Goal: Task Accomplishment & Management: Complete application form

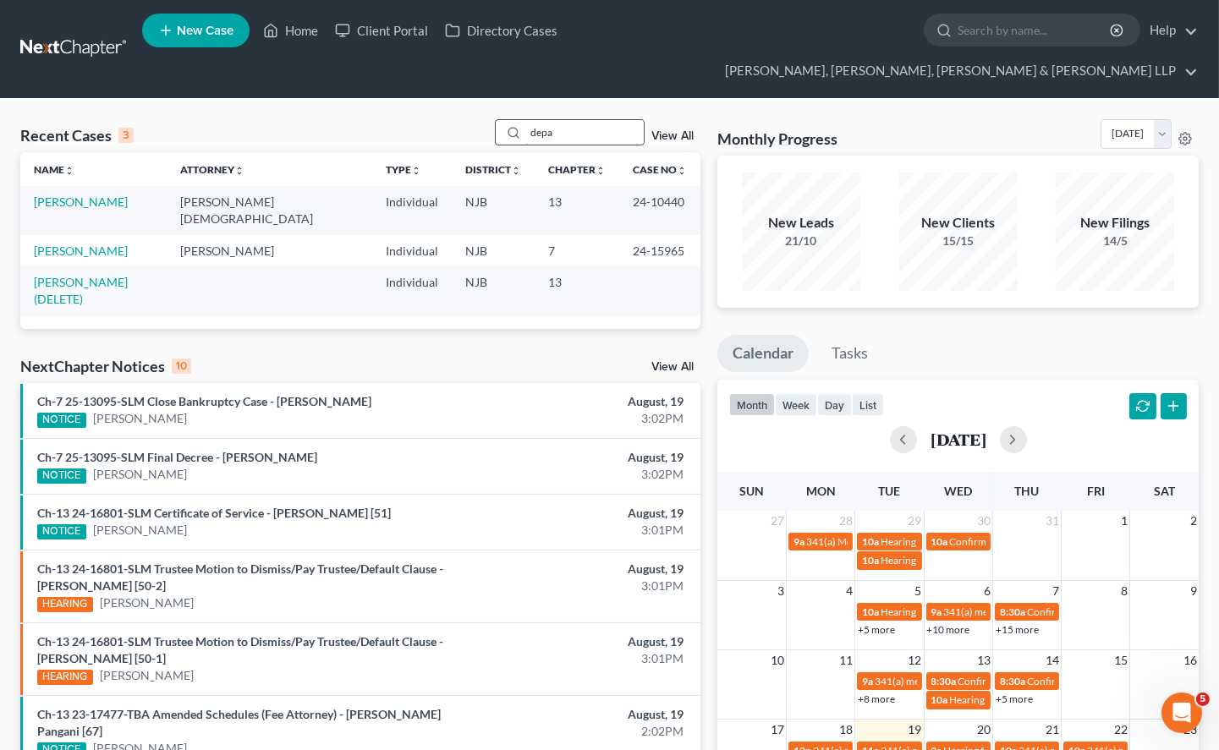
drag, startPoint x: 567, startPoint y: 98, endPoint x: 503, endPoint y: 102, distance: 63.6
click at [503, 119] on div "depa" at bounding box center [570, 132] width 151 height 26
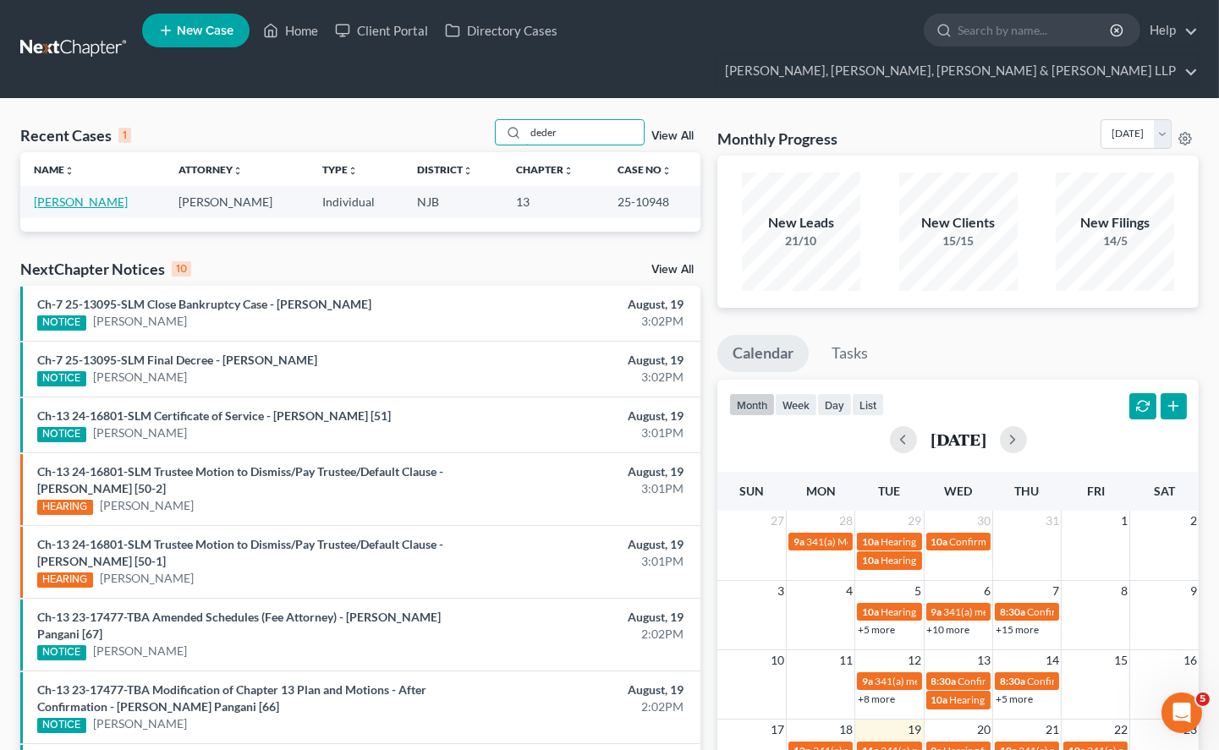
type input "deder"
click at [106, 194] on link "[PERSON_NAME]" at bounding box center [81, 201] width 94 height 14
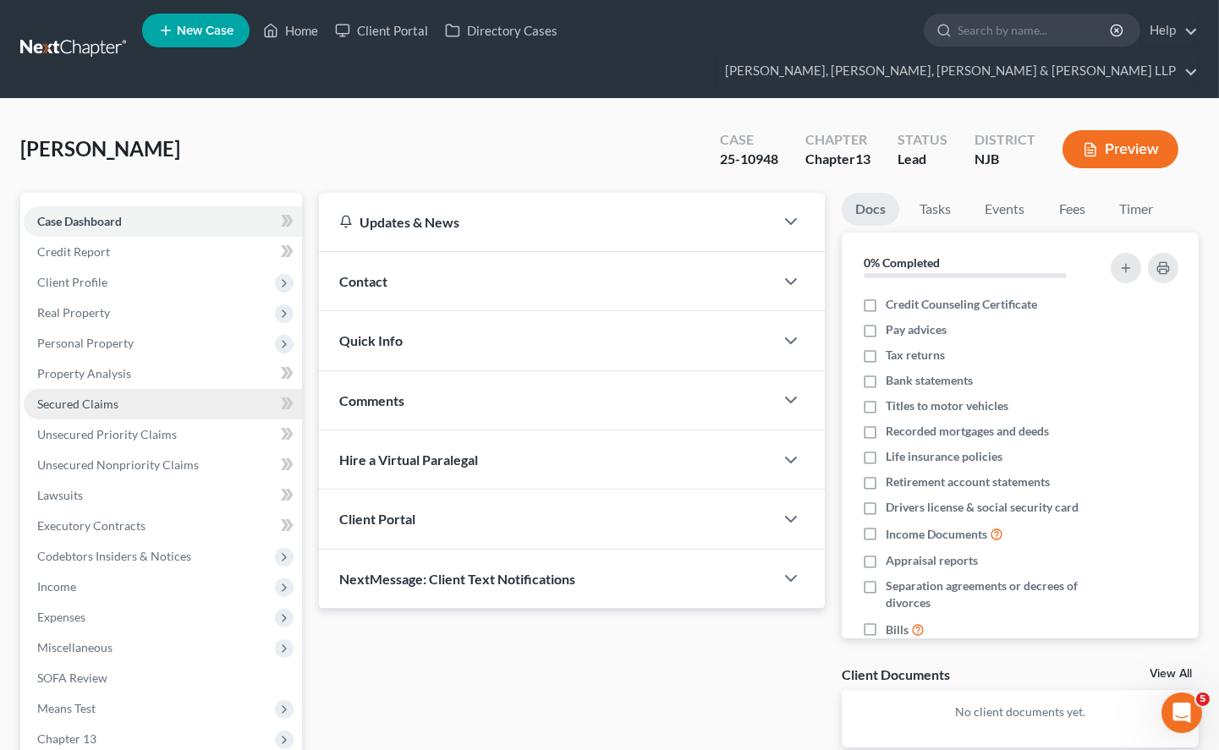
click at [65, 397] on span "Secured Claims" at bounding box center [77, 404] width 81 height 14
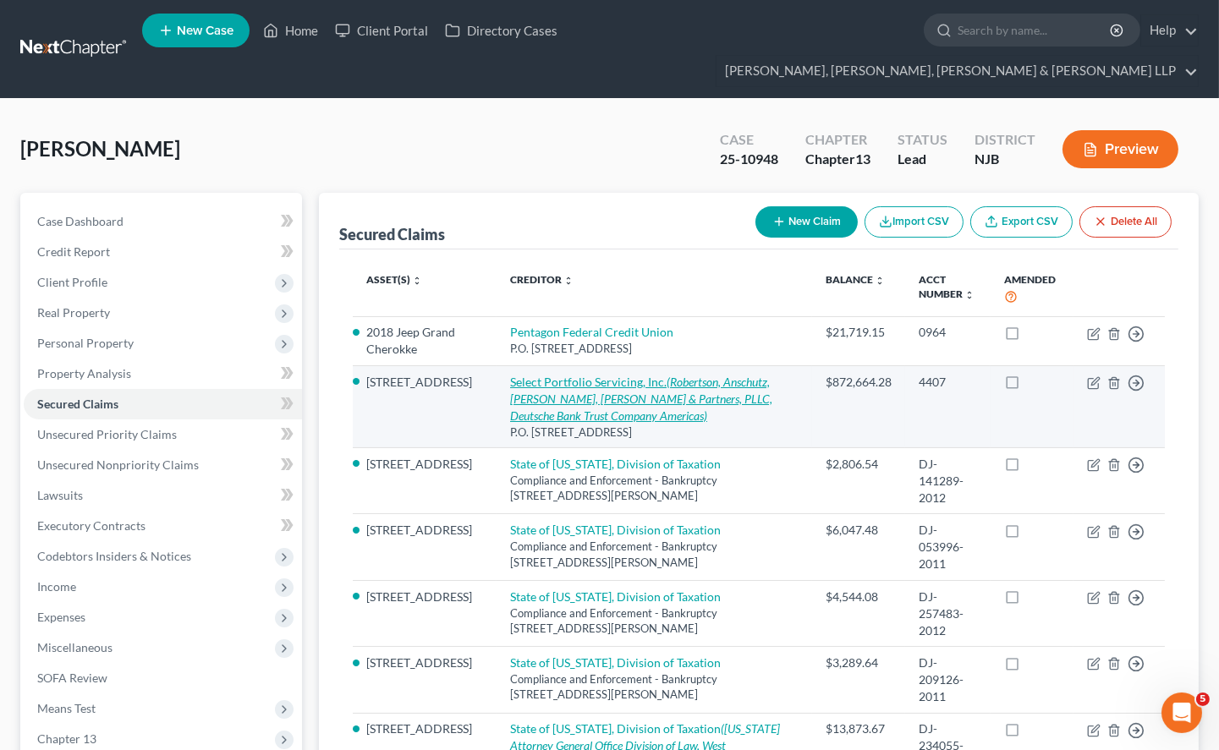
drag, startPoint x: 471, startPoint y: 342, endPoint x: 638, endPoint y: 353, distance: 167.0
click at [638, 366] on td "Select Portfolio Servicing, Inc. ([PERSON_NAME], [PERSON_NAME], [PERSON_NAME] &…" at bounding box center [653, 407] width 315 height 82
copy link "Select Portfolio Servicing, Inc."
drag, startPoint x: 543, startPoint y: 207, endPoint x: 656, endPoint y: 336, distance: 171.4
click at [543, 207] on div "Secured Claims New Claim Import CSV Export CSV Delete All" at bounding box center [758, 221] width 839 height 57
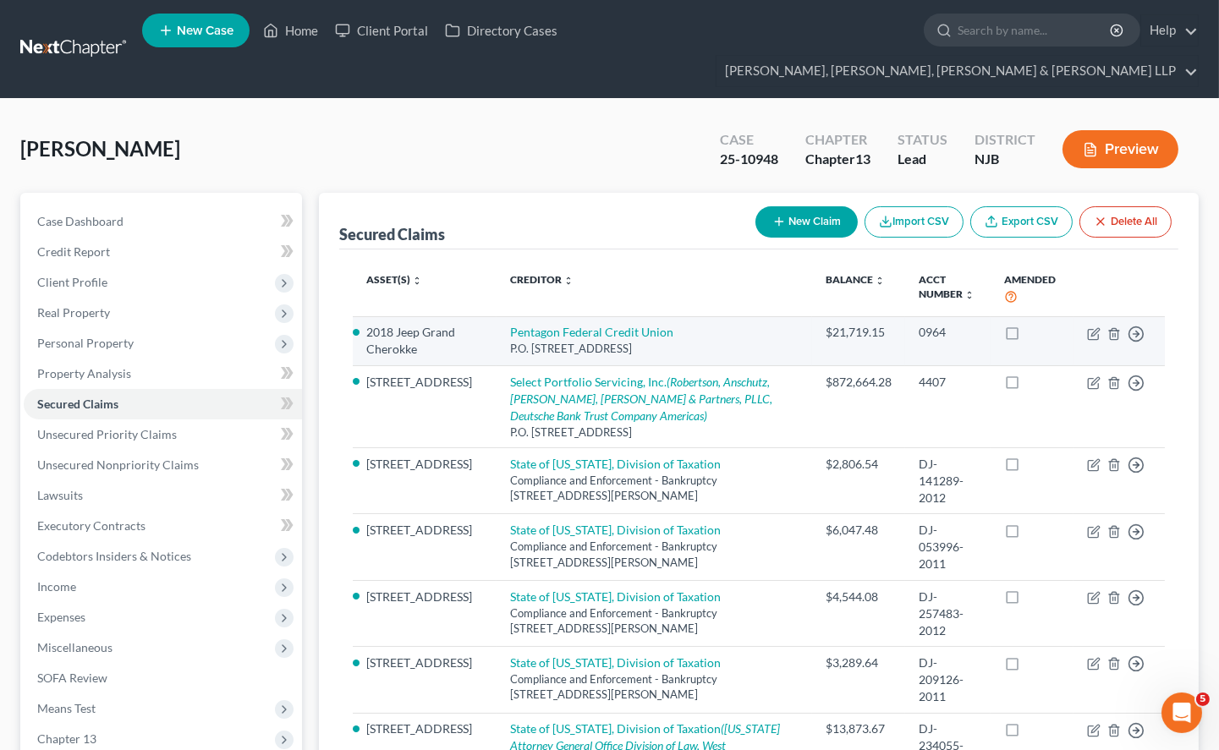
drag, startPoint x: 655, startPoint y: 321, endPoint x: 480, endPoint y: 308, distance: 174.7
click at [496, 316] on td "Pentagon Federal Credit Union P.O. [STREET_ADDRESS]" at bounding box center [653, 340] width 315 height 49
copy td "Pentagon Federal Credit Union P.O. [STREET_ADDRESS]"
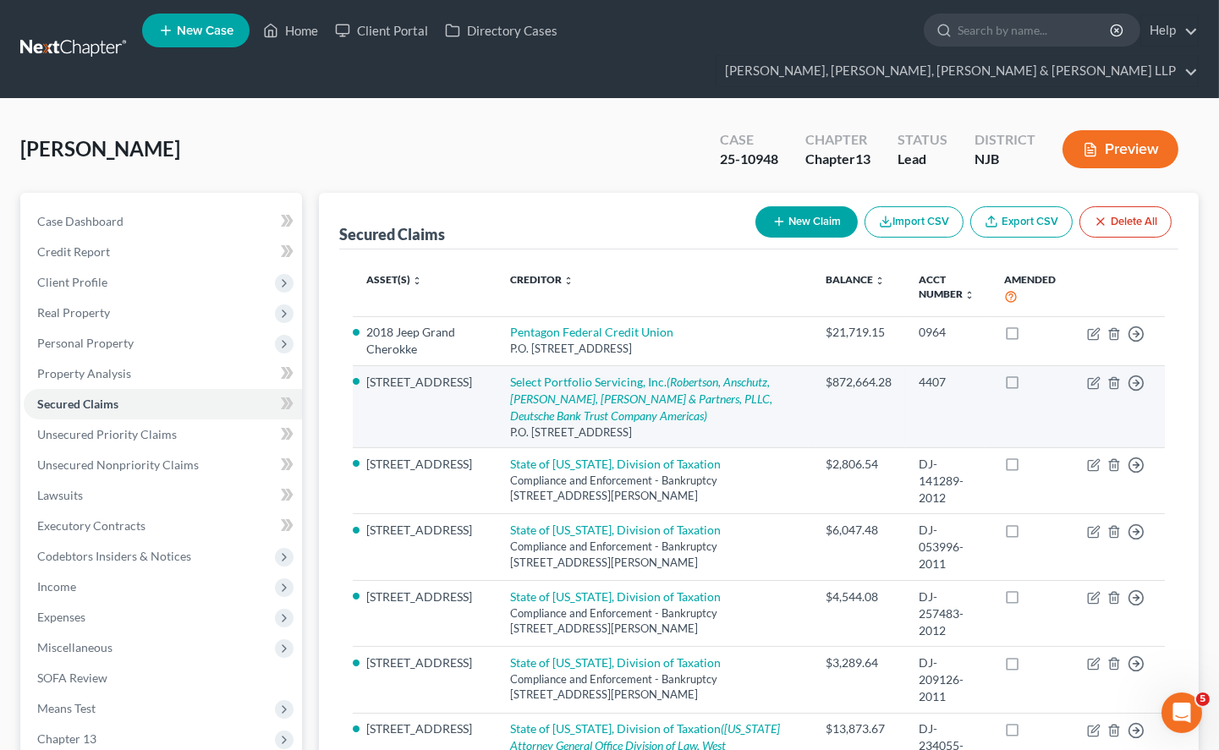
click at [496, 366] on td "Select Portfolio Servicing, Inc. ([PERSON_NAME], [PERSON_NAME], [PERSON_NAME] &…" at bounding box center [653, 407] width 315 height 82
drag, startPoint x: 469, startPoint y: 344, endPoint x: 688, endPoint y: 394, distance: 224.6
click at [688, 394] on td "Select Portfolio Servicing, Inc. ([PERSON_NAME], [PERSON_NAME], [PERSON_NAME] &…" at bounding box center [653, 407] width 315 height 82
copy td "Select Portfolio Servicing, Inc. ([PERSON_NAME], [PERSON_NAME], [PERSON_NAME] &…"
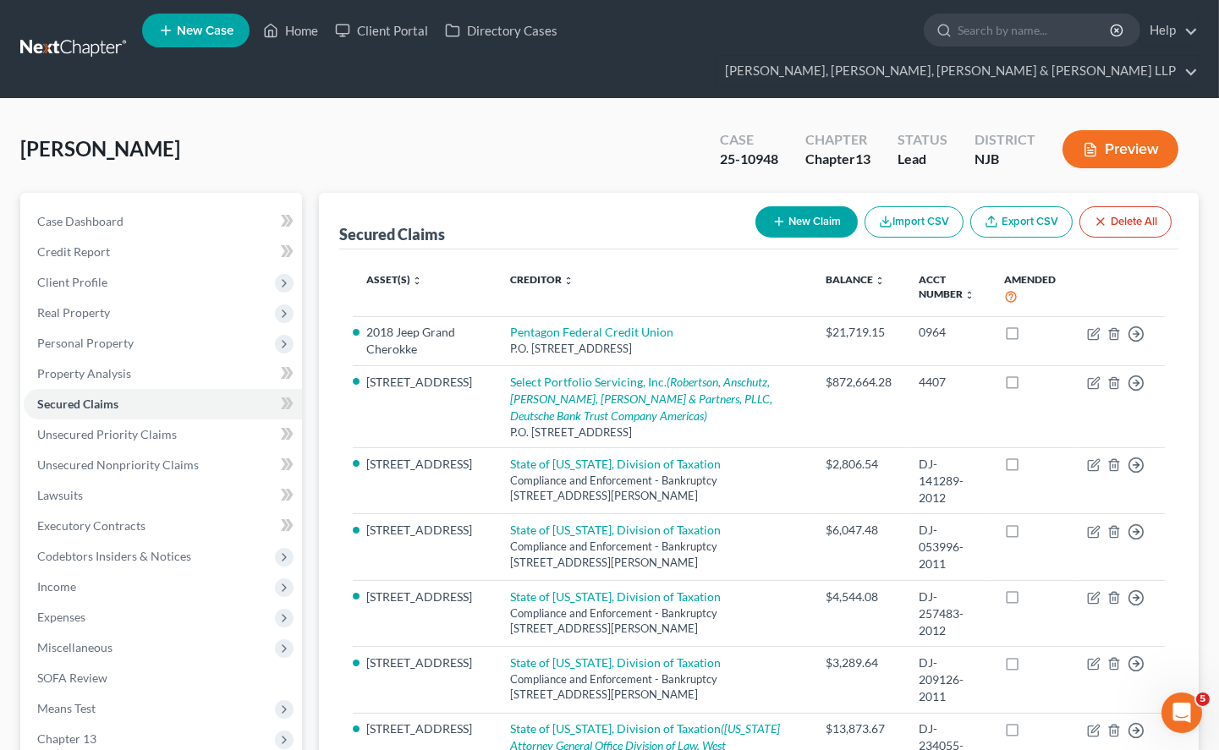
click at [375, 119] on div "[PERSON_NAME] Upgraded Case 25-10948 Chapter Chapter 13 Status [GEOGRAPHIC_DATA…" at bounding box center [609, 156] width 1178 height 74
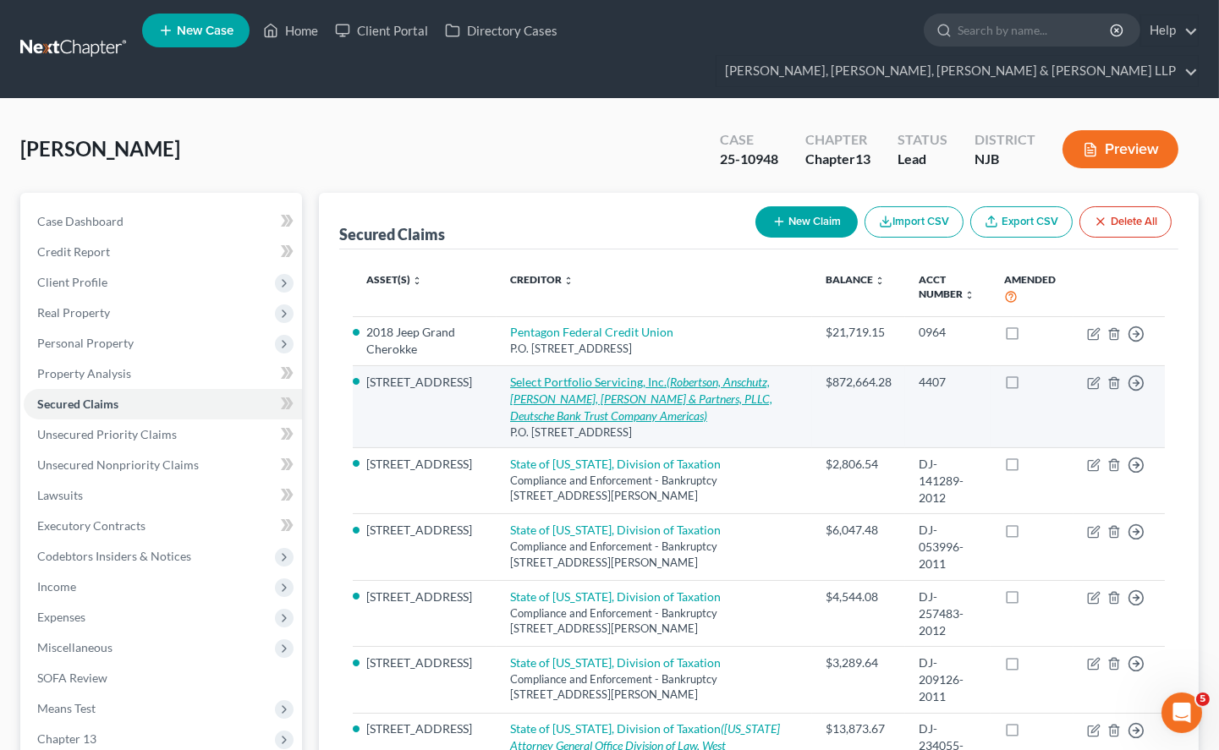
click at [607, 375] on link "Select Portfolio Servicing, Inc. ([PERSON_NAME], [PERSON_NAME], [PERSON_NAME] &…" at bounding box center [641, 399] width 262 height 48
select select "46"
select select "8"
select select "2"
select select "0"
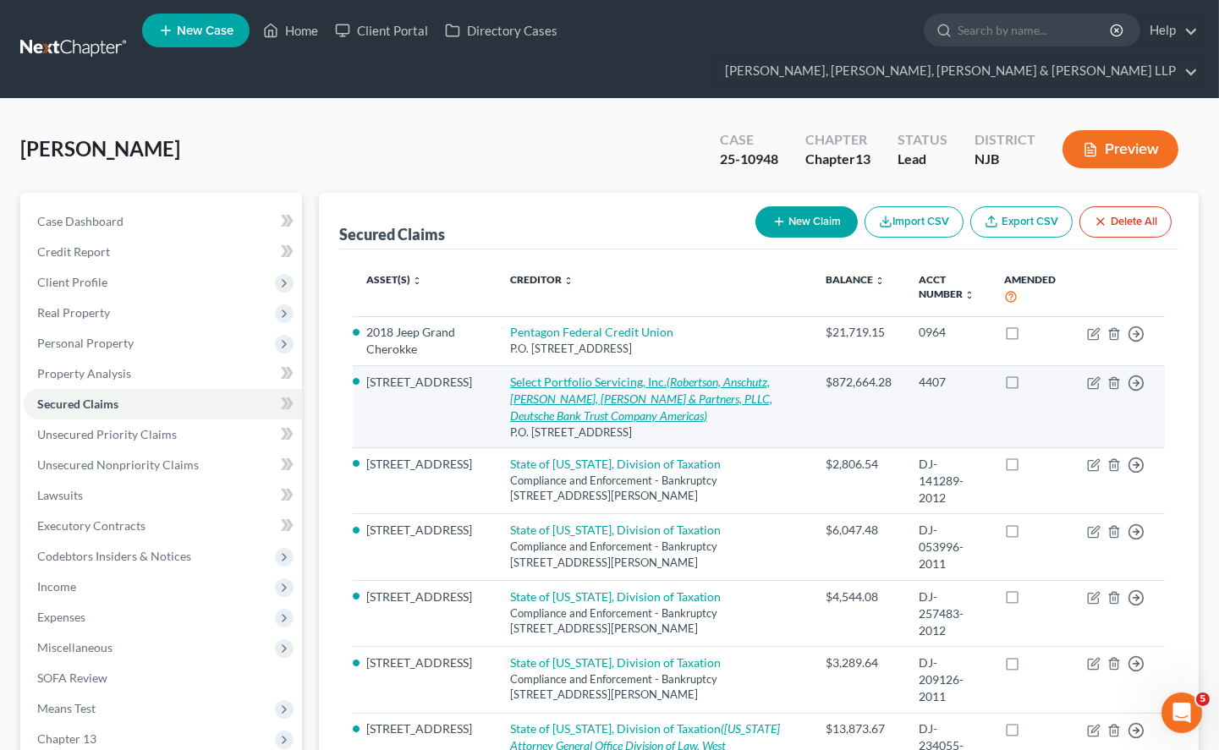
select select "0"
select select "35"
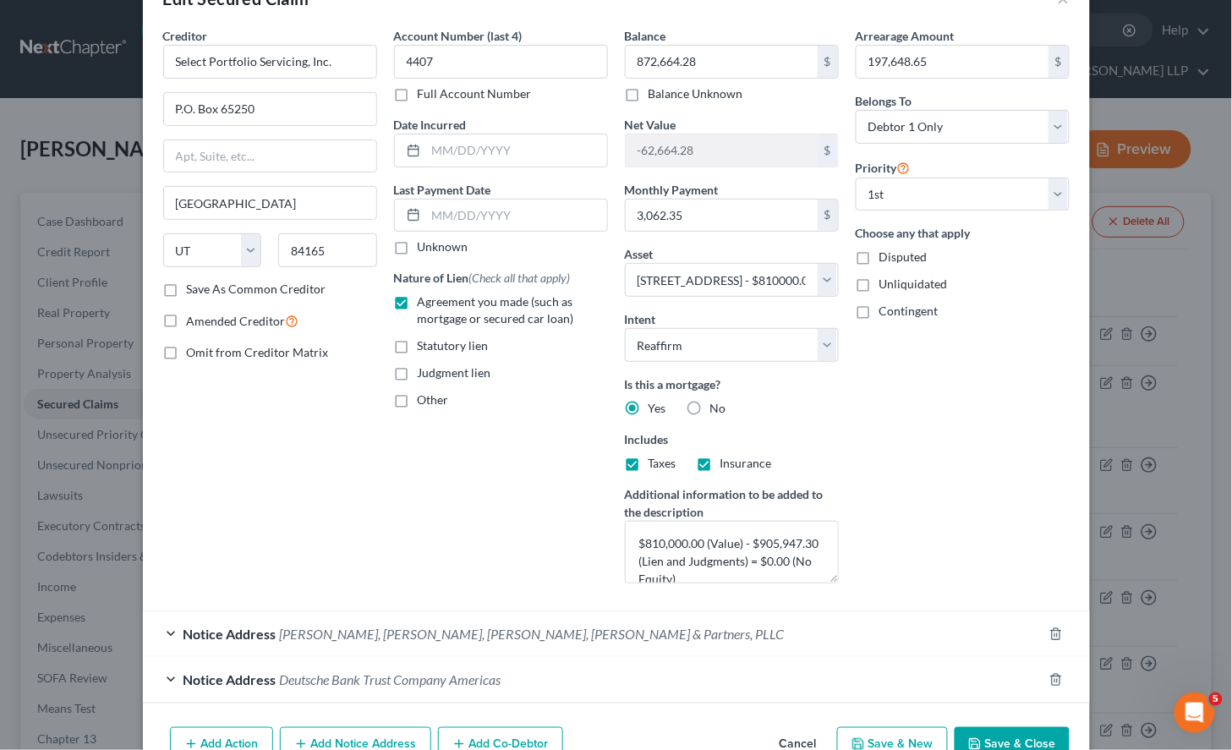
scroll to position [145, 0]
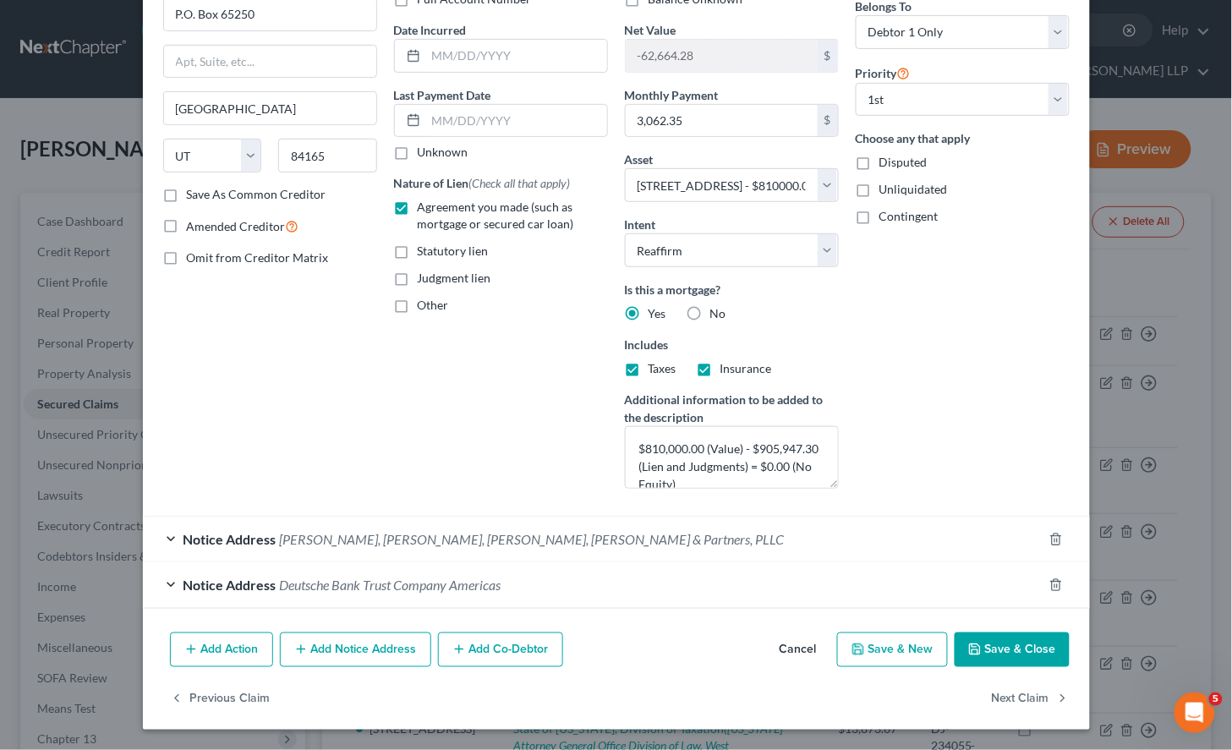
click at [447, 577] on div "Notice Address Deutsche Bank Trust Company Americas" at bounding box center [593, 584] width 900 height 45
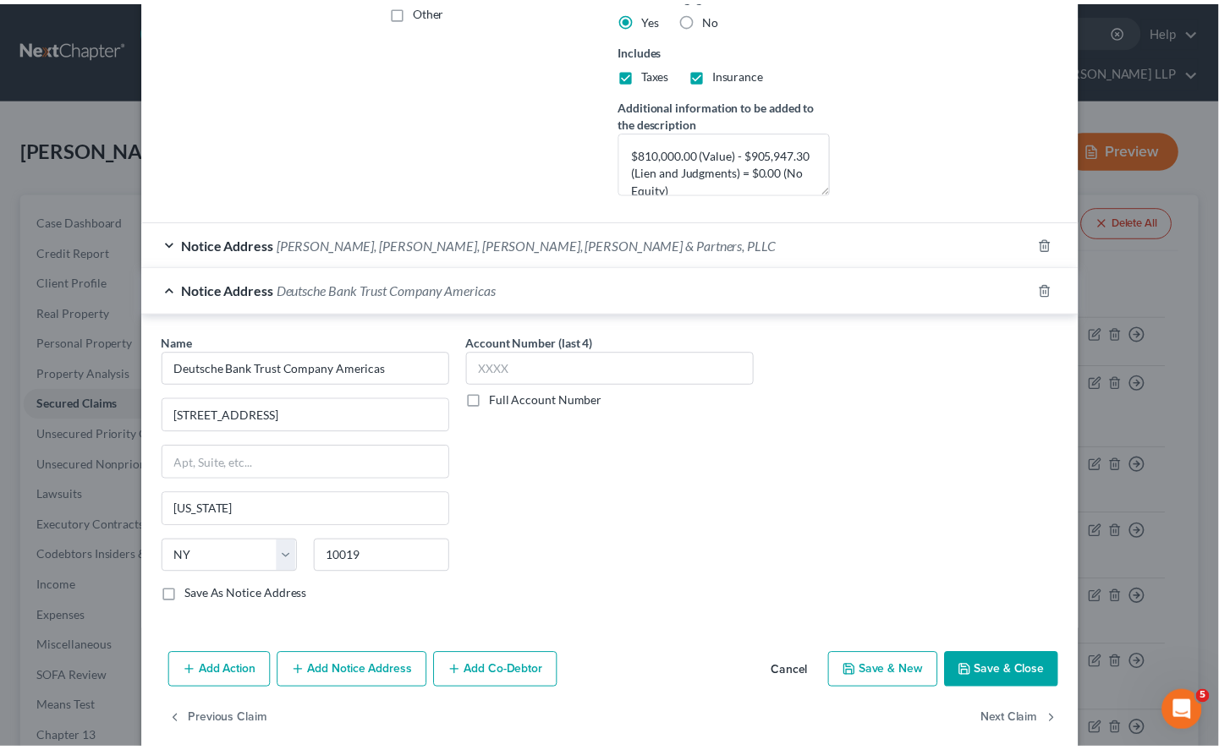
scroll to position [463, 0]
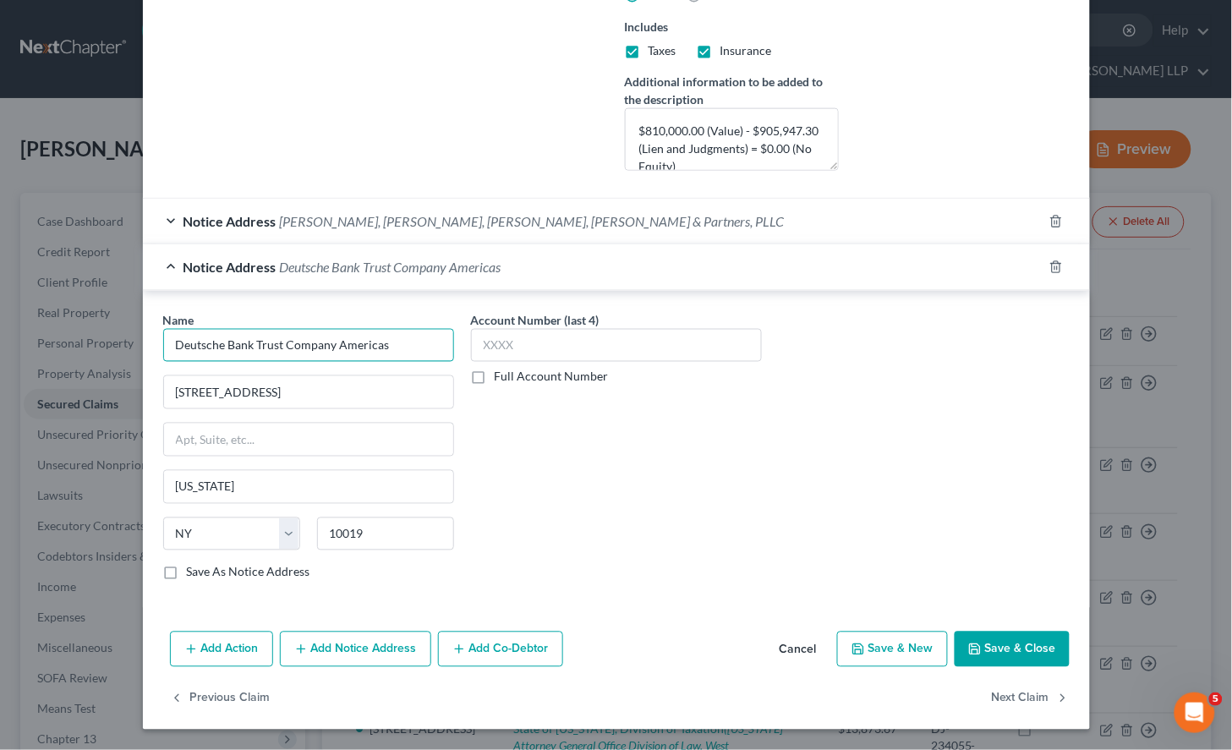
drag, startPoint x: 165, startPoint y: 341, endPoint x: 389, endPoint y: 347, distance: 224.2
click at [389, 347] on input "Deutsche Bank Trust Company Americas" at bounding box center [308, 346] width 291 height 34
drag, startPoint x: 269, startPoint y: 392, endPoint x: 167, endPoint y: 390, distance: 101.5
click at [167, 390] on input "[STREET_ADDRESS]" at bounding box center [308, 392] width 289 height 32
drag, startPoint x: 671, startPoint y: 488, endPoint x: 702, endPoint y: 592, distance: 108.6
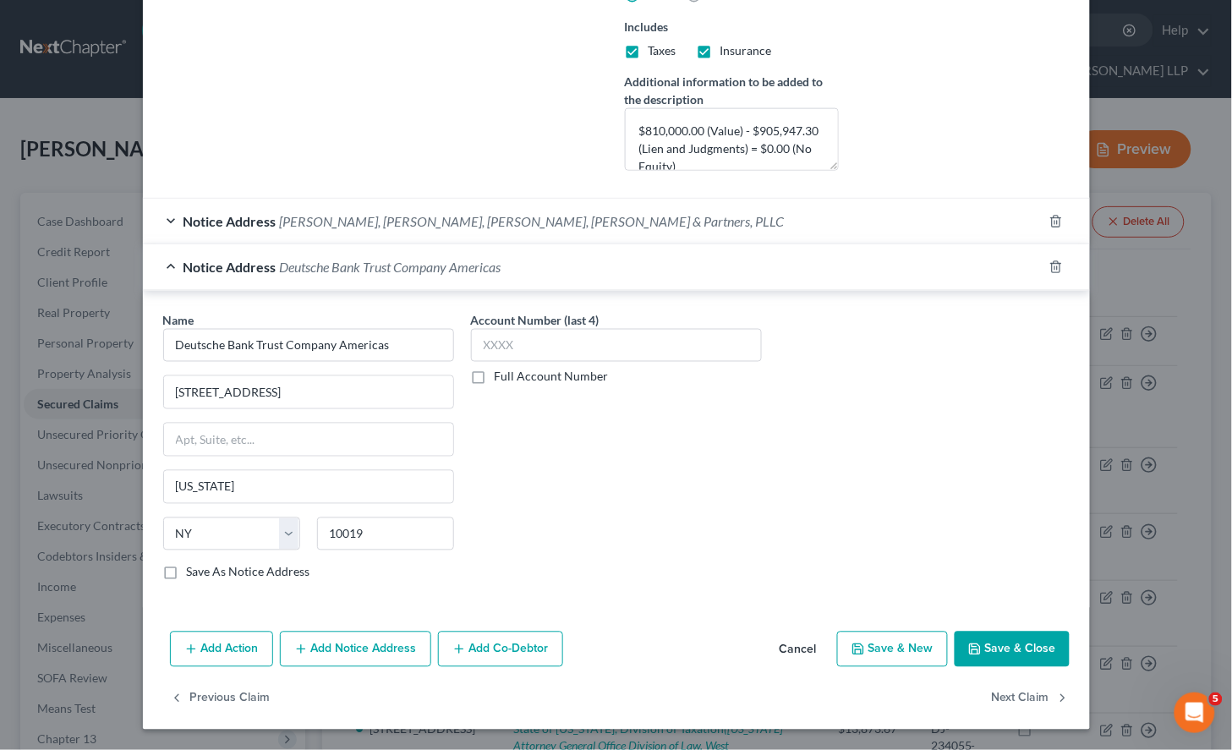
click at [671, 488] on div "Account Number (last 4) Full Account Number" at bounding box center [617, 453] width 308 height 284
click at [784, 647] on button "Cancel" at bounding box center [798, 650] width 64 height 34
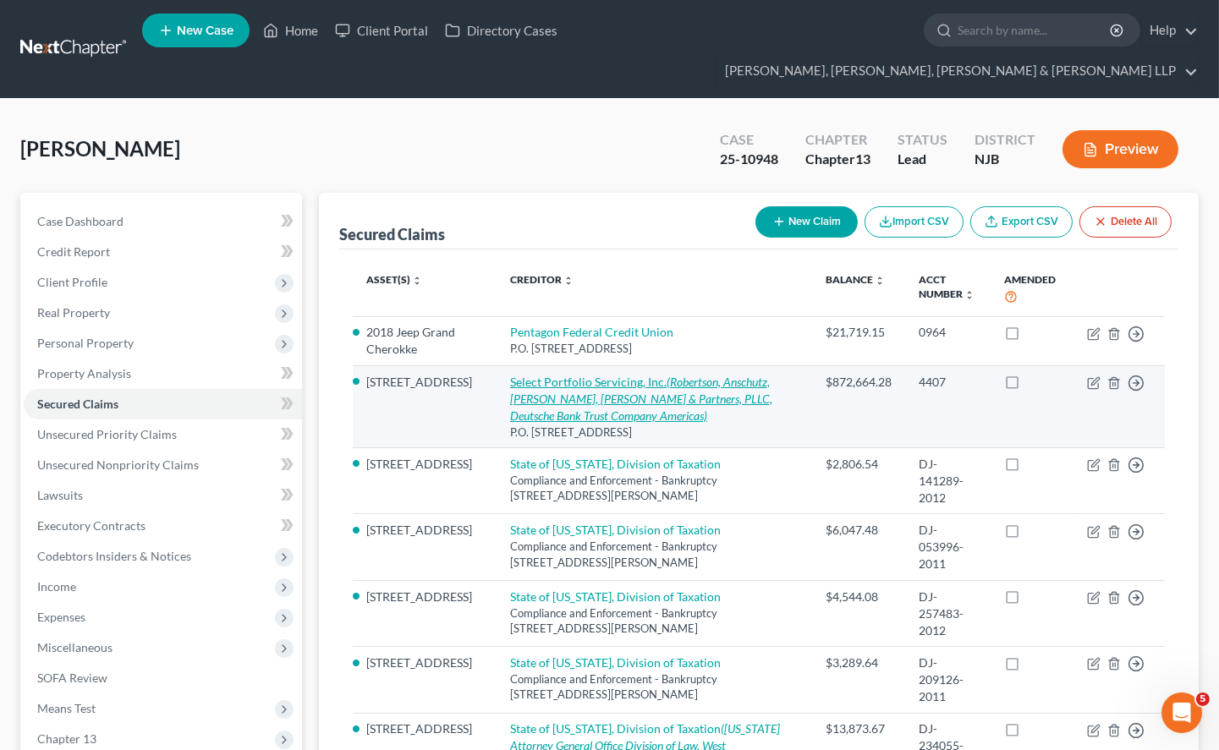
scroll to position [94, 0]
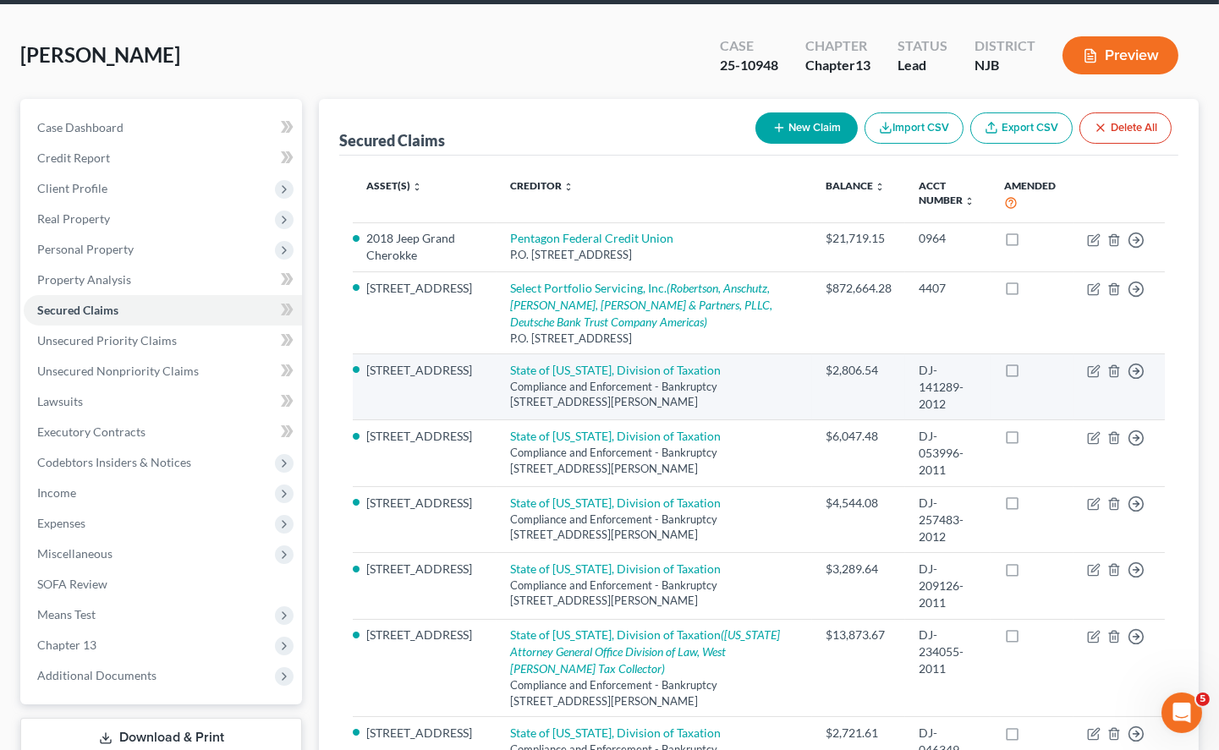
drag, startPoint x: 475, startPoint y: 336, endPoint x: 706, endPoint y: 370, distance: 233.3
click at [706, 370] on td "State of [US_STATE], Division of Taxation Compliance and Enforcement - Bankrupt…" at bounding box center [653, 386] width 315 height 66
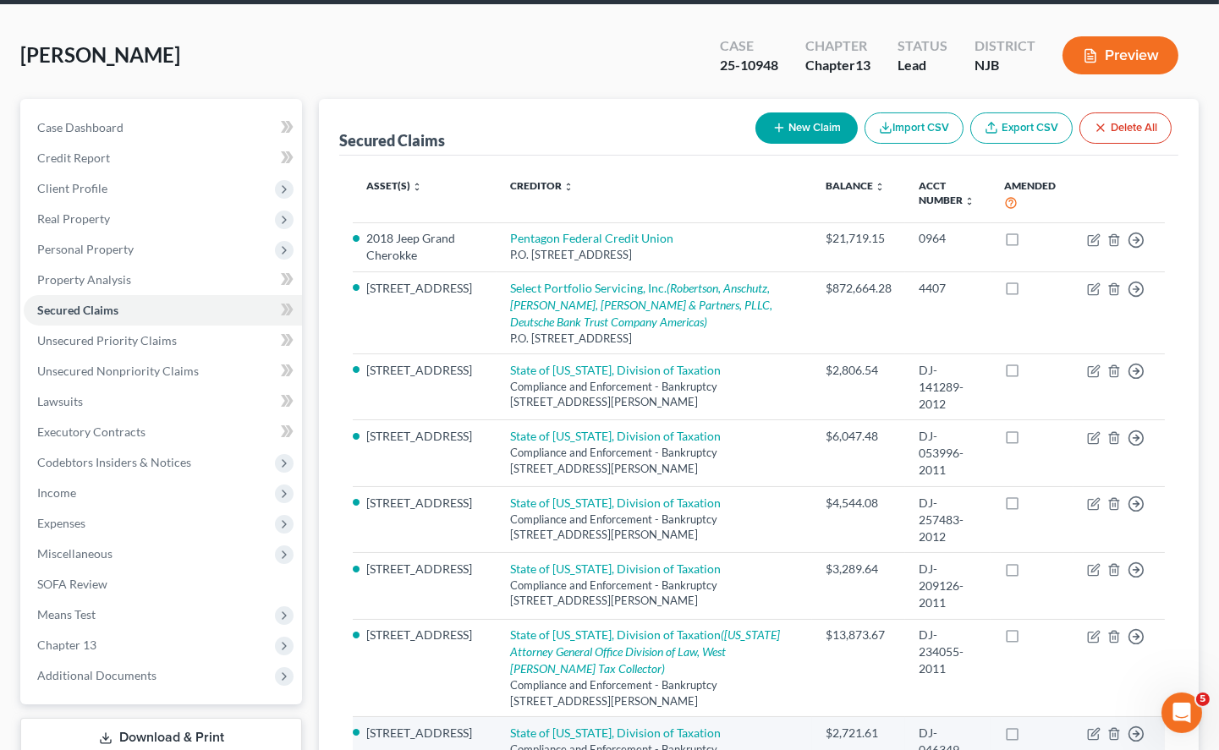
copy td "State of [US_STATE], Division of Taxation Compliance and Enforcement - Bankrupt…"
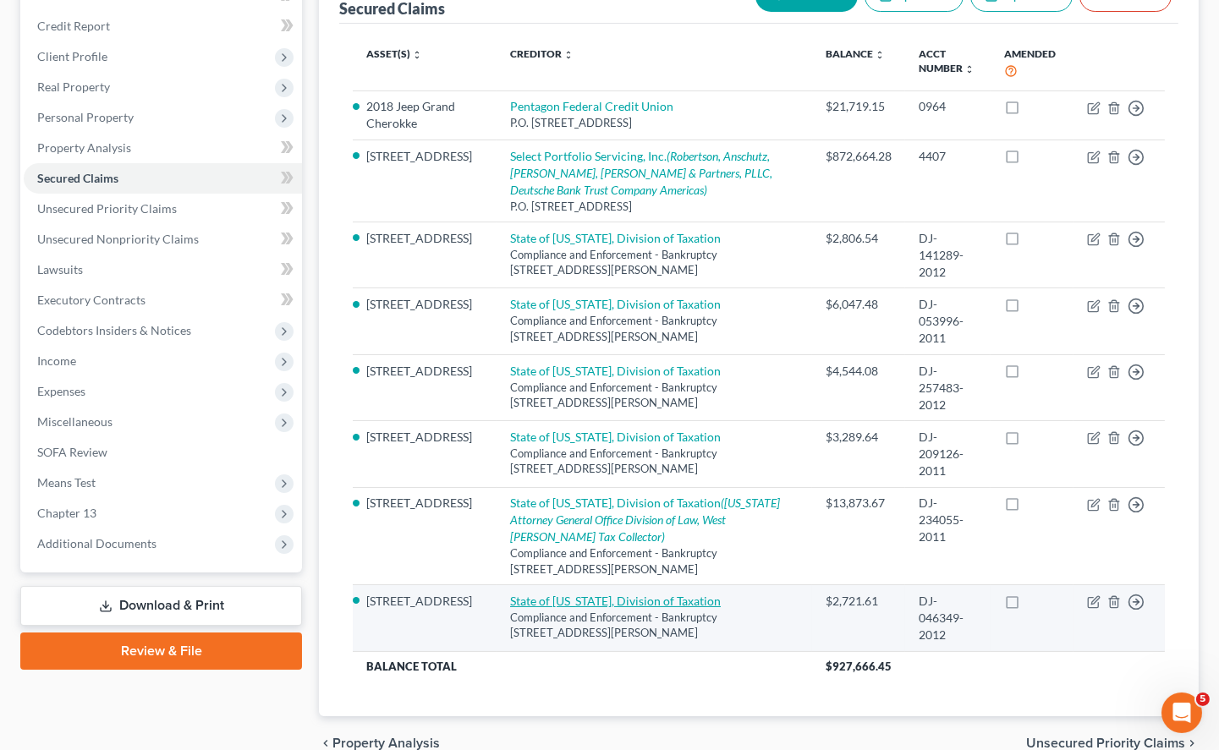
scroll to position [266, 0]
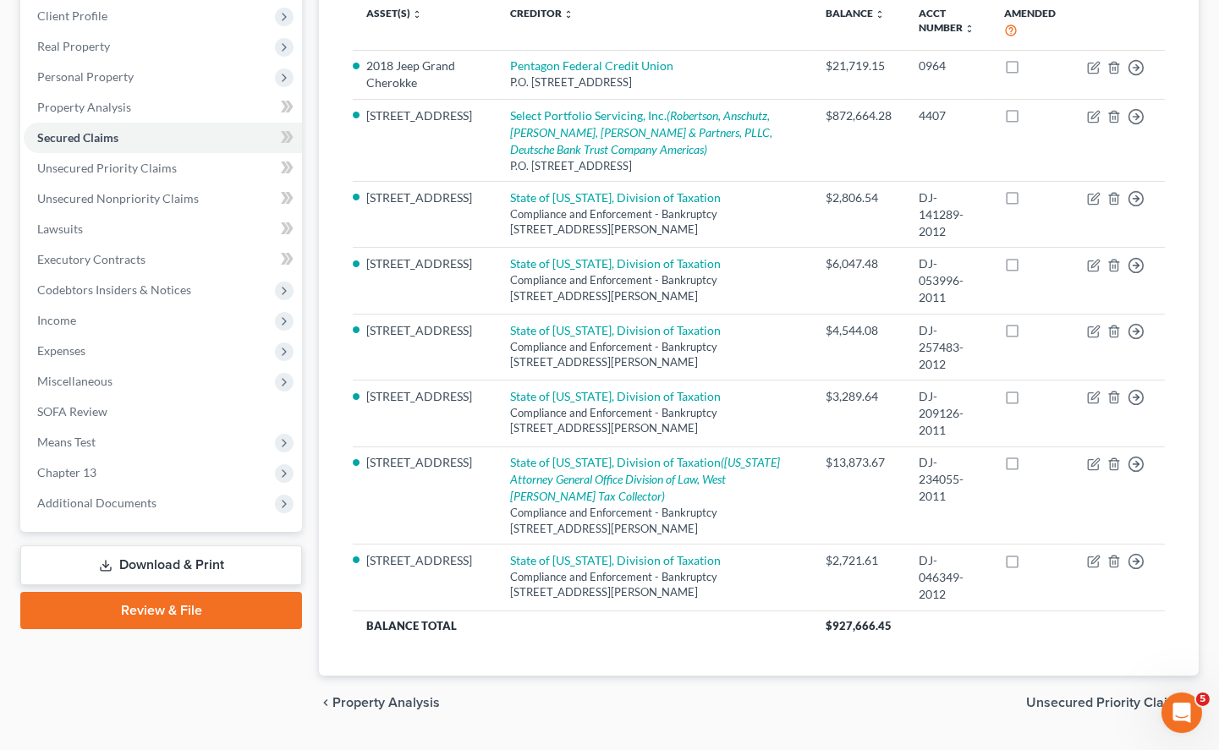
click at [593, 676] on div "chevron_left Property Analysis Unsecured Priority Claims chevron_right" at bounding box center [758, 703] width 879 height 54
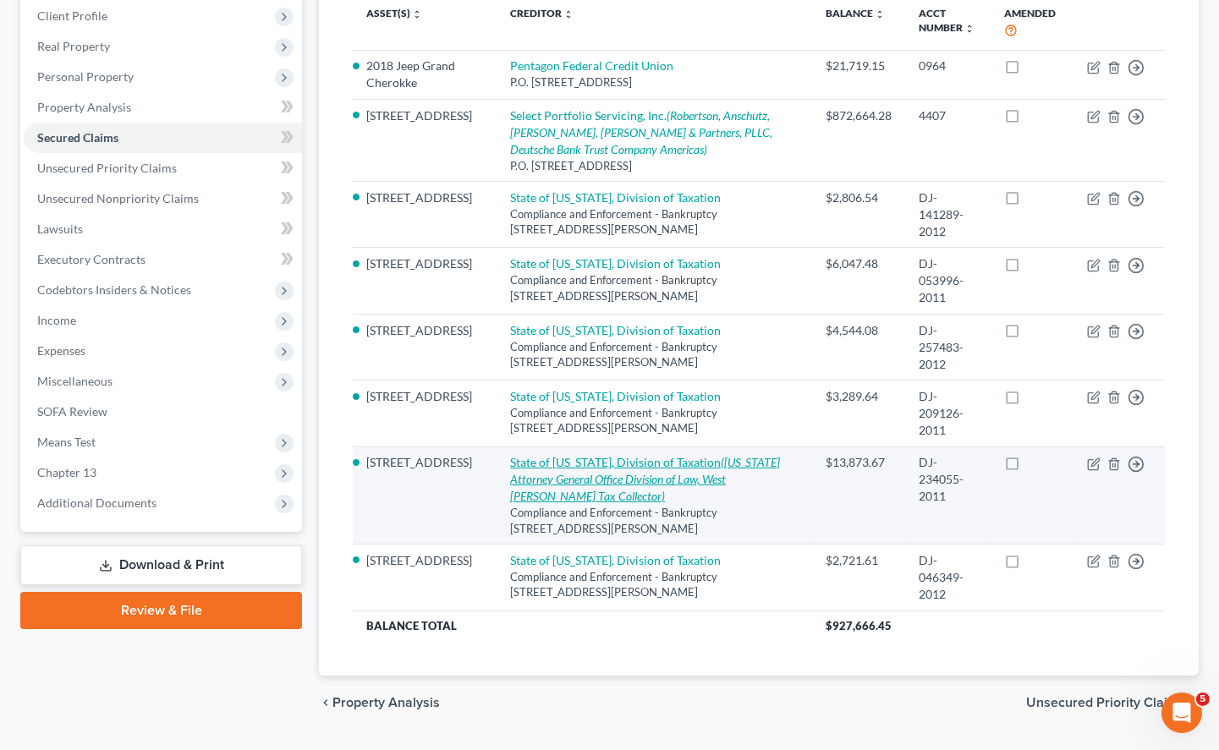
click at [647, 455] on icon "([US_STATE] Attorney General Office Division of Law, West [PERSON_NAME] Tax Col…" at bounding box center [645, 479] width 270 height 48
select select "33"
select select "8"
select select "0"
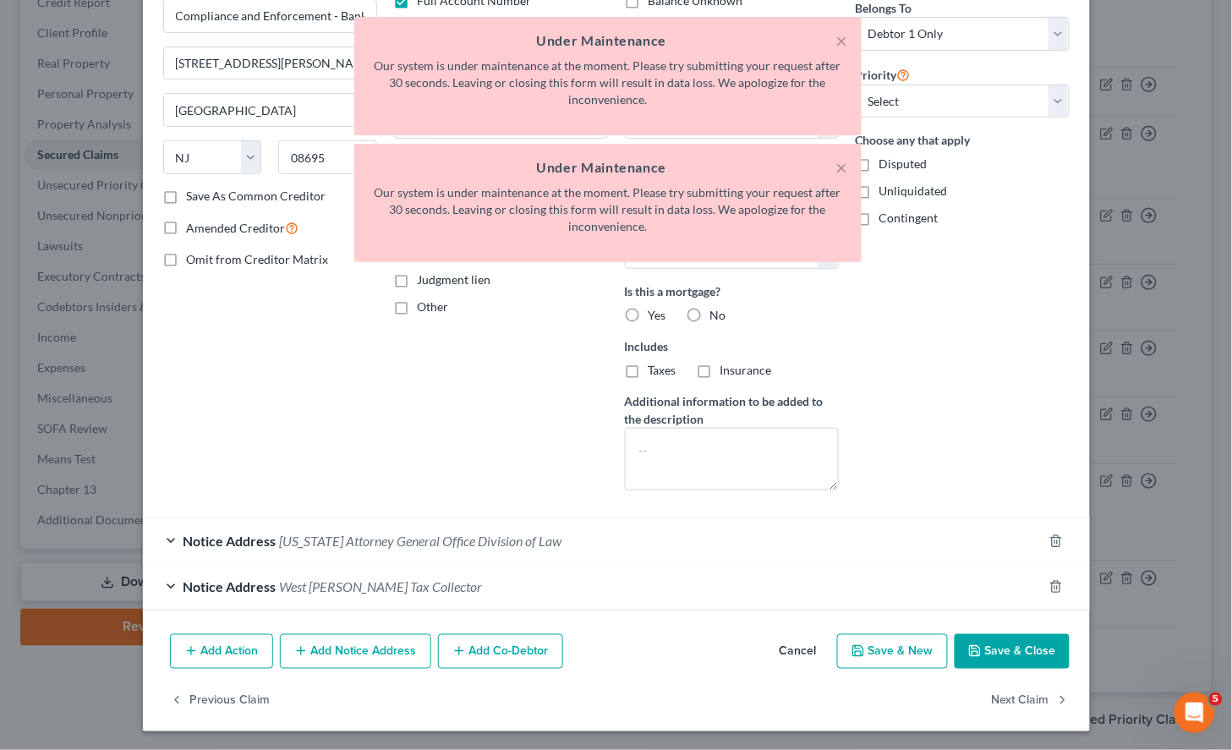
scroll to position [145, 0]
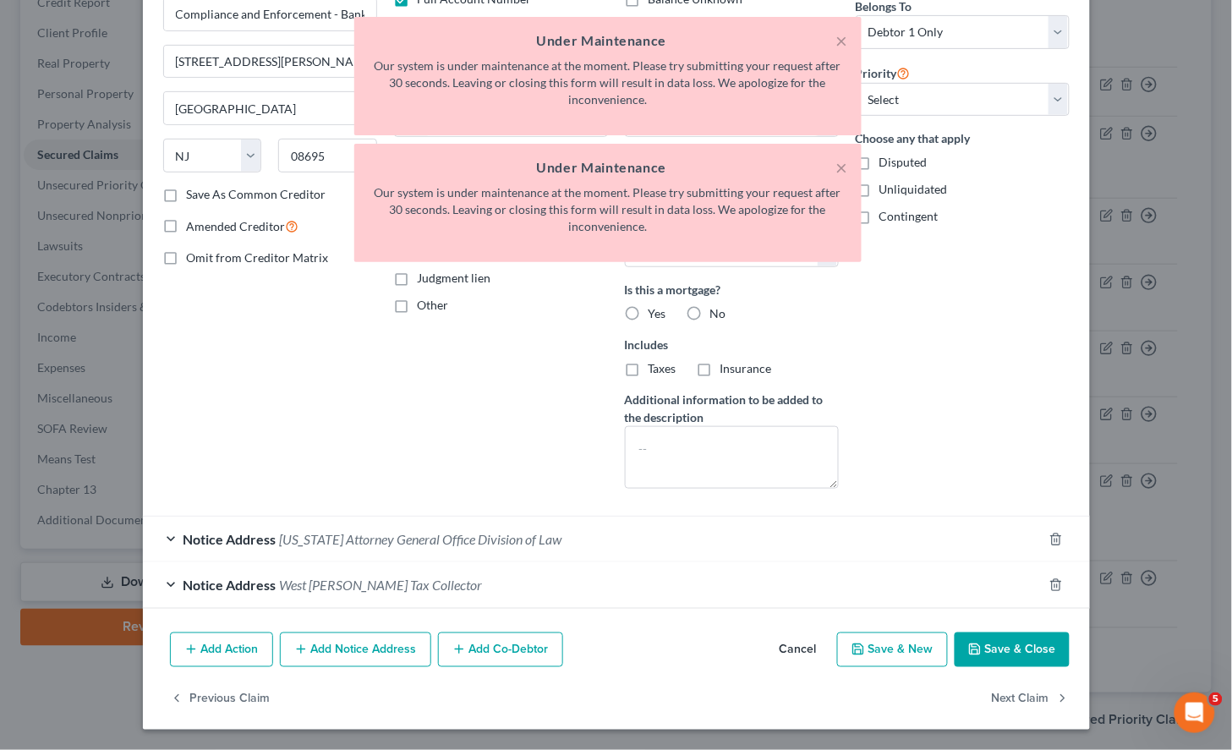
click at [453, 583] on div "Notice Address West [PERSON_NAME] Tax Collector" at bounding box center [593, 584] width 900 height 45
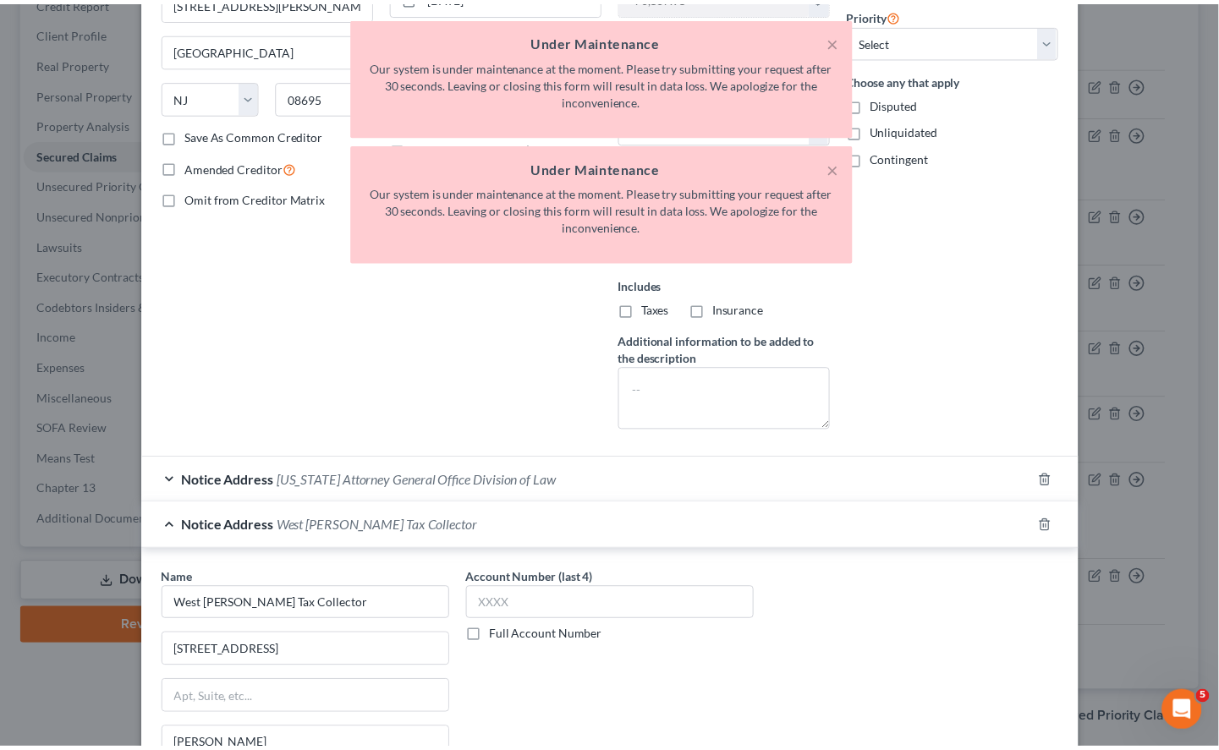
scroll to position [463, 0]
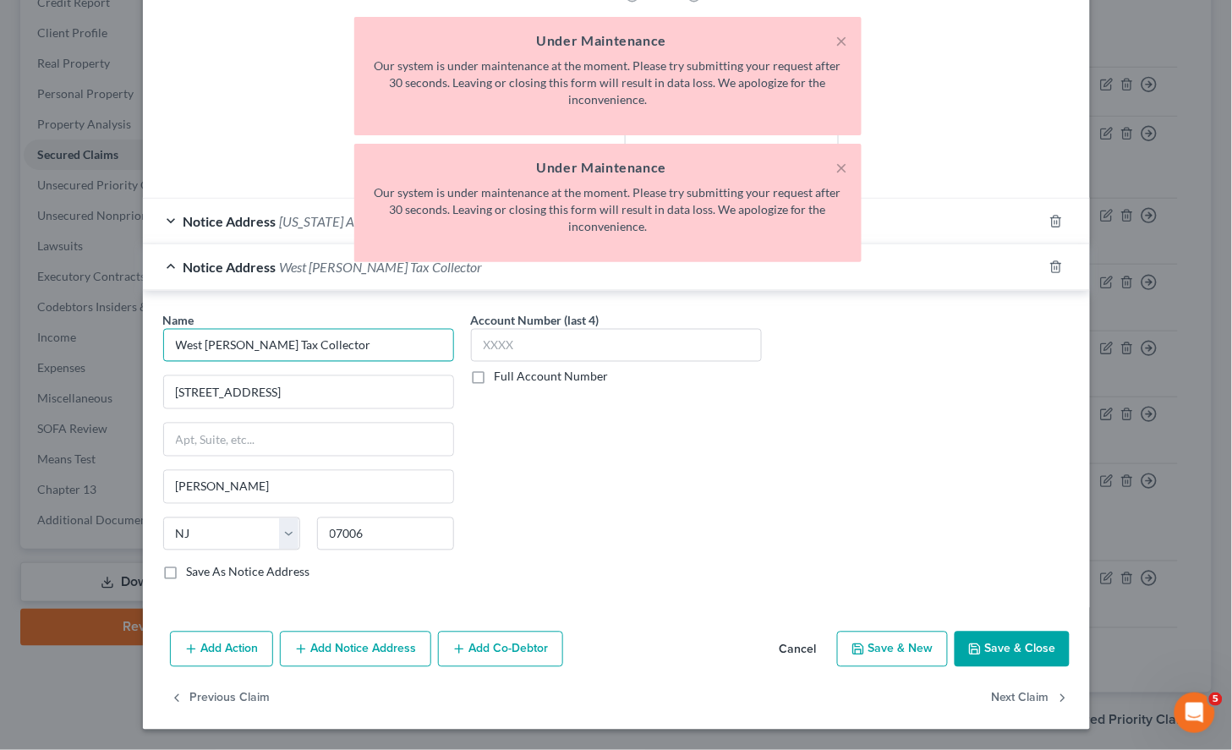
drag, startPoint x: 330, startPoint y: 348, endPoint x: 170, endPoint y: 349, distance: 159.8
click at [170, 349] on input "West [PERSON_NAME] Tax Collector" at bounding box center [308, 346] width 291 height 34
drag, startPoint x: 266, startPoint y: 391, endPoint x: 154, endPoint y: 392, distance: 112.5
click at [155, 392] on div "Name * West [PERSON_NAME] Tax Collector [GEOGRAPHIC_DATA][PERSON_NAME] [US_STAT…" at bounding box center [309, 453] width 308 height 284
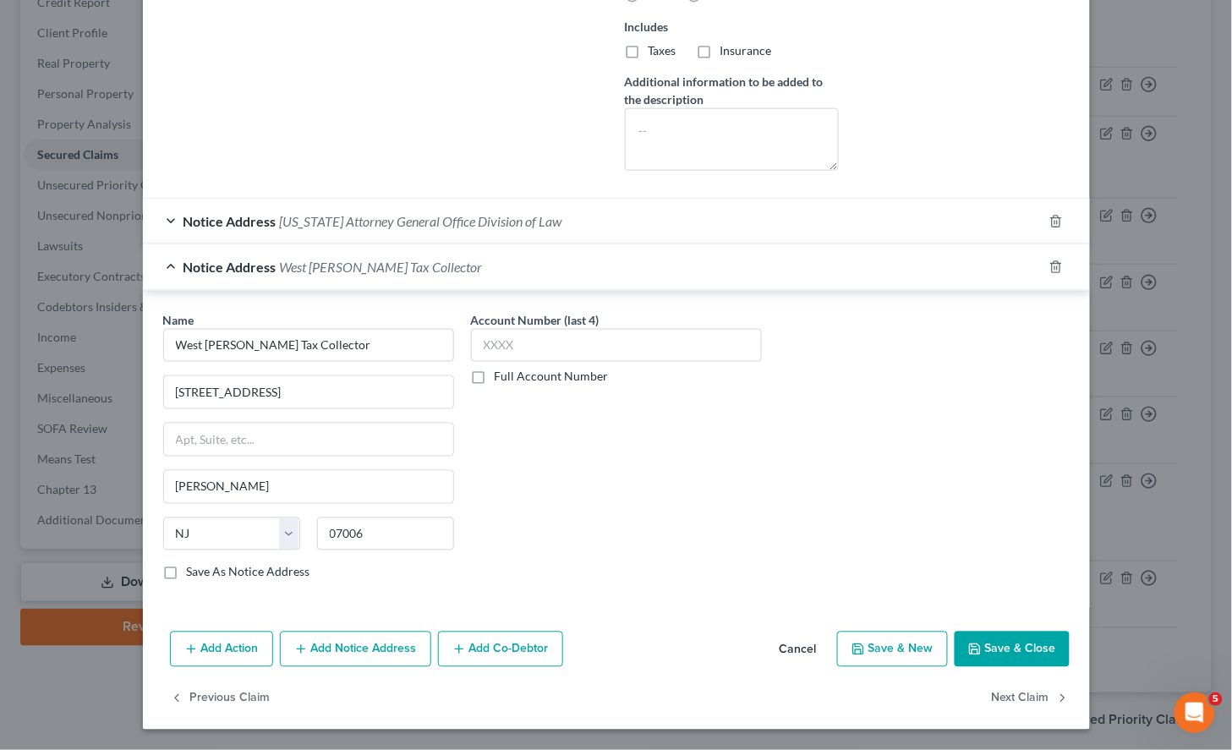
click at [665, 541] on div "Account Number (last 4) Full Account Number" at bounding box center [617, 453] width 308 height 284
click at [782, 645] on button "Cancel" at bounding box center [798, 650] width 64 height 34
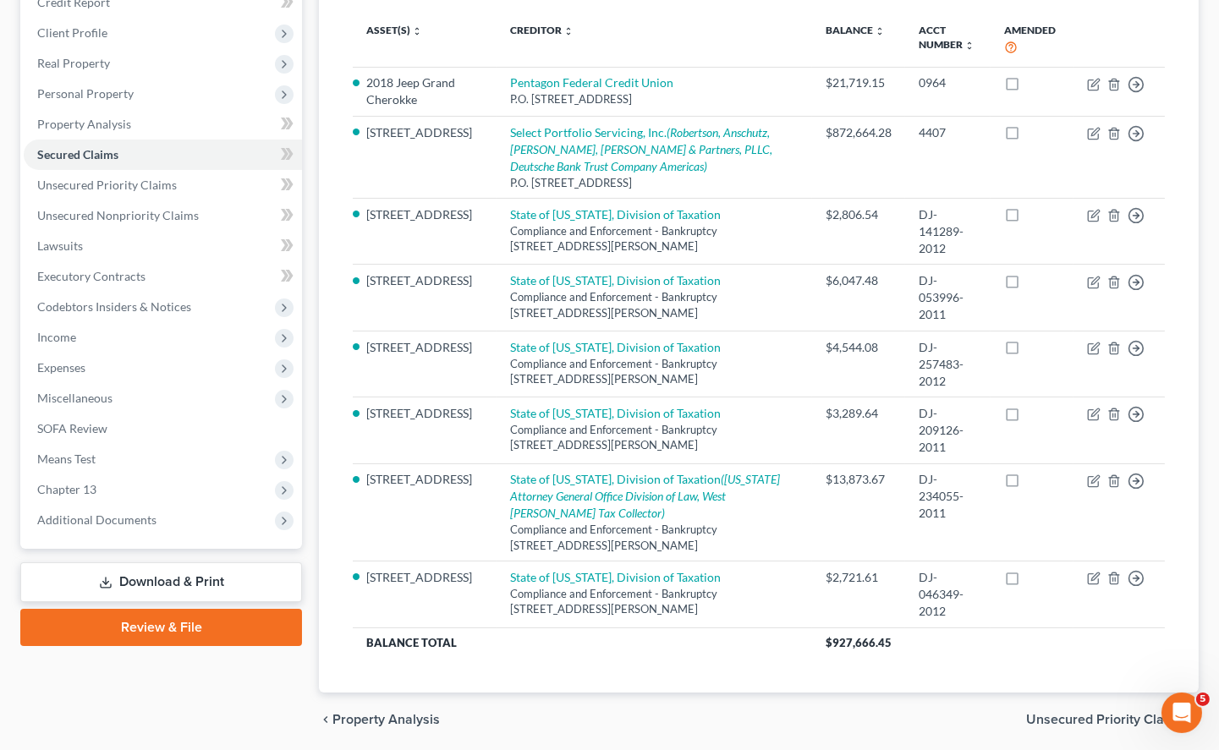
click at [210, 696] on div "Case Dashboard Payments Invoices Payments Payments Credit Report Client Profile" at bounding box center [161, 344] width 299 height 803
click at [1059, 713] on span "Unsecured Priority Claims" at bounding box center [1105, 720] width 159 height 14
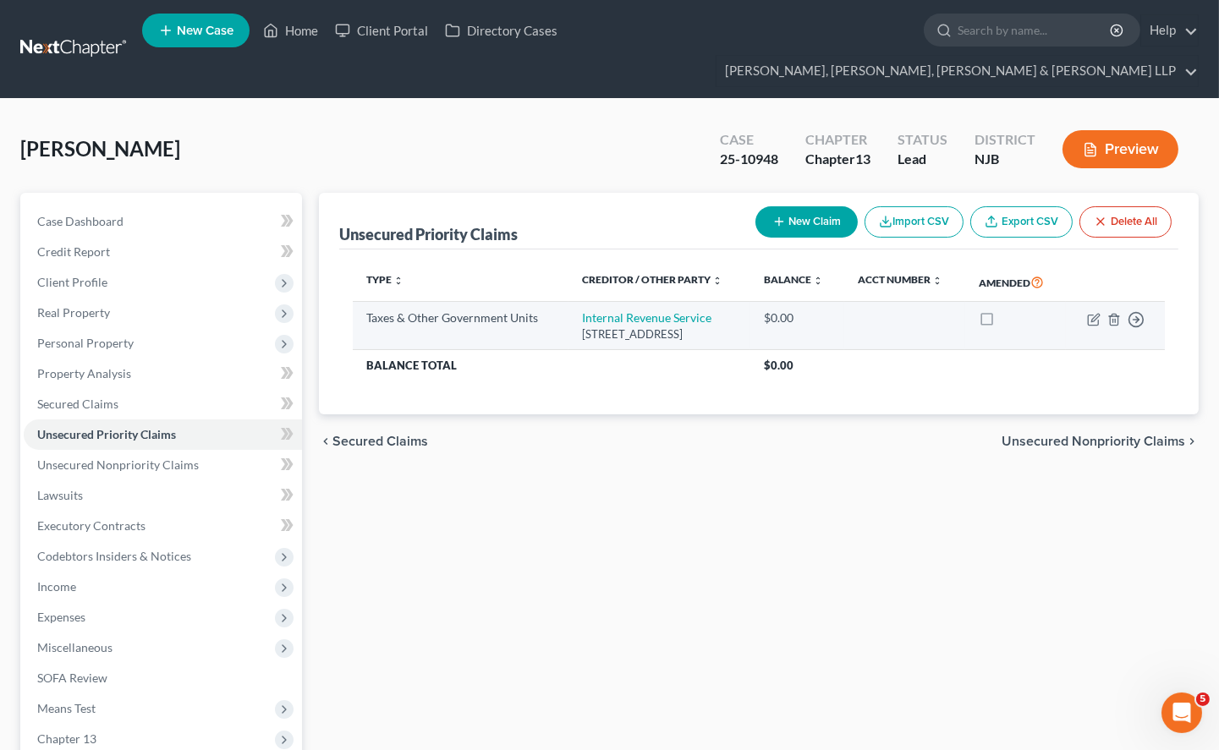
drag, startPoint x: 562, startPoint y: 284, endPoint x: 750, endPoint y: 300, distance: 188.4
click at [750, 302] on td "Internal Revenue Service [STREET_ADDRESS]" at bounding box center [659, 326] width 182 height 48
copy td "Internal Revenue Service [STREET_ADDRESS]"
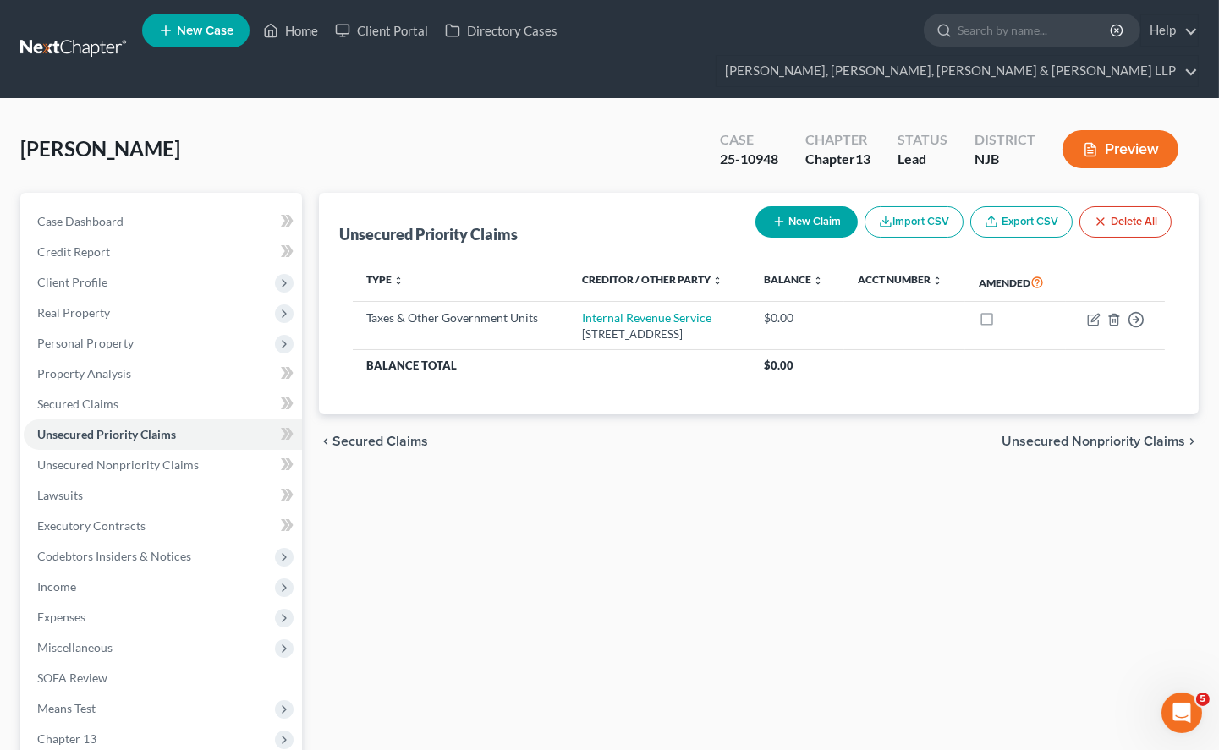
drag, startPoint x: 639, startPoint y: 508, endPoint x: 825, endPoint y: 441, distance: 197.2
click at [639, 508] on div "Unsecured Priority Claims New Claim Import CSV Export CSV Delete All Type expan…" at bounding box center [758, 544] width 896 height 703
click at [1021, 435] on span "Unsecured Nonpriority Claims" at bounding box center [1093, 442] width 184 height 14
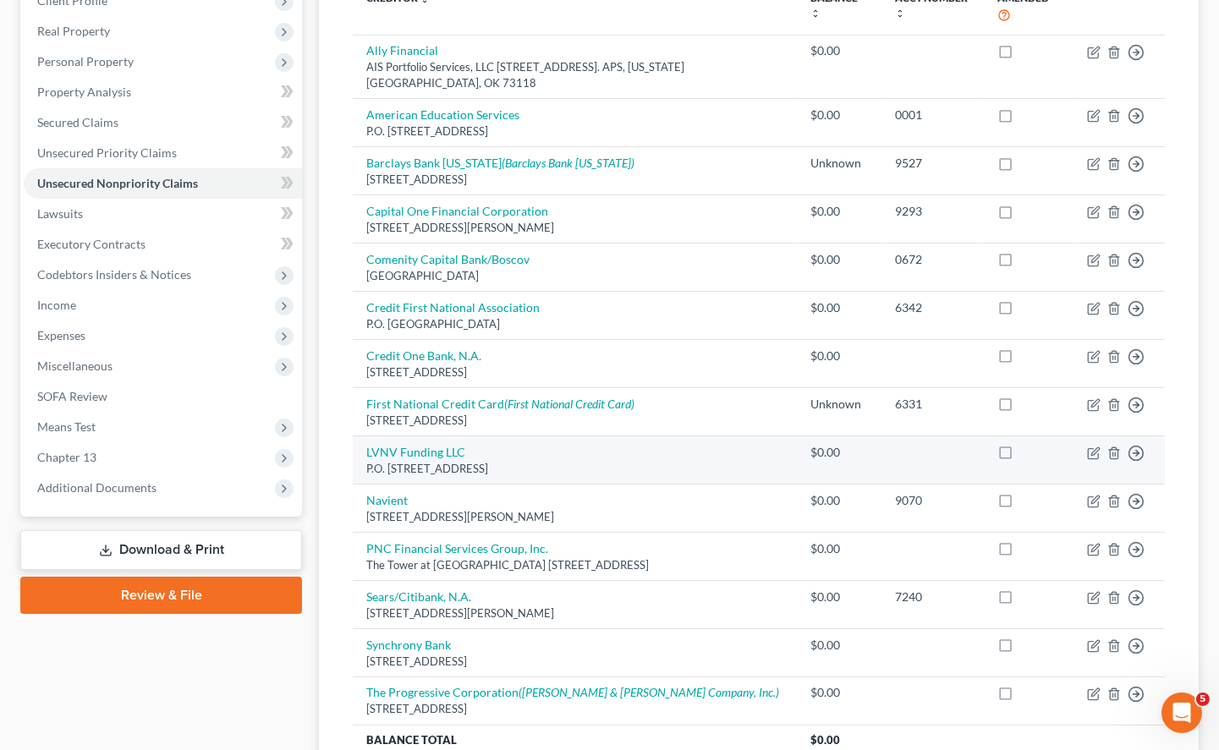
scroll to position [188, 0]
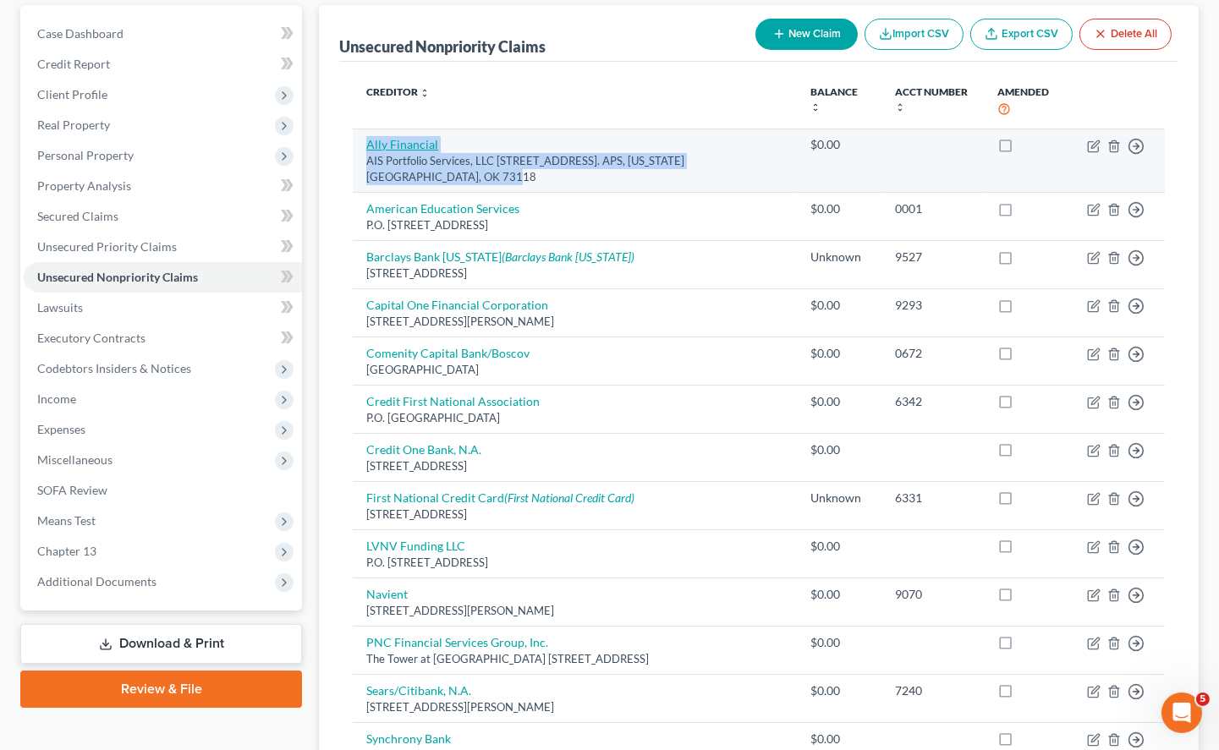
drag, startPoint x: 404, startPoint y: 141, endPoint x: 369, endPoint y: 114, distance: 44.7
click at [369, 129] on td "Ally Financial AIS Portfolio Services, LLC [STREET_ADDRESS]. APS, [US_STATE][GE…" at bounding box center [575, 161] width 444 height 64
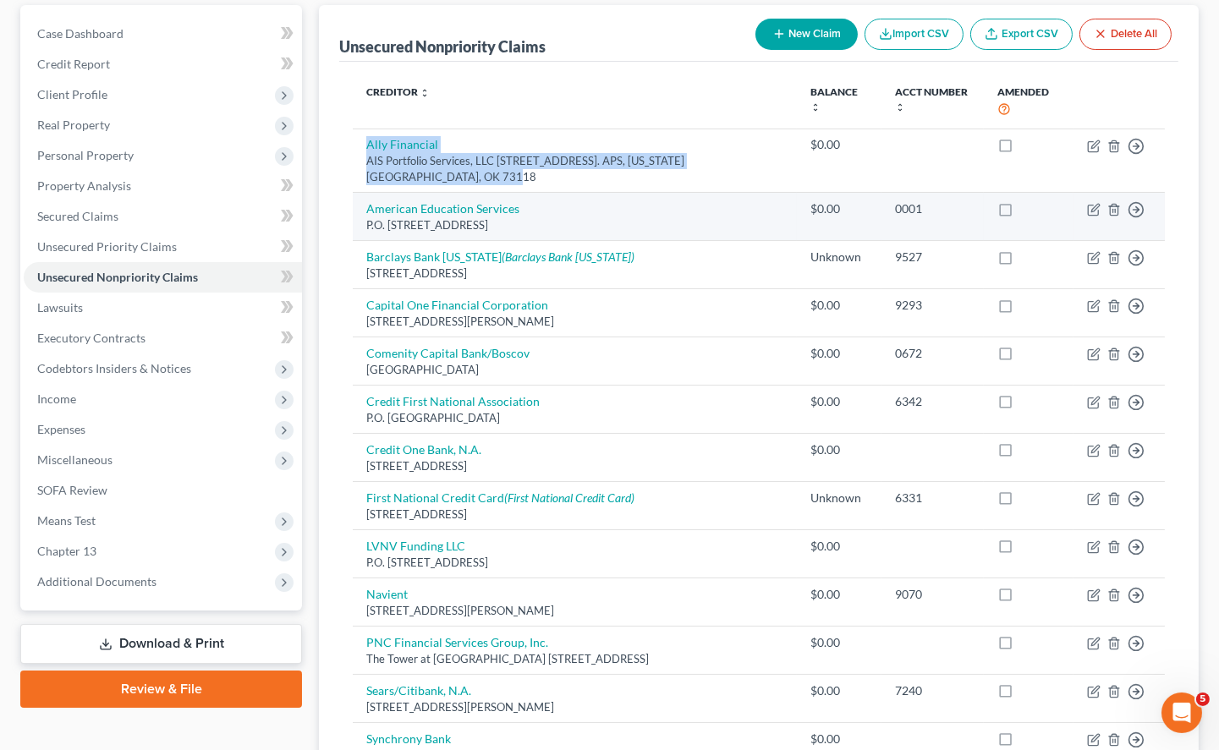
copy td "Ally Financial AIS Portfolio Services, LLC [STREET_ADDRESS]. APS, [US_STATE][GE…"
drag, startPoint x: 358, startPoint y: 178, endPoint x: 556, endPoint y: 189, distance: 199.0
click at [556, 193] on td "American Education Services P.O. [STREET_ADDRESS]" at bounding box center [575, 217] width 444 height 48
copy td "American Education Services P.O. [STREET_ADDRESS]"
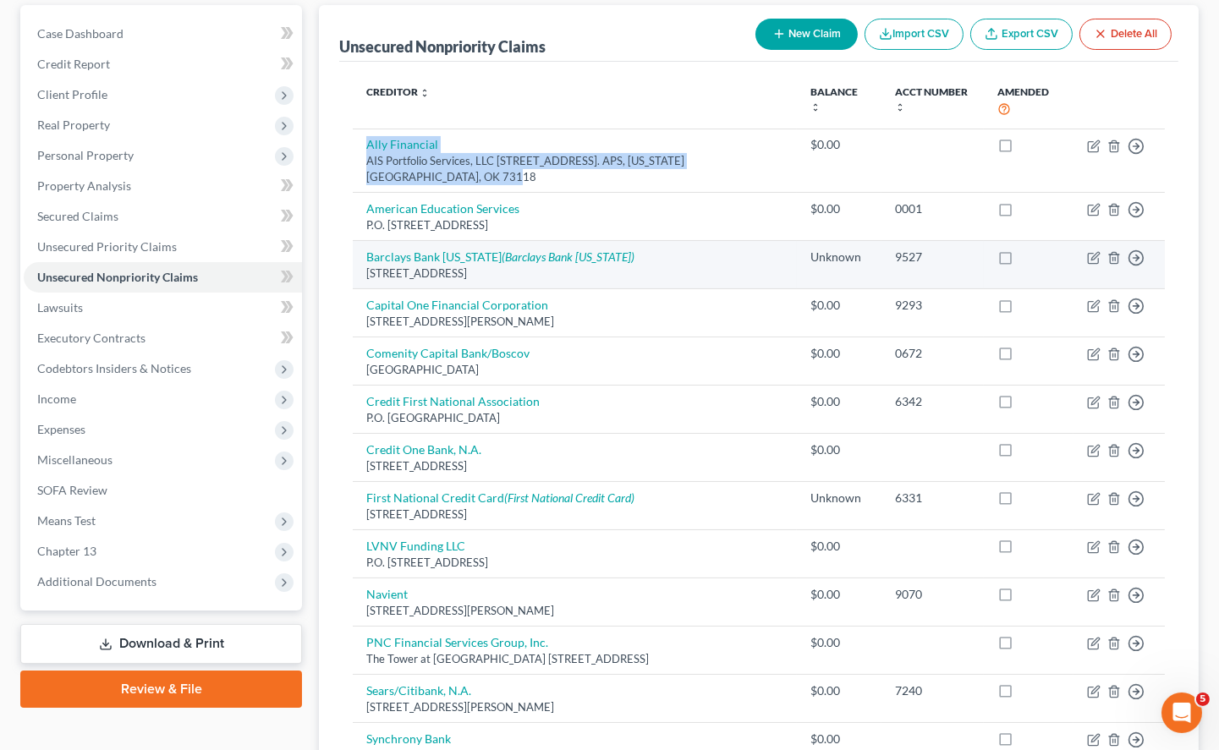
drag, startPoint x: 391, startPoint y: 229, endPoint x: 589, endPoint y: 239, distance: 198.1
click at [589, 241] on td "Barclays Bank [US_STATE] (Barclays Bank [US_STATE]) [STREET_ADDRESS]" at bounding box center [575, 265] width 444 height 48
copy td "Barclays Bank [US_STATE] (Barclays Bank [US_STATE]) [STREET_ADDRESS]"
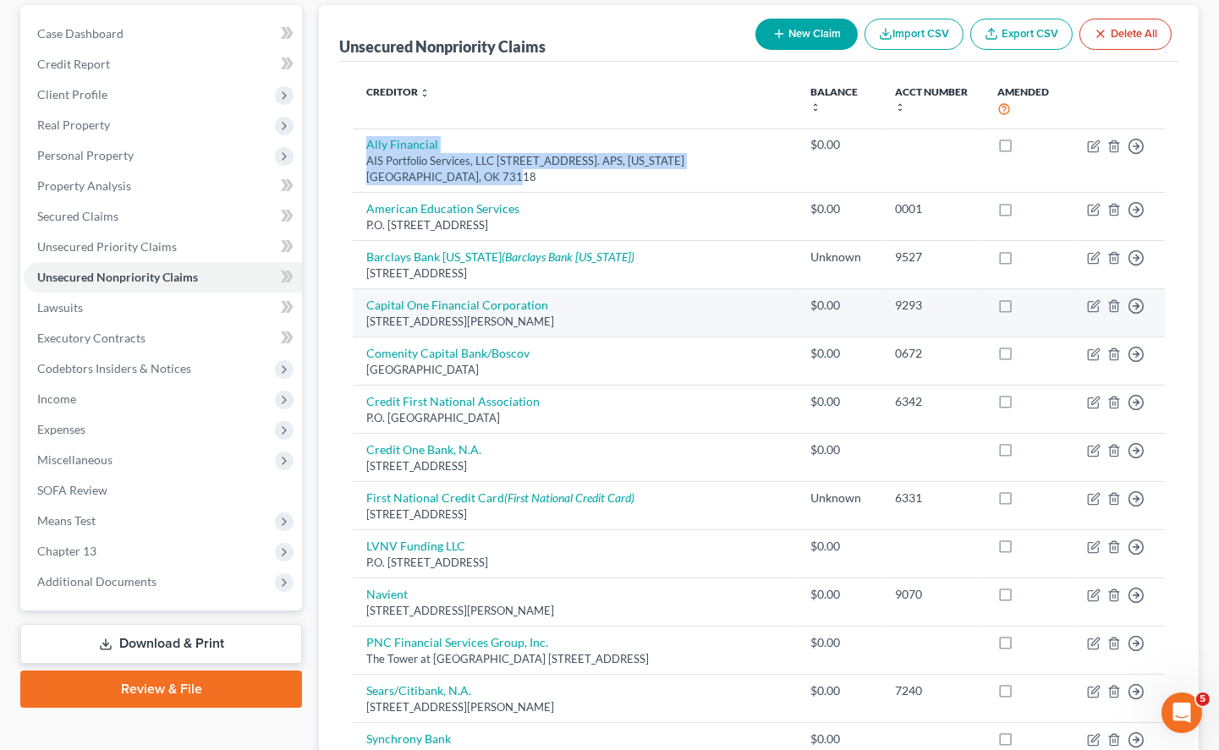
drag, startPoint x: 358, startPoint y: 272, endPoint x: 587, endPoint y: 286, distance: 229.6
click at [587, 289] on td "Capital One Financial Corporation [STREET_ADDRESS]" at bounding box center [575, 313] width 444 height 48
copy td "Capital One Financial Corporation [STREET_ADDRESS]"
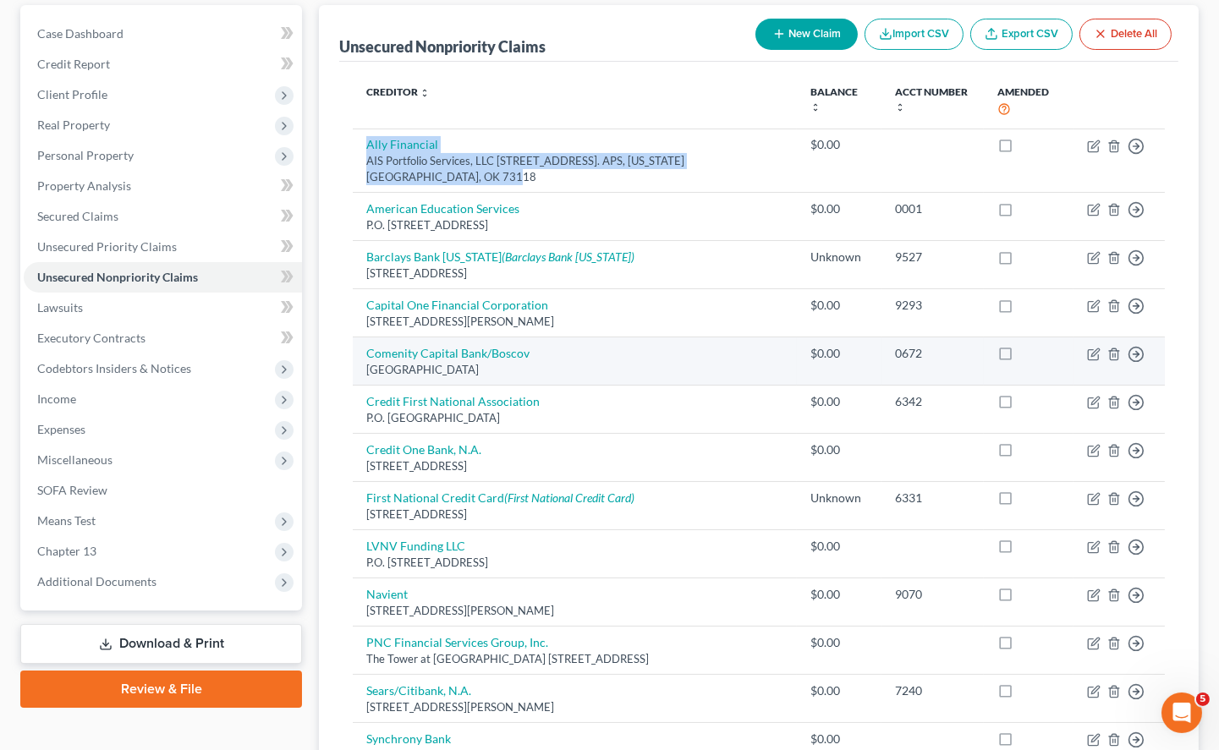
drag, startPoint x: 361, startPoint y: 318, endPoint x: 554, endPoint y: 332, distance: 193.3
click at [554, 337] on td "Comenity Capital Bank/[GEOGRAPHIC_DATA]" at bounding box center [575, 361] width 444 height 48
copy td "Comenity Capital Bank/[GEOGRAPHIC_DATA]"
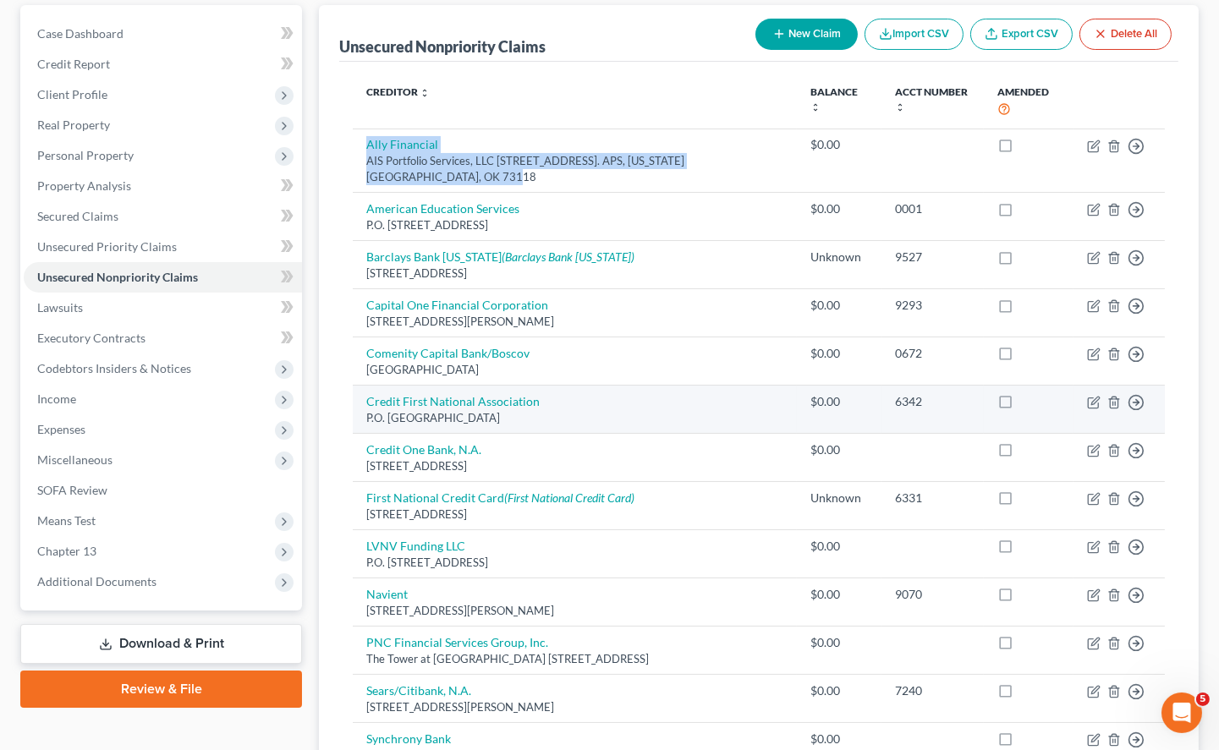
drag, startPoint x: 362, startPoint y: 367, endPoint x: 558, endPoint y: 386, distance: 197.1
click at [558, 386] on td "Credit First National Association P.O. [GEOGRAPHIC_DATA]" at bounding box center [575, 410] width 444 height 48
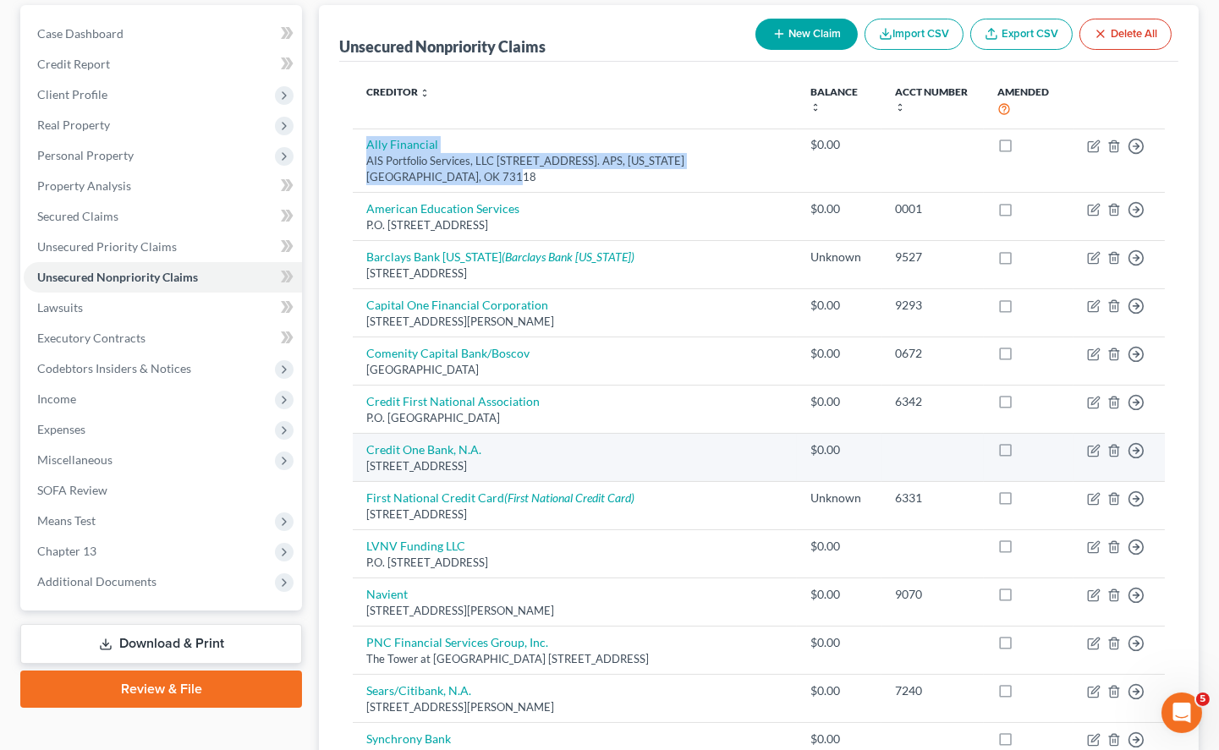
drag, startPoint x: 359, startPoint y: 411, endPoint x: 599, endPoint y: 432, distance: 241.1
click at [599, 433] on td "Credit One Bank, N.A. [STREET_ADDRESS]" at bounding box center [575, 457] width 444 height 48
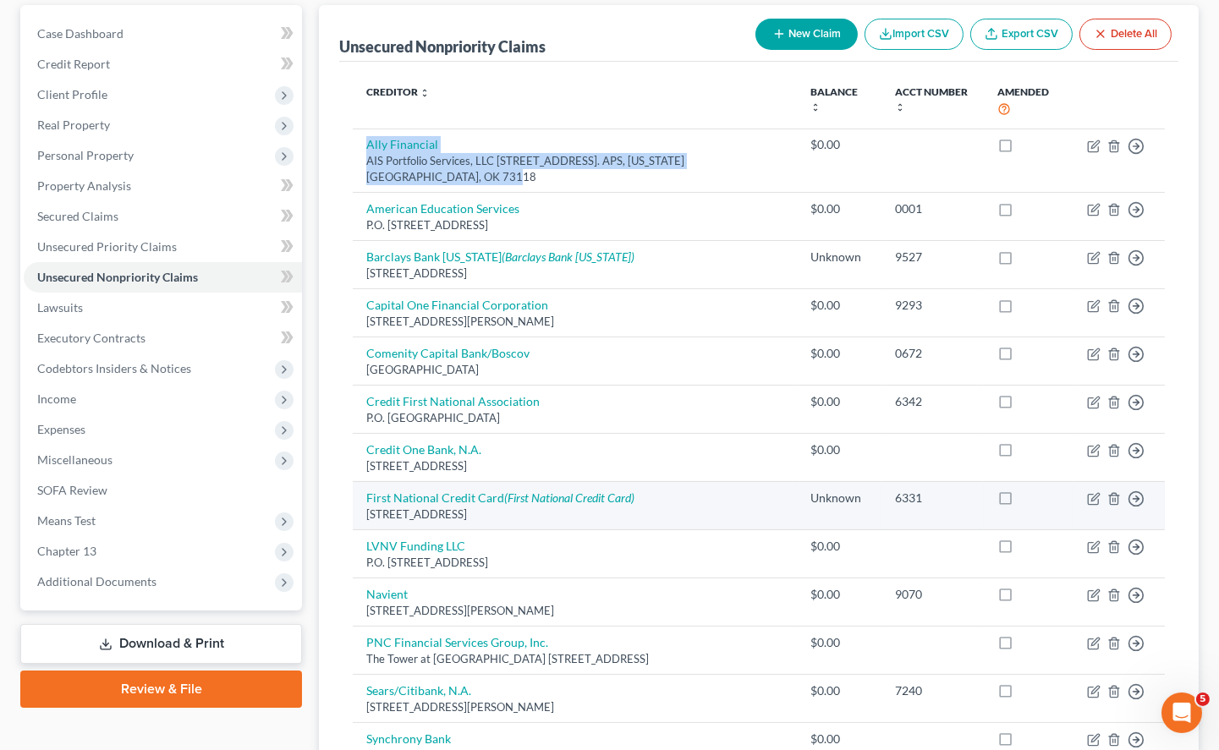
drag, startPoint x: 360, startPoint y: 462, endPoint x: 614, endPoint y: 479, distance: 254.3
click at [614, 481] on td "First National Credit Card (First National Credit Card) [STREET_ADDRESS]" at bounding box center [575, 505] width 444 height 48
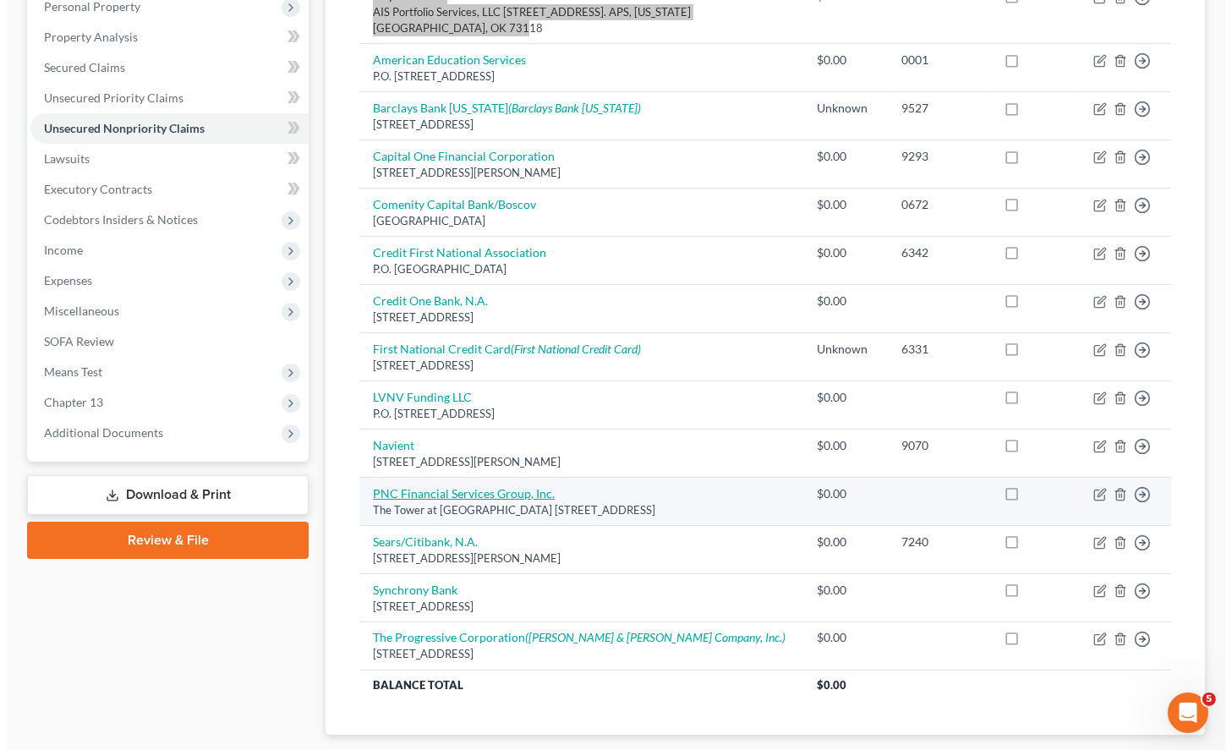
scroll to position [375, 0]
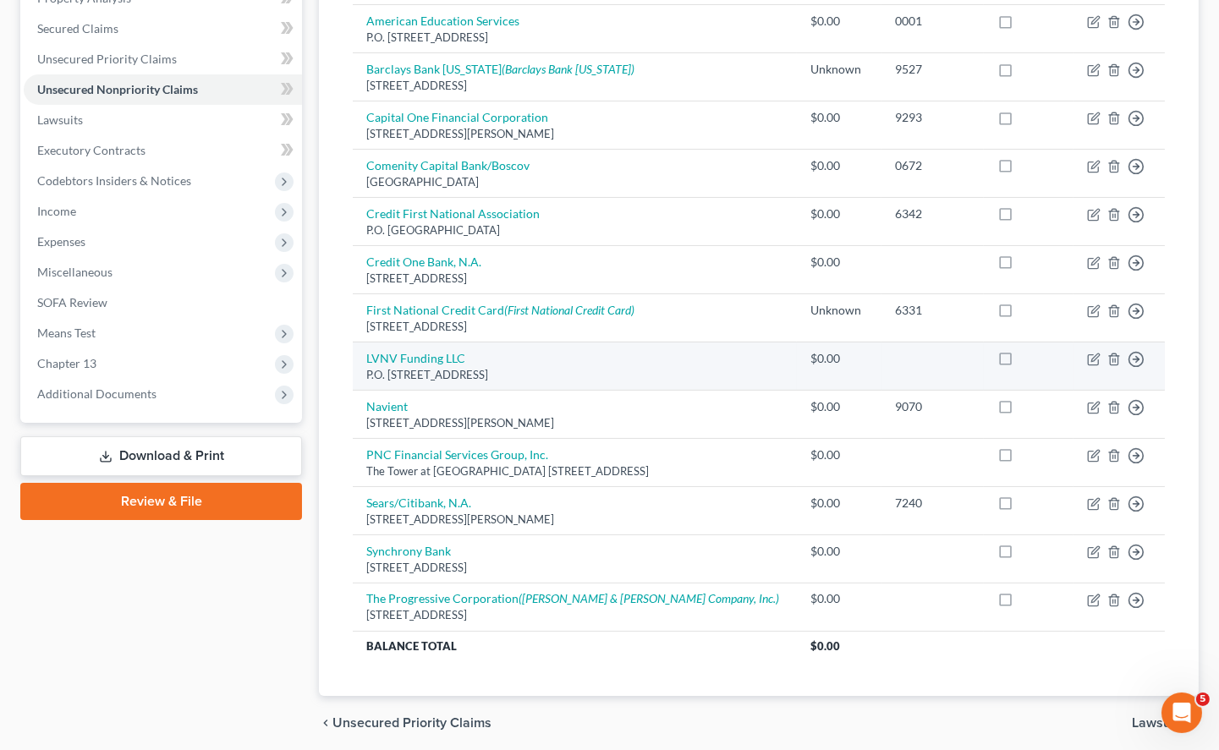
drag, startPoint x: 359, startPoint y: 322, endPoint x: 552, endPoint y: 342, distance: 193.8
click at [552, 342] on td "LVNV Funding LLC P.O. [STREET_ADDRESS]" at bounding box center [575, 366] width 444 height 48
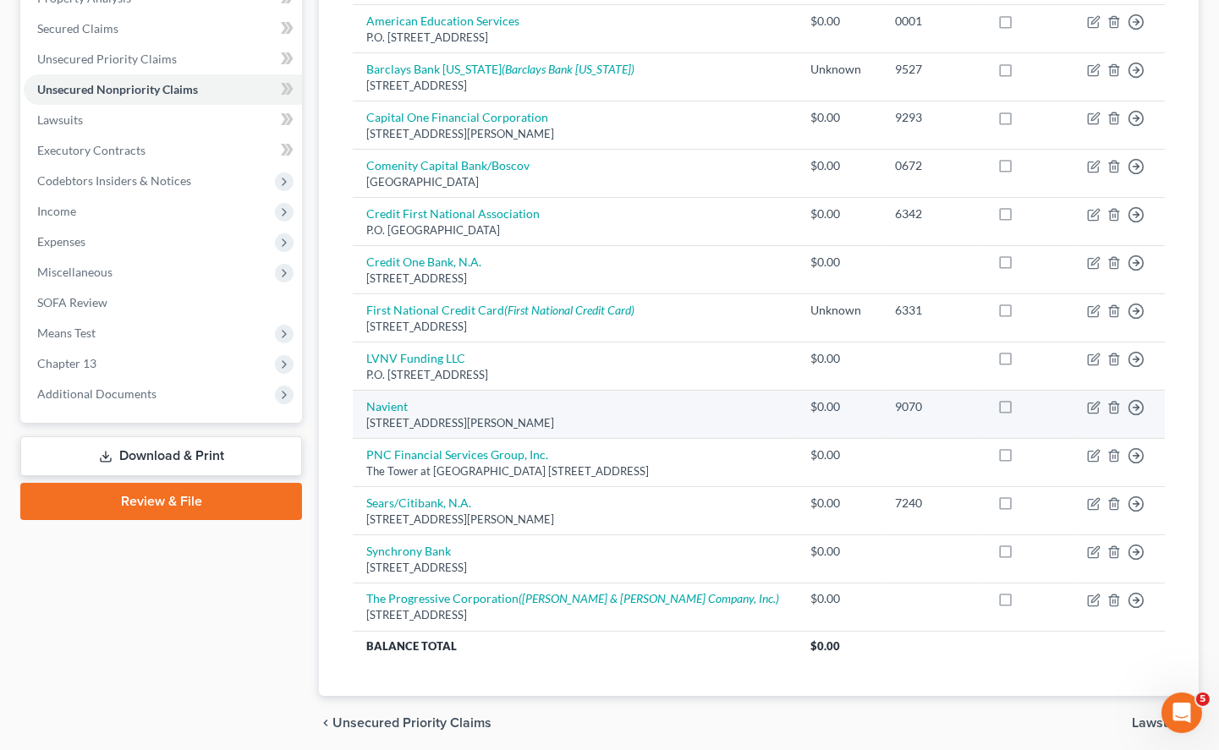
drag, startPoint x: 360, startPoint y: 374, endPoint x: 587, endPoint y: 391, distance: 227.3
click at [587, 391] on td "[STREET_ADDRESS][PERSON_NAME]" at bounding box center [575, 414] width 444 height 48
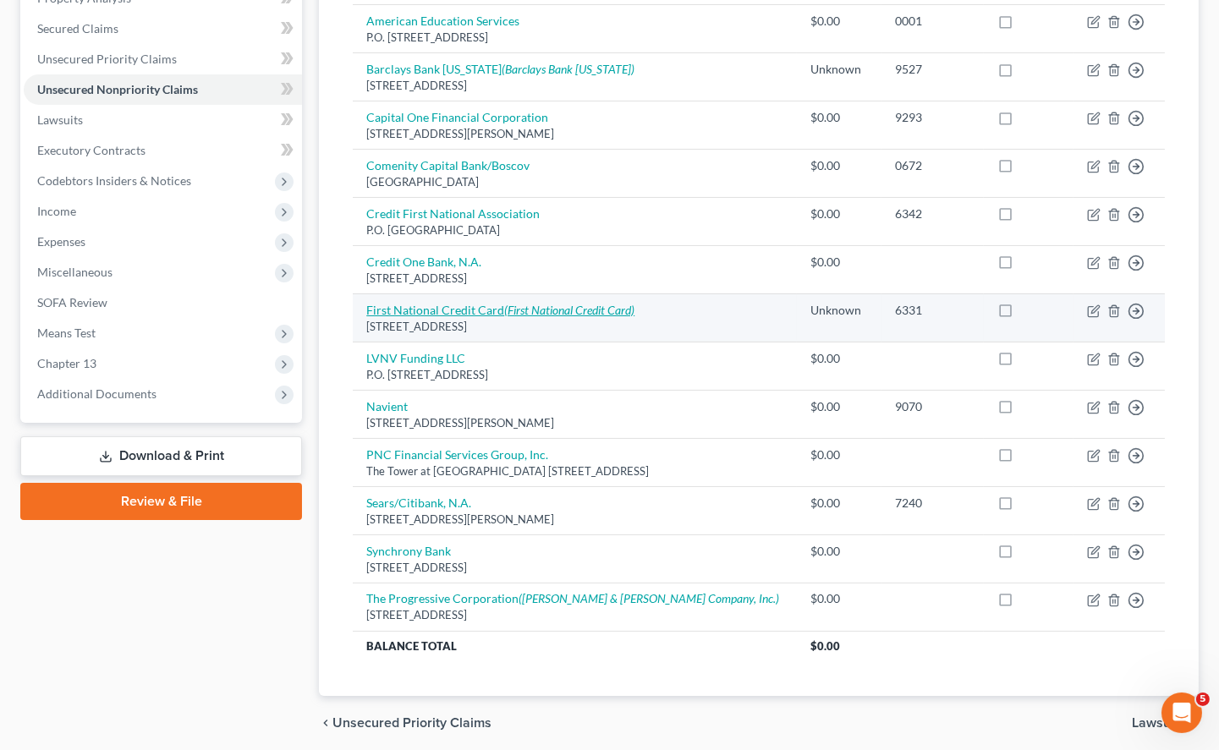
click at [553, 303] on icon "(First National Credit Card)" at bounding box center [569, 310] width 130 height 14
select select "43"
select select "2"
select select "0"
select select "43"
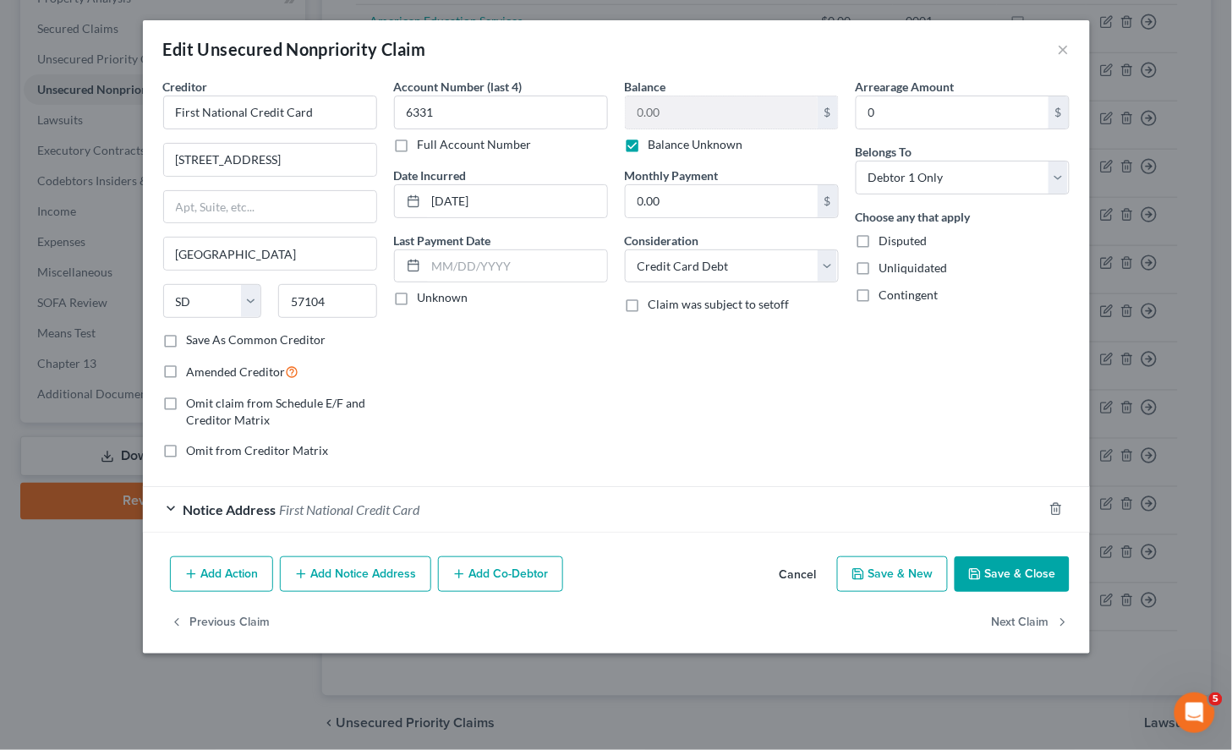
click at [383, 502] on span "First National Credit Card" at bounding box center [350, 509] width 140 height 16
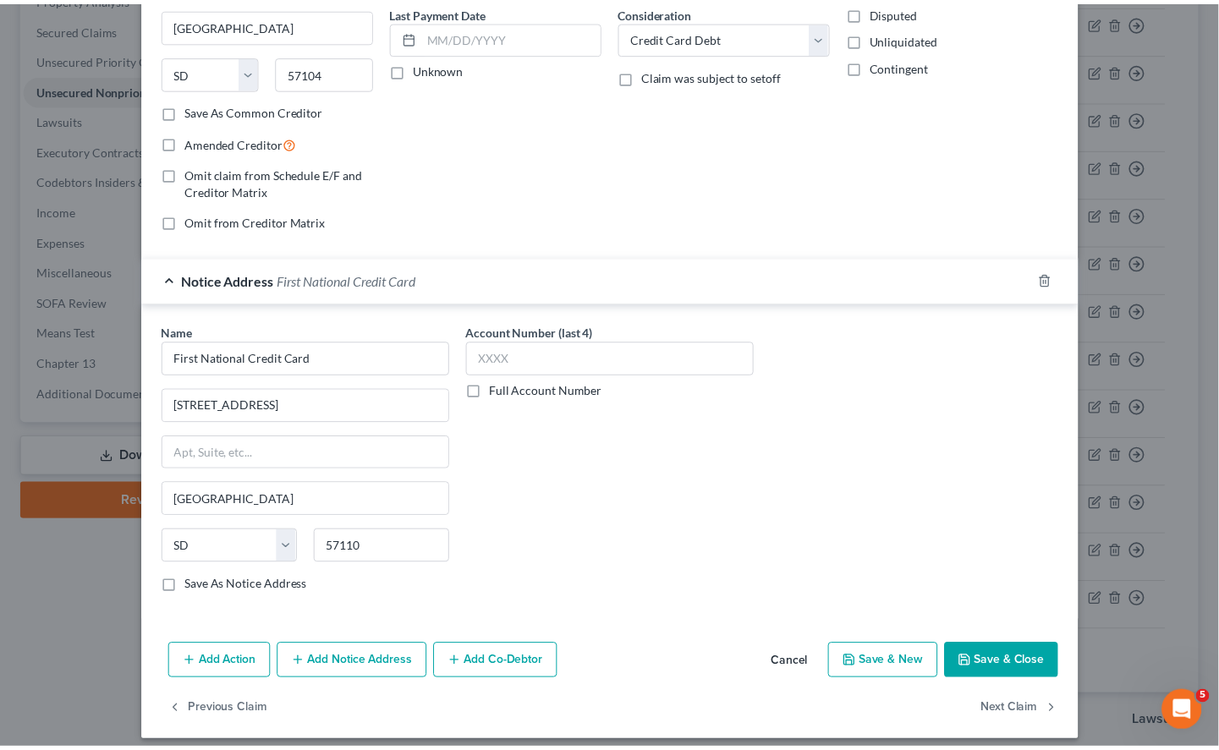
scroll to position [243, 0]
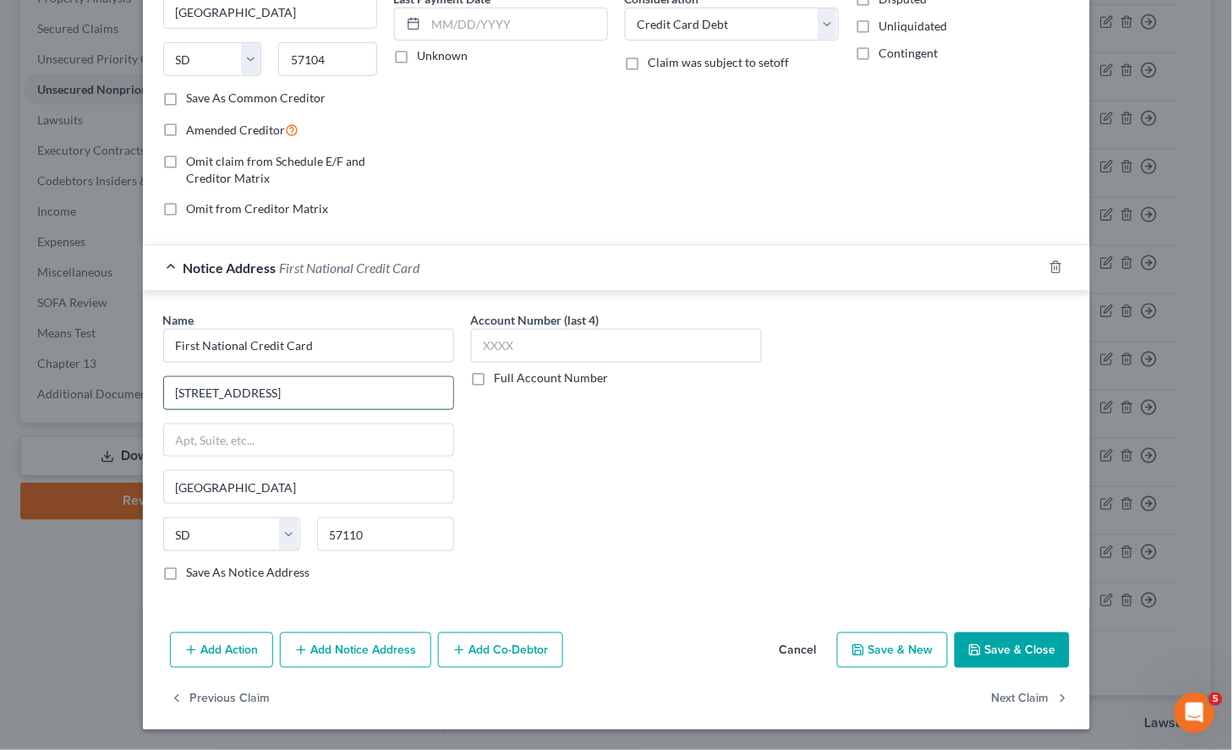
drag, startPoint x: 310, startPoint y: 391, endPoint x: 163, endPoint y: 392, distance: 147.2
click at [164, 392] on input "[STREET_ADDRESS]" at bounding box center [308, 393] width 289 height 32
drag, startPoint x: 239, startPoint y: 491, endPoint x: 159, endPoint y: 485, distance: 80.6
click at [164, 485] on input "[GEOGRAPHIC_DATA]" at bounding box center [308, 487] width 289 height 32
drag, startPoint x: 611, startPoint y: 551, endPoint x: 749, endPoint y: 666, distance: 180.2
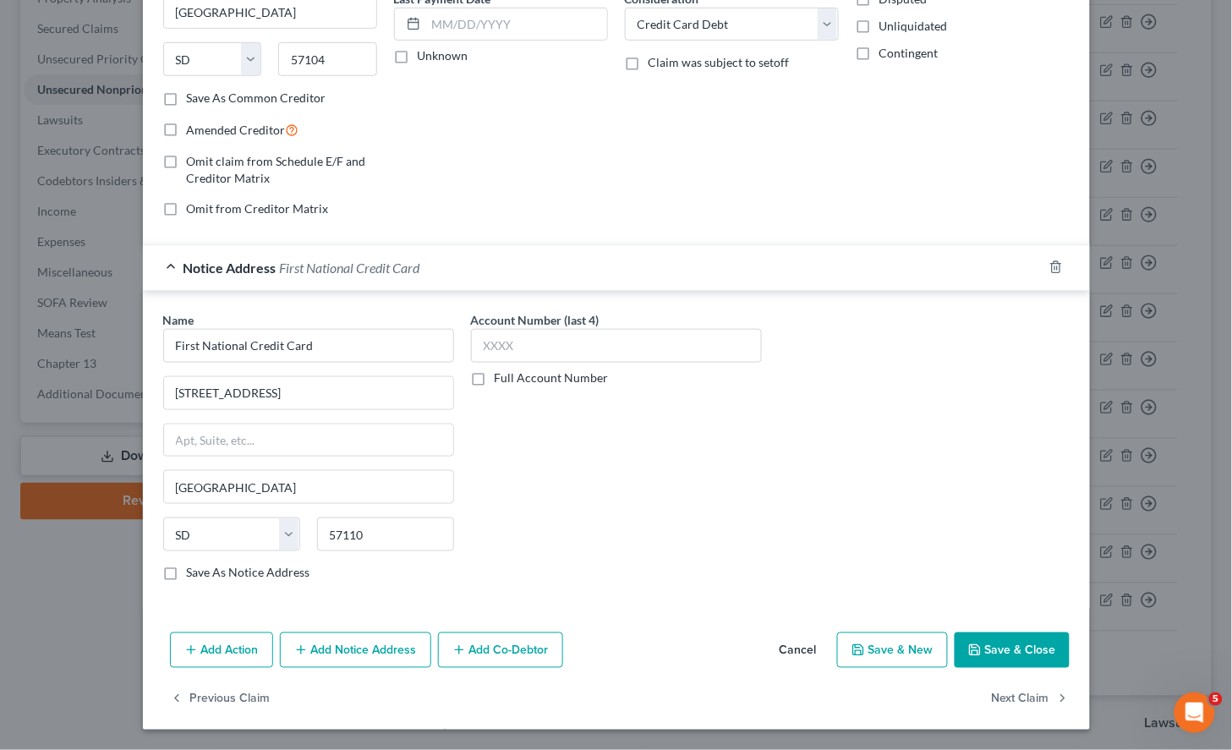
click at [611, 551] on div "Account Number (last 4) Full Account Number" at bounding box center [617, 453] width 308 height 284
click at [805, 646] on button "Cancel" at bounding box center [798, 651] width 64 height 34
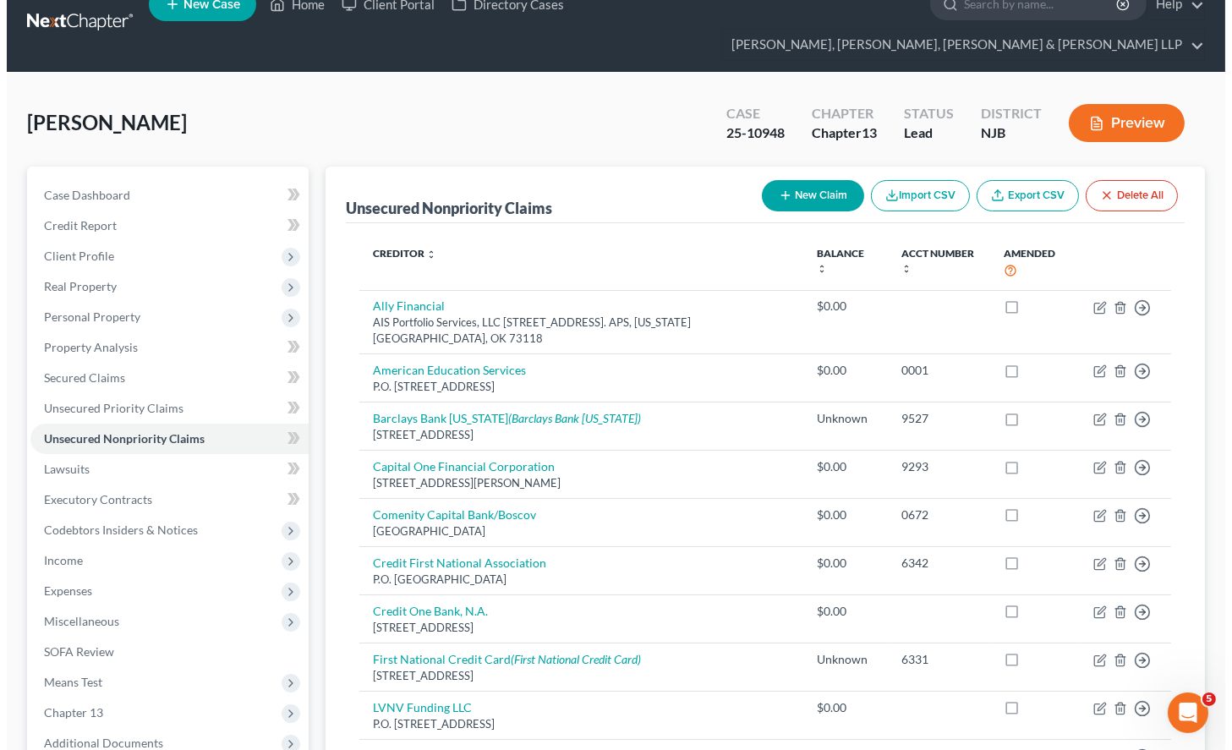
scroll to position [0, 0]
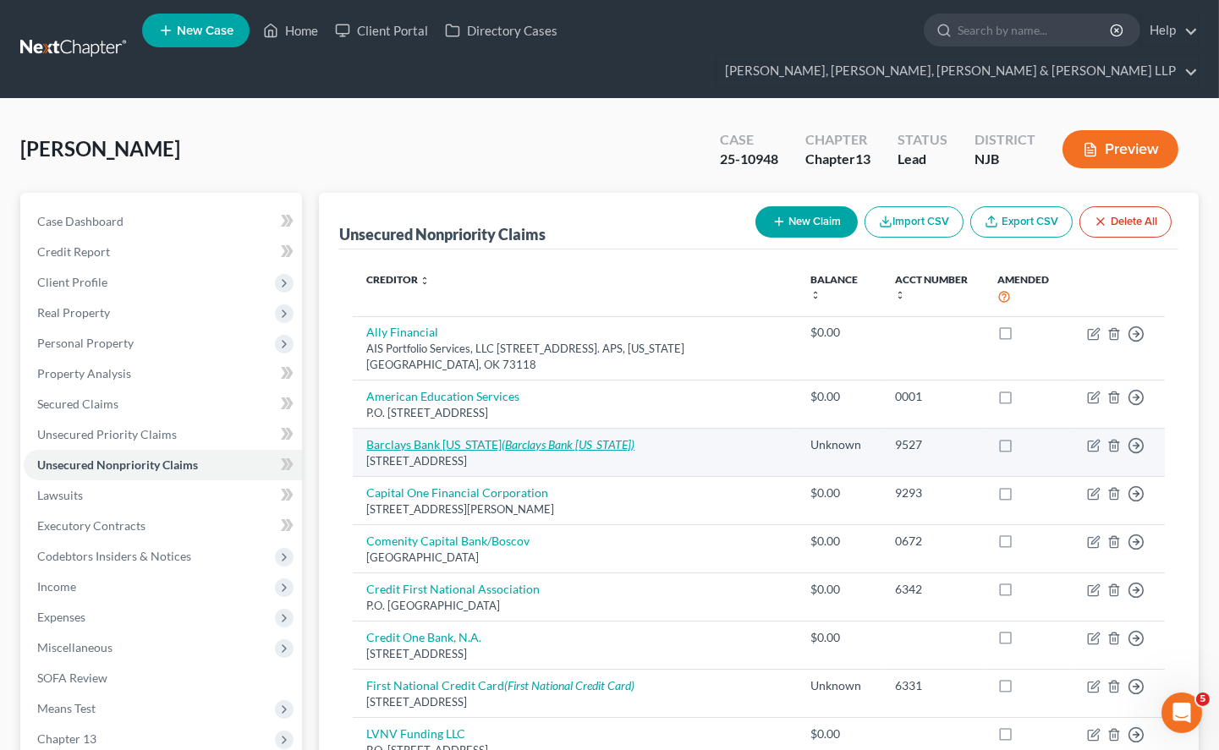
click at [577, 437] on icon "(Barclays Bank [US_STATE])" at bounding box center [567, 444] width 133 height 14
select select "7"
select select "2"
select select "0"
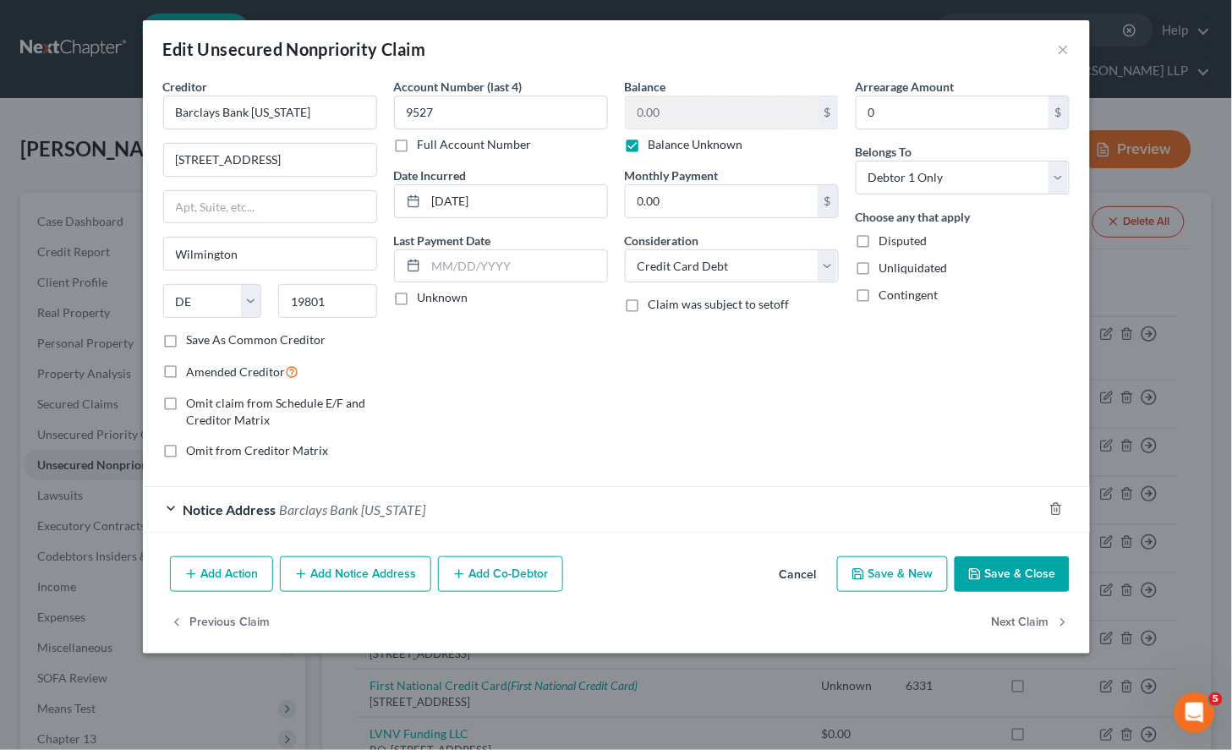
click at [451, 510] on div "Notice Address Barclays Bank [US_STATE]" at bounding box center [593, 509] width 900 height 45
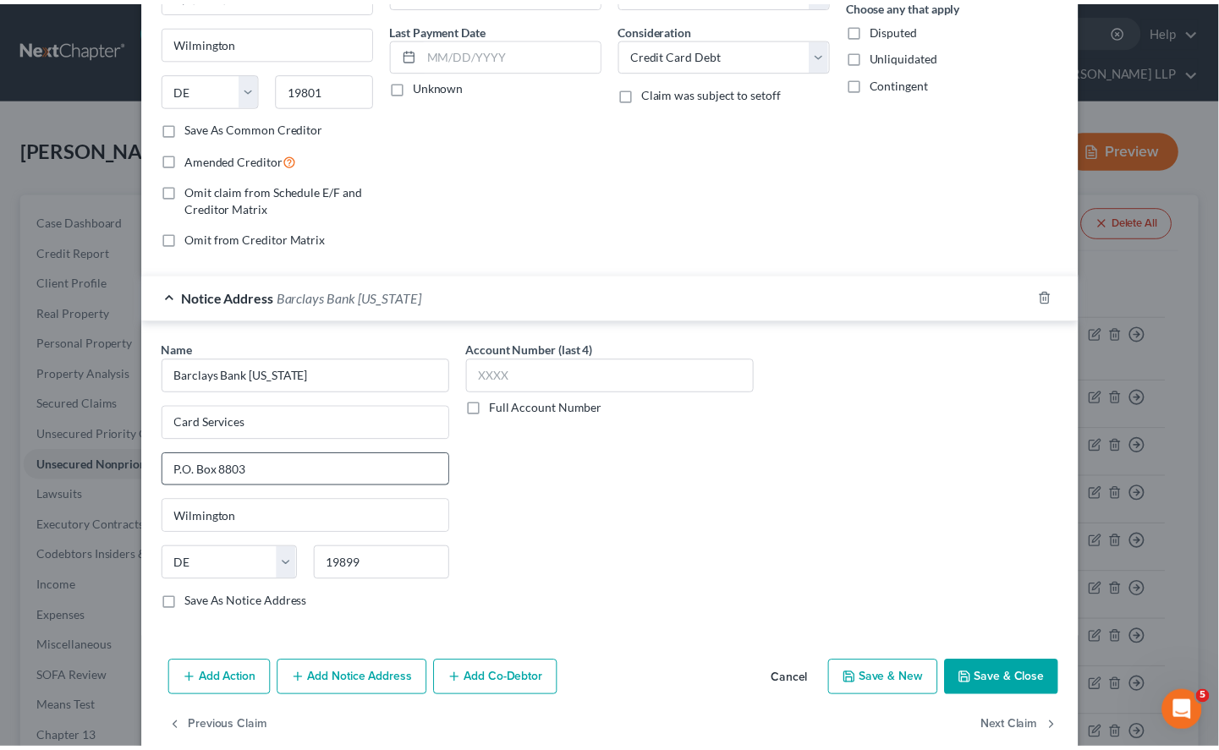
scroll to position [243, 0]
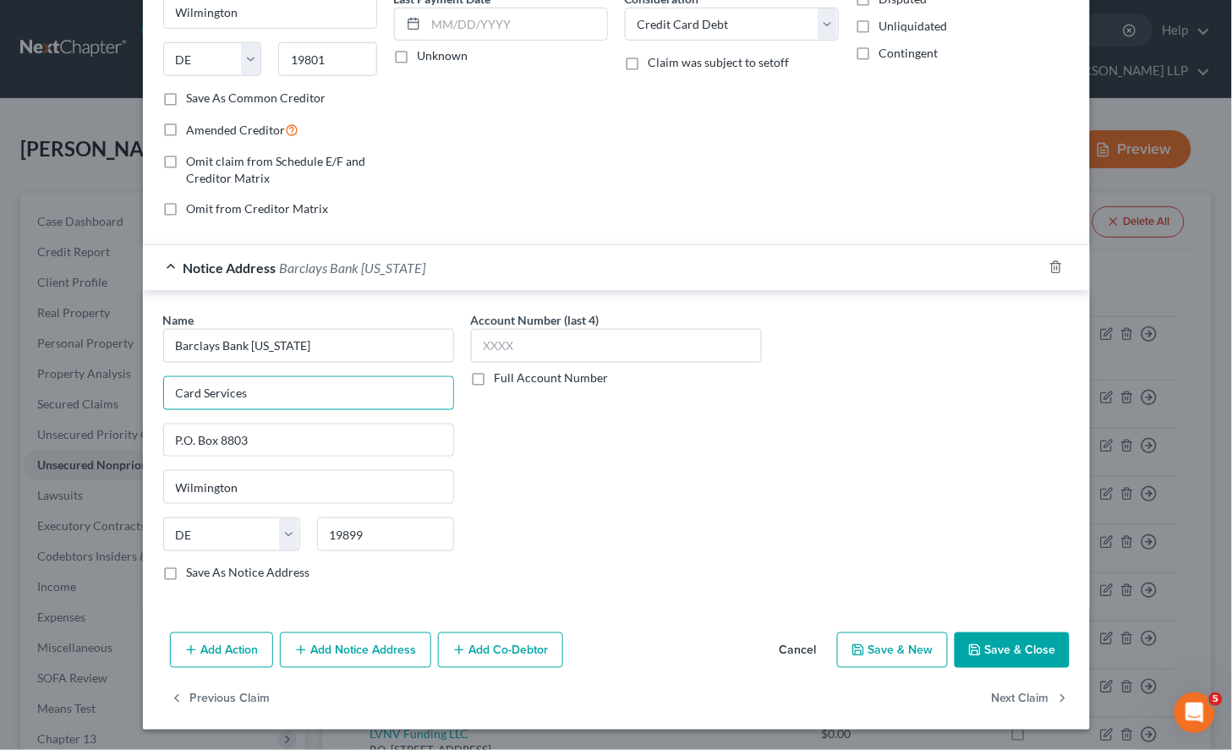
drag, startPoint x: 249, startPoint y: 386, endPoint x: 154, endPoint y: 385, distance: 95.6
click at [155, 385] on div "Name * Barclays Bank [US_STATE] Card Services P.O. [GEOGRAPHIC_DATA] [US_STATE]…" at bounding box center [309, 453] width 308 height 284
drag, startPoint x: 254, startPoint y: 438, endPoint x: 167, endPoint y: 435, distance: 87.2
click at [167, 435] on input "P.O. Box 8803" at bounding box center [308, 441] width 289 height 32
drag, startPoint x: 229, startPoint y: 480, endPoint x: 151, endPoint y: 484, distance: 78.7
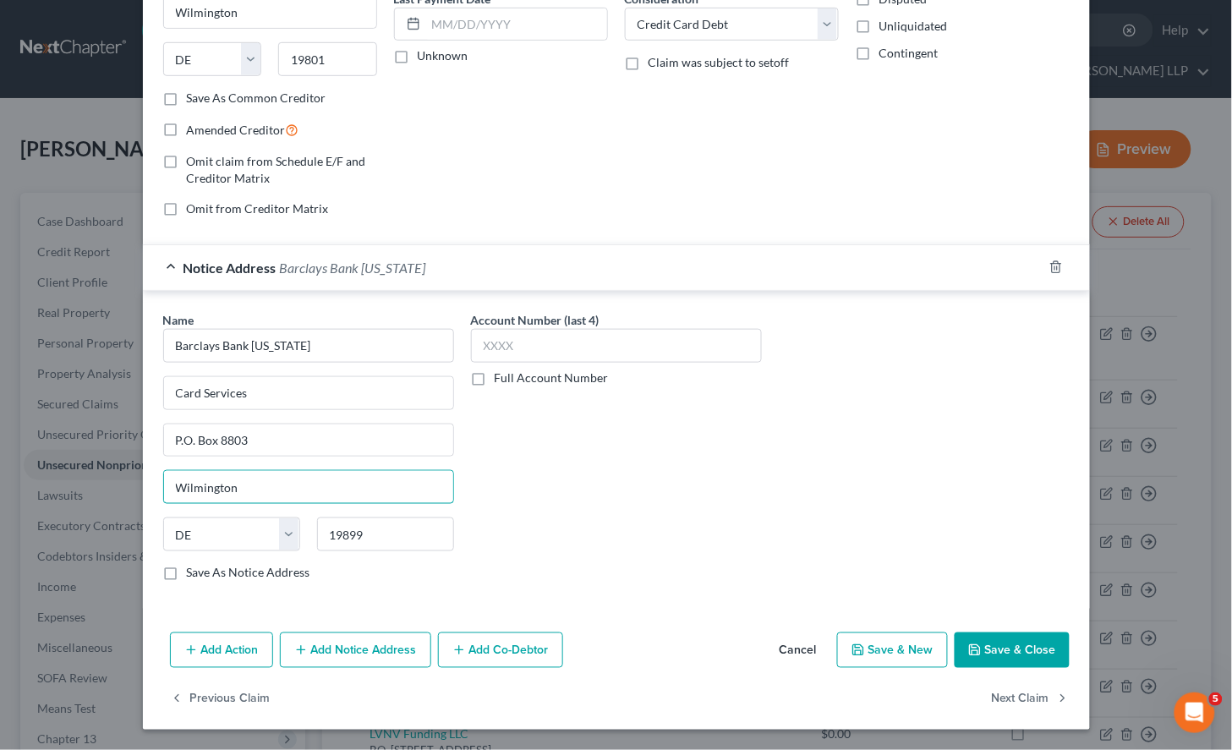
click at [155, 484] on div "Name * Barclays Bank [US_STATE] Card Services P.O. [GEOGRAPHIC_DATA] [US_STATE]…" at bounding box center [309, 453] width 308 height 284
drag, startPoint x: 628, startPoint y: 592, endPoint x: 758, endPoint y: 658, distance: 145.2
click at [628, 592] on div "Account Number (last 4) Full Account Number" at bounding box center [617, 453] width 308 height 284
click at [783, 654] on button "Cancel" at bounding box center [798, 651] width 64 height 34
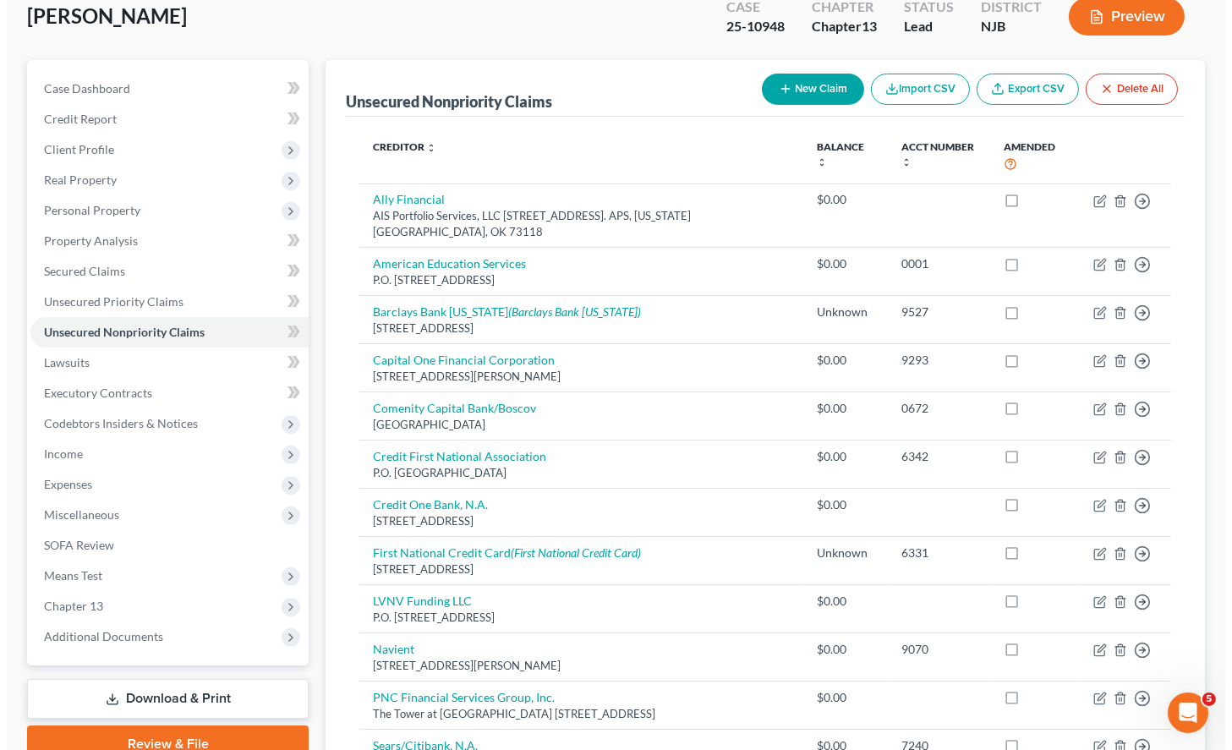
scroll to position [409, 0]
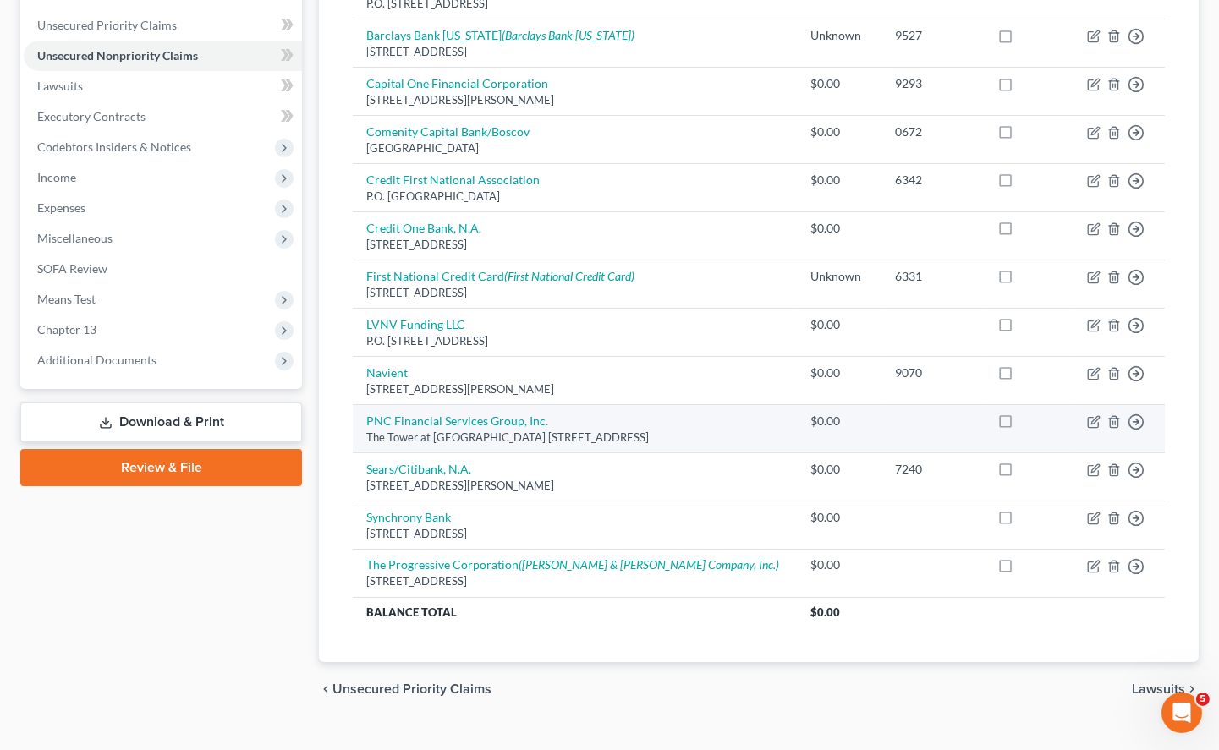
drag, startPoint x: 242, startPoint y: 573, endPoint x: 355, endPoint y: 408, distance: 199.4
click at [242, 573] on div "Case Dashboard Payments Invoices Payments Payments Credit Report Client Profile" at bounding box center [161, 250] width 299 height 933
drag, startPoint x: 356, startPoint y: 386, endPoint x: 680, endPoint y: 401, distance: 324.2
click at [680, 404] on td "PNC Financial Services Group, Inc. The Tower at [GEOGRAPHIC_DATA] [STREET_ADDRE…" at bounding box center [575, 428] width 444 height 48
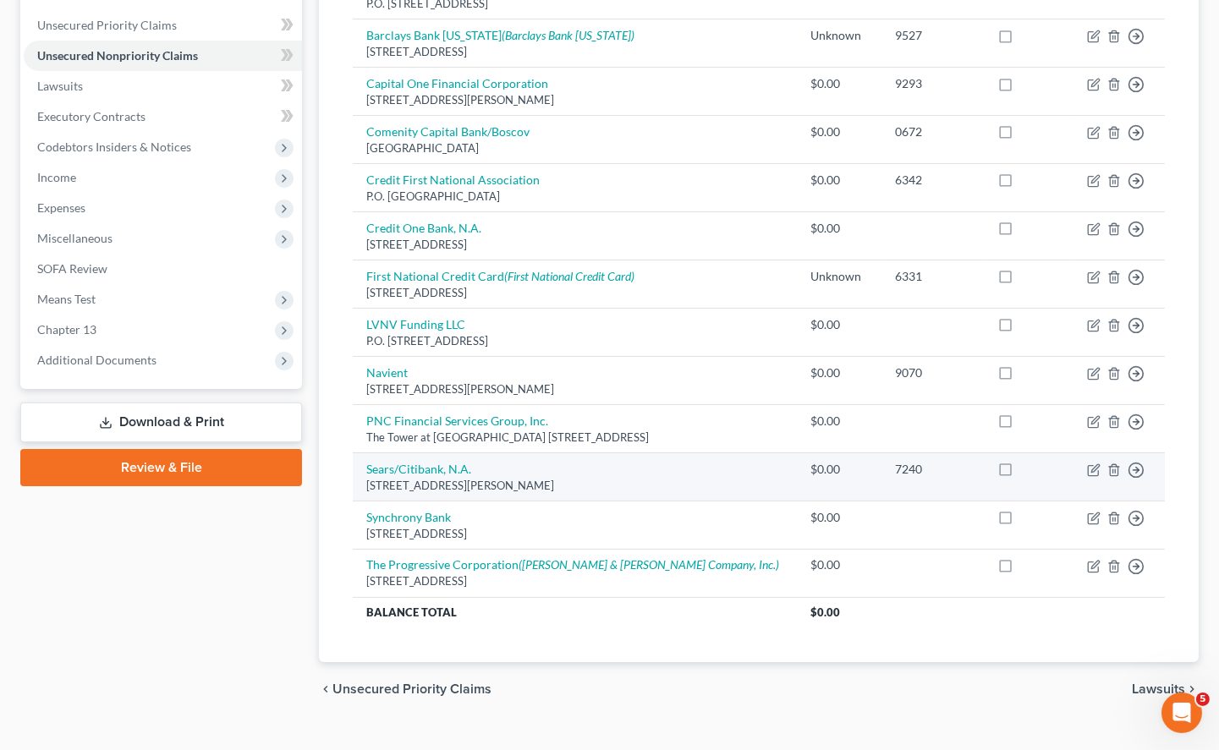
drag, startPoint x: 359, startPoint y: 434, endPoint x: 593, endPoint y: 458, distance: 234.7
click at [593, 458] on td "Sears/Citibank, N.A. [STREET_ADDRESS][PERSON_NAME]" at bounding box center [575, 476] width 444 height 48
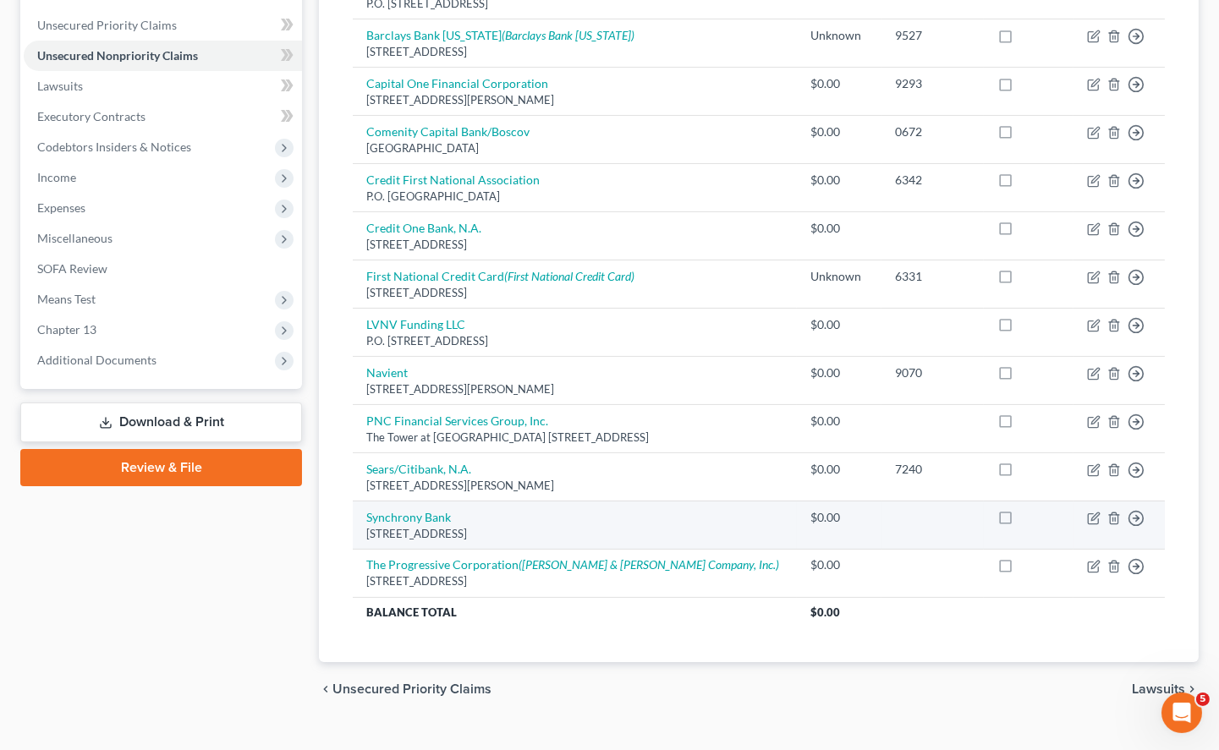
drag, startPoint x: 359, startPoint y: 480, endPoint x: 579, endPoint y: 499, distance: 221.5
click at [579, 501] on td "Synchrony Bank [STREET_ADDRESS]" at bounding box center [575, 525] width 444 height 48
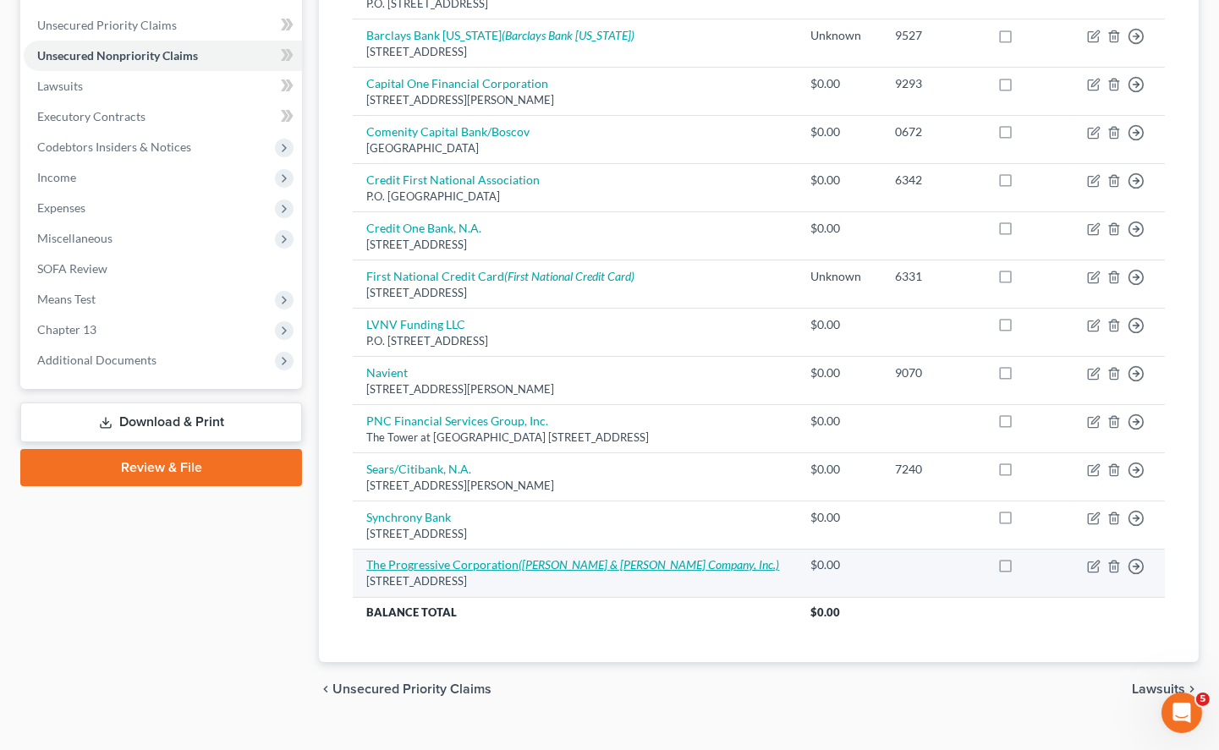
drag, startPoint x: 361, startPoint y: 531, endPoint x: 521, endPoint y: 537, distance: 159.9
click at [629, 551] on td "The Progressive Corporation ([PERSON_NAME] & [PERSON_NAME] Company, Inc.) [STRE…" at bounding box center [575, 573] width 444 height 48
click at [564, 557] on icon "([PERSON_NAME] & [PERSON_NAME] Company, Inc.)" at bounding box center [648, 564] width 260 height 14
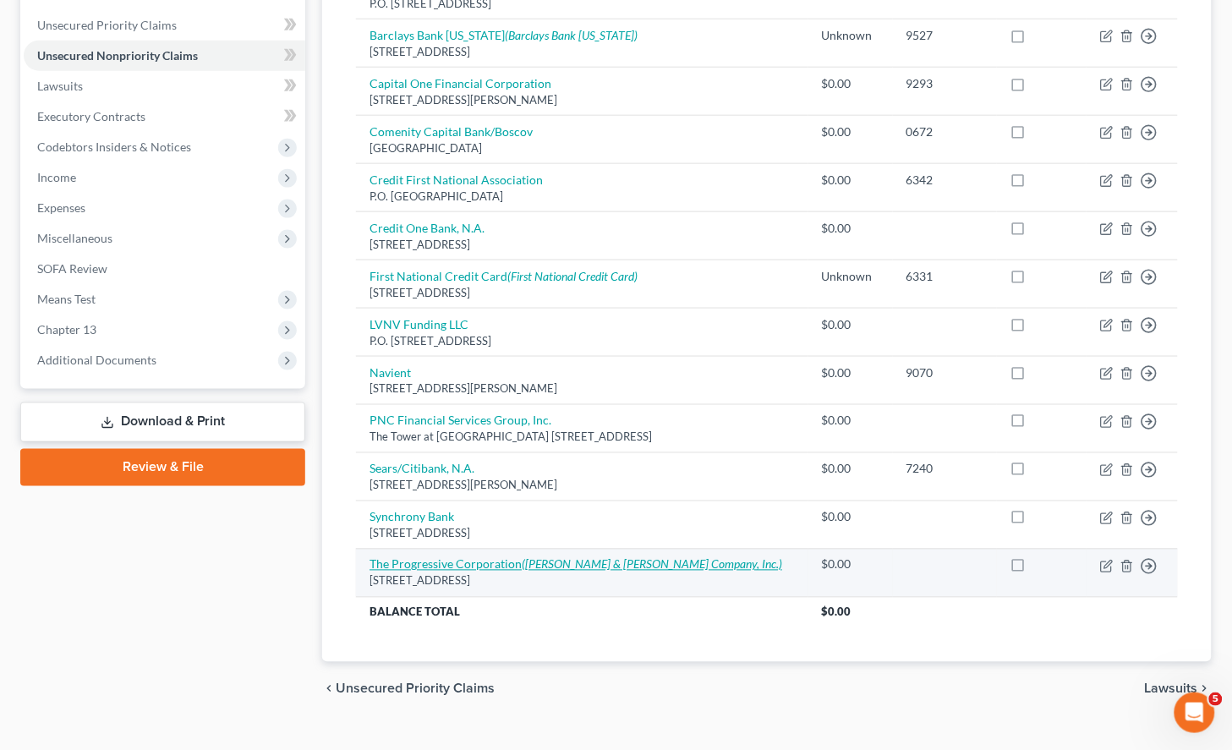
select select "36"
select select "0"
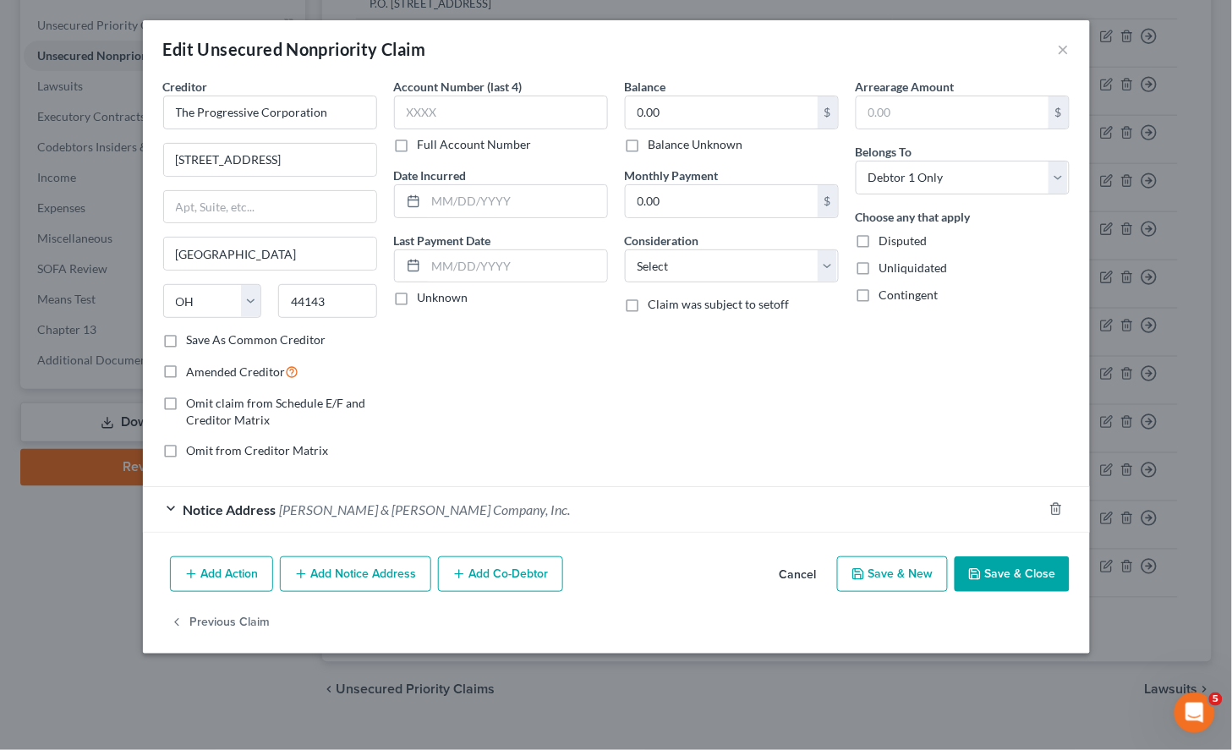
click at [457, 512] on div "Notice Address [PERSON_NAME] & [PERSON_NAME] Company, Inc." at bounding box center [593, 509] width 900 height 45
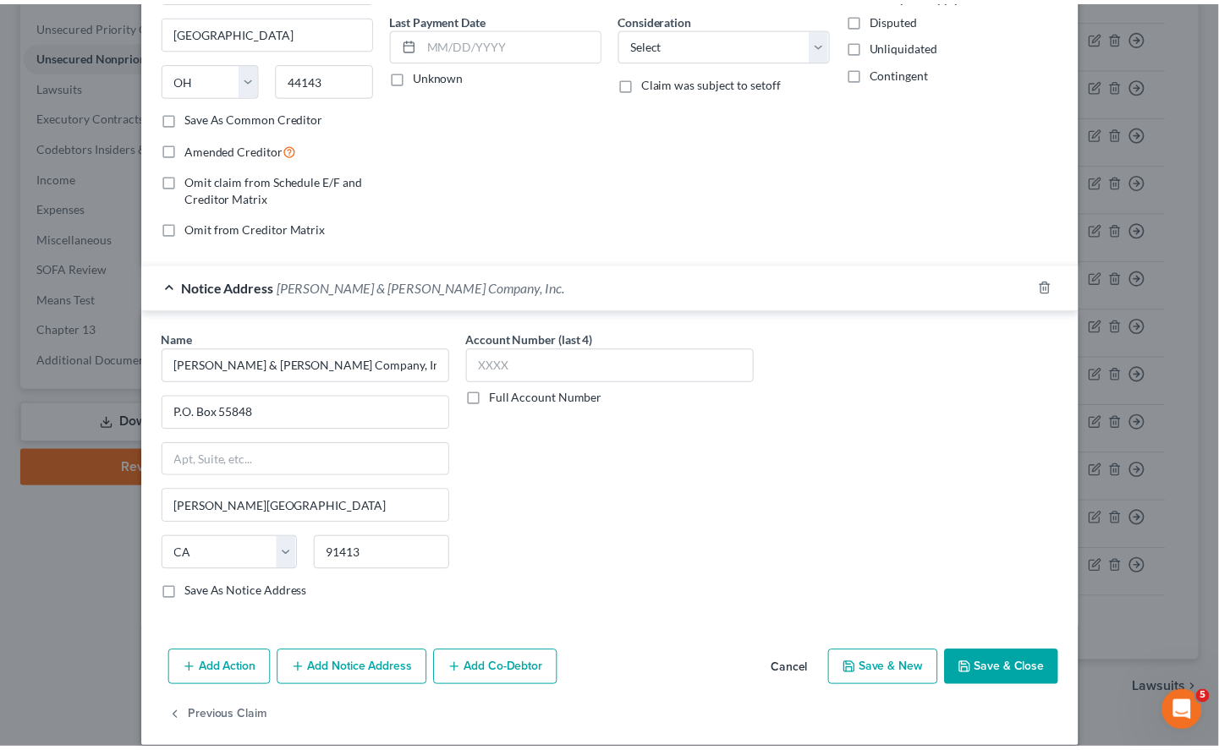
scroll to position [243, 0]
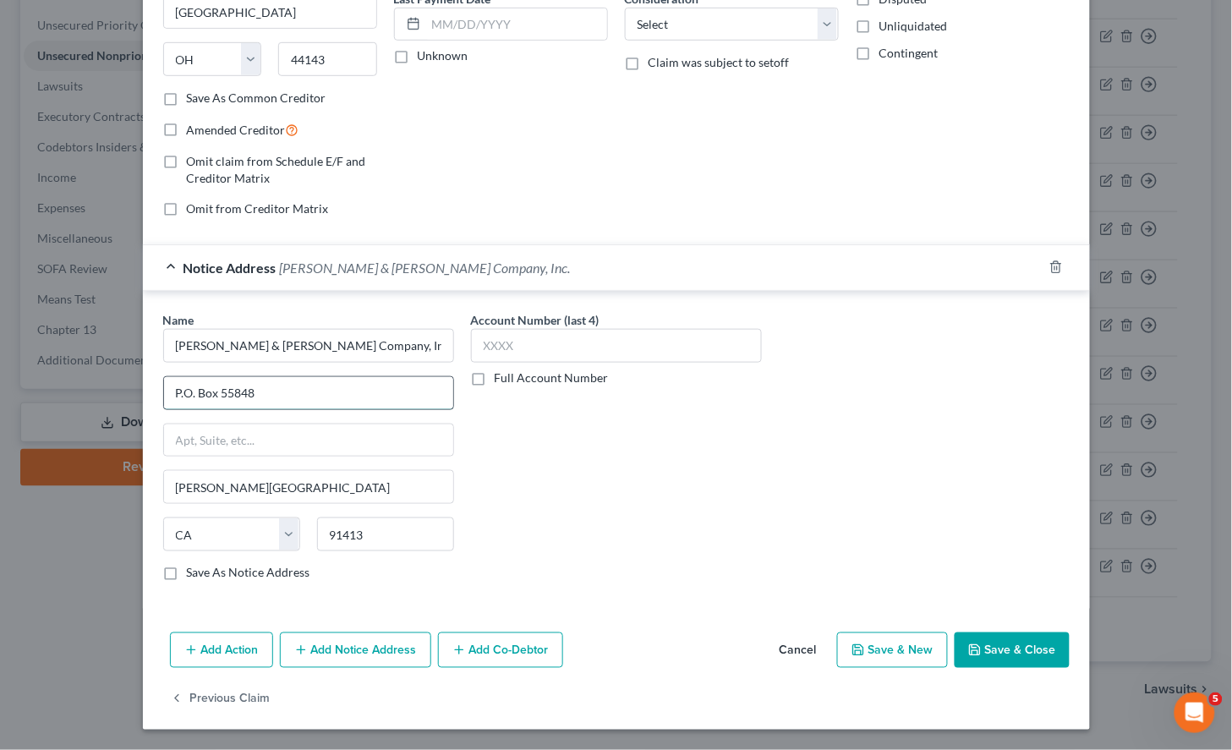
drag, startPoint x: 269, startPoint y: 386, endPoint x: 165, endPoint y: 386, distance: 104.0
click at [165, 386] on input "P.O. Box 55848" at bounding box center [308, 393] width 289 height 32
drag, startPoint x: 223, startPoint y: 488, endPoint x: 164, endPoint y: 488, distance: 59.2
click at [164, 488] on input "[PERSON_NAME][GEOGRAPHIC_DATA]" at bounding box center [308, 487] width 289 height 32
click at [622, 617] on div "Creditor * The Progressive Corporation [STREET_ADDRESS] Cleveland State [US_STA…" at bounding box center [616, 231] width 947 height 790
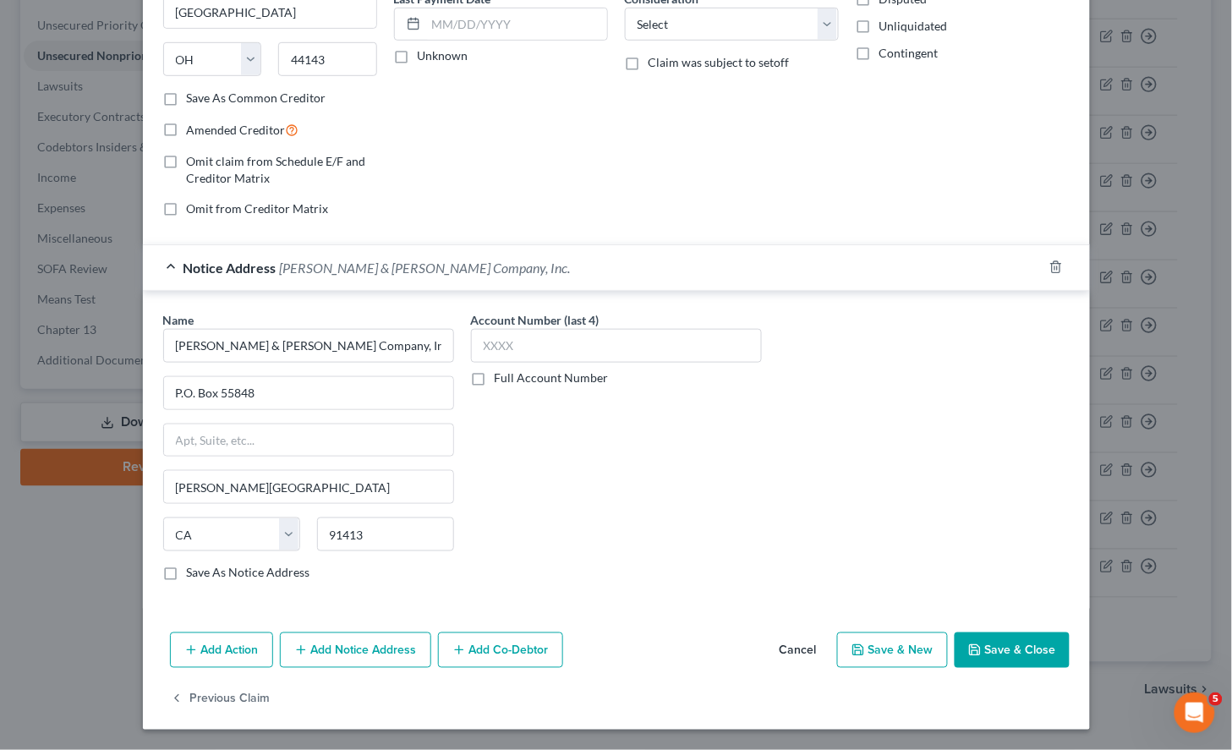
click at [798, 646] on button "Cancel" at bounding box center [798, 651] width 64 height 34
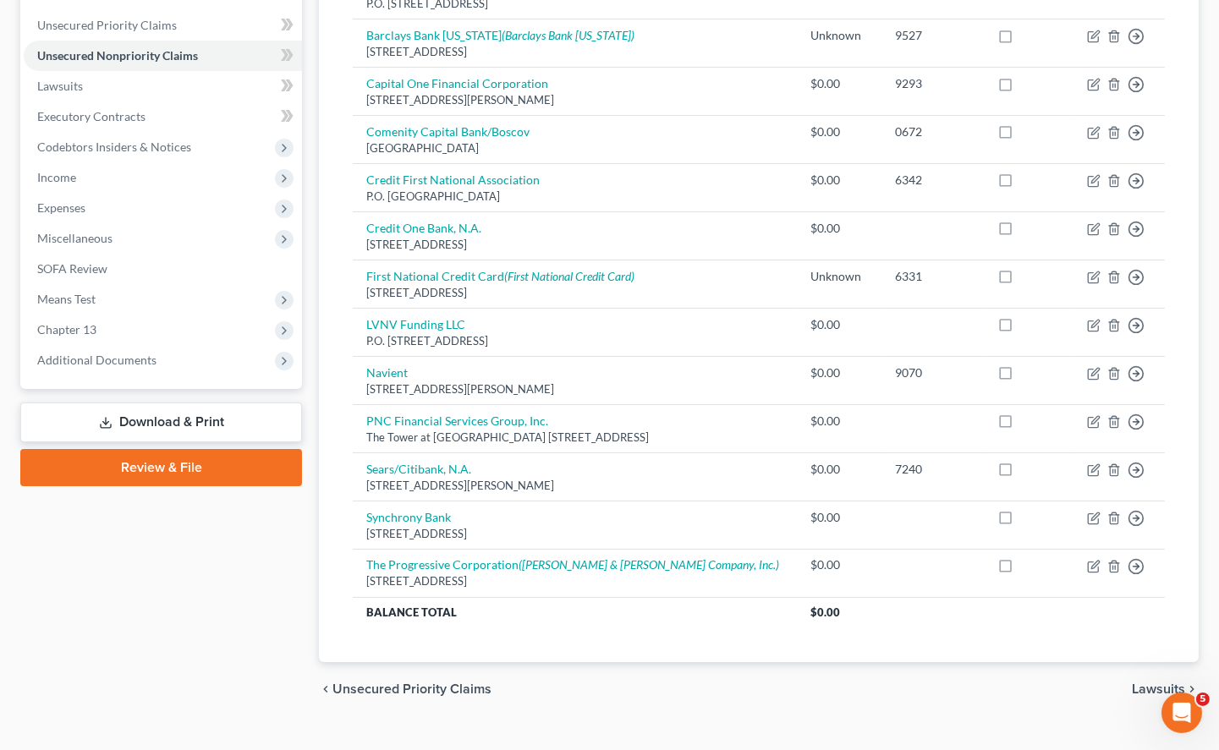
scroll to position [0, 0]
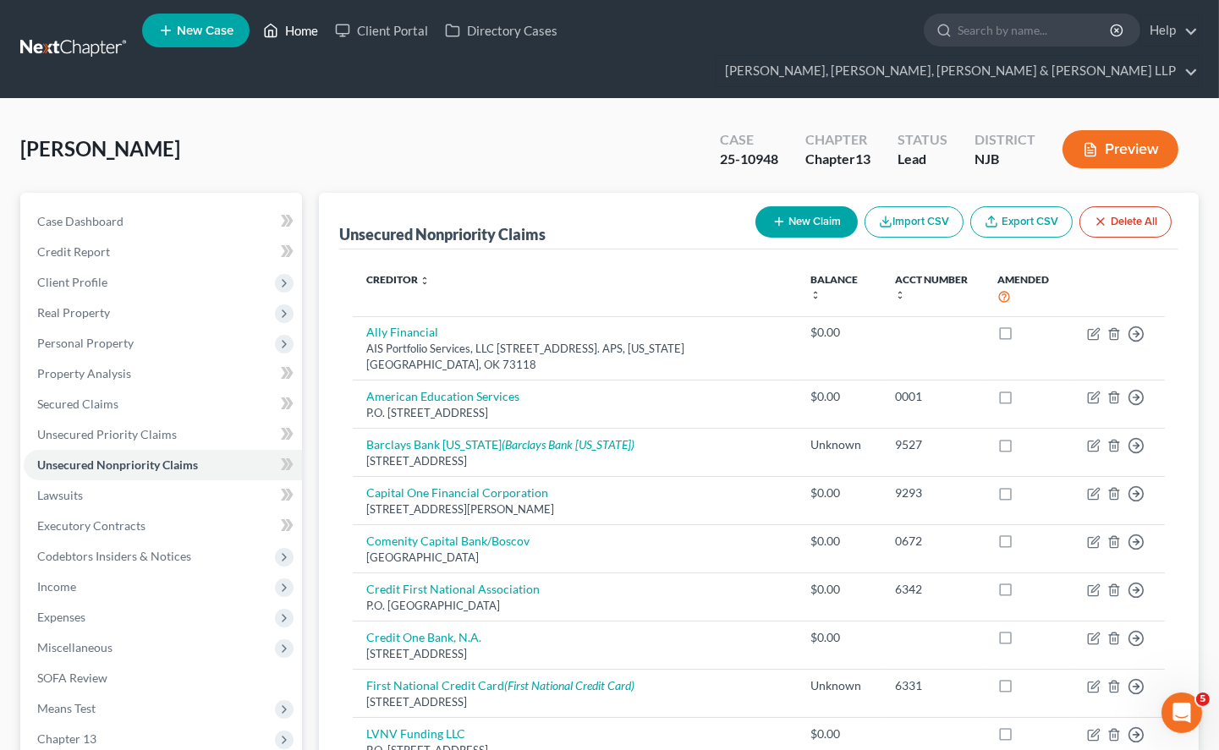
click at [288, 29] on link "Home" at bounding box center [291, 30] width 72 height 30
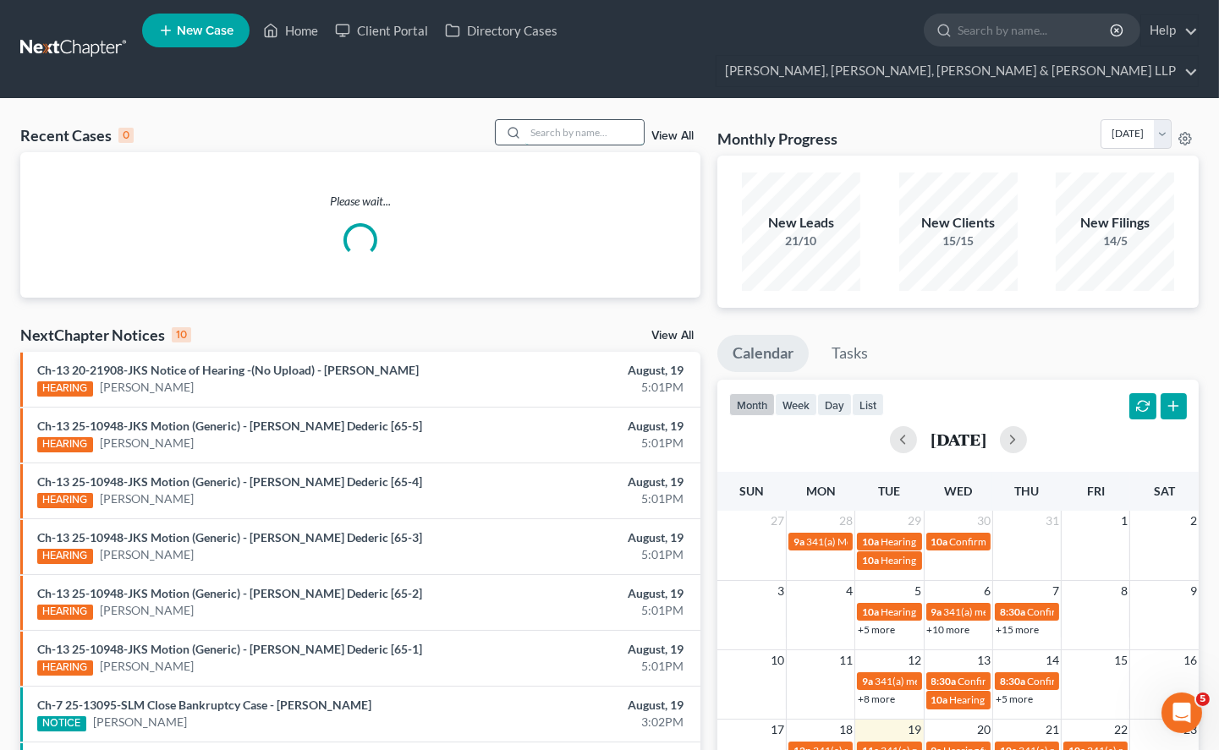
click at [567, 120] on input "search" at bounding box center [584, 132] width 118 height 25
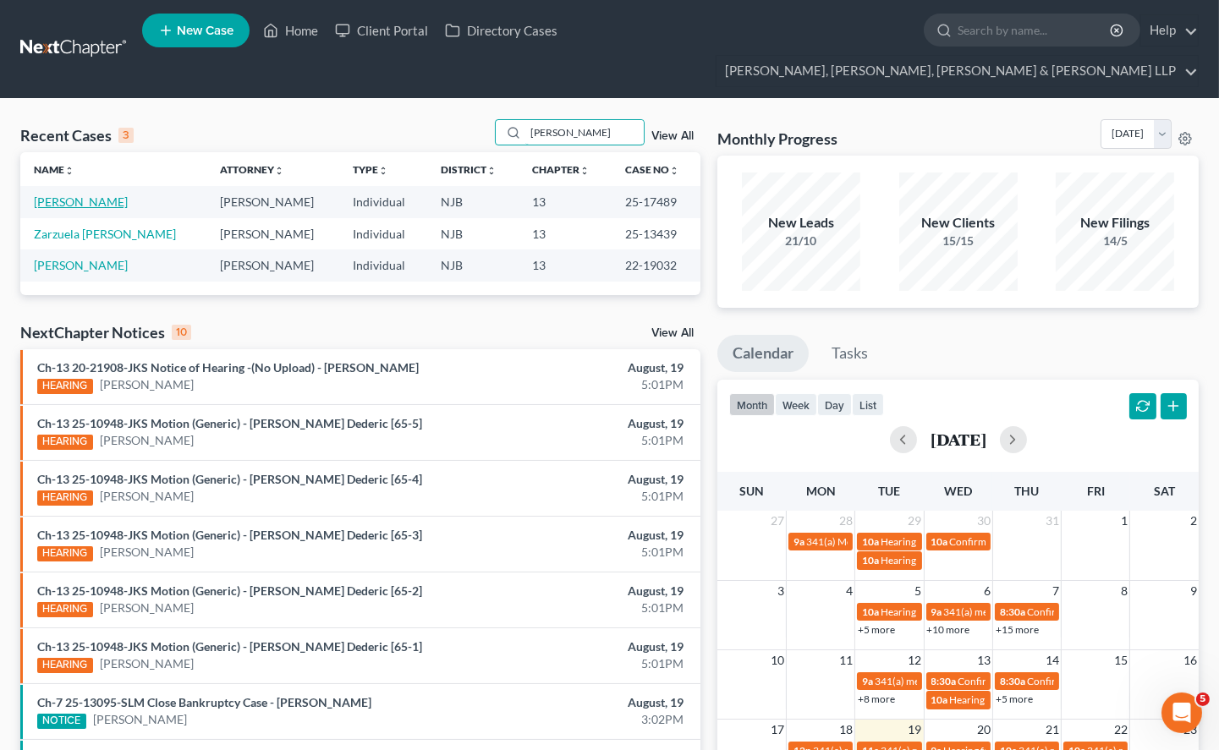
type input "[PERSON_NAME]"
click at [89, 194] on link "[PERSON_NAME]" at bounding box center [81, 201] width 94 height 14
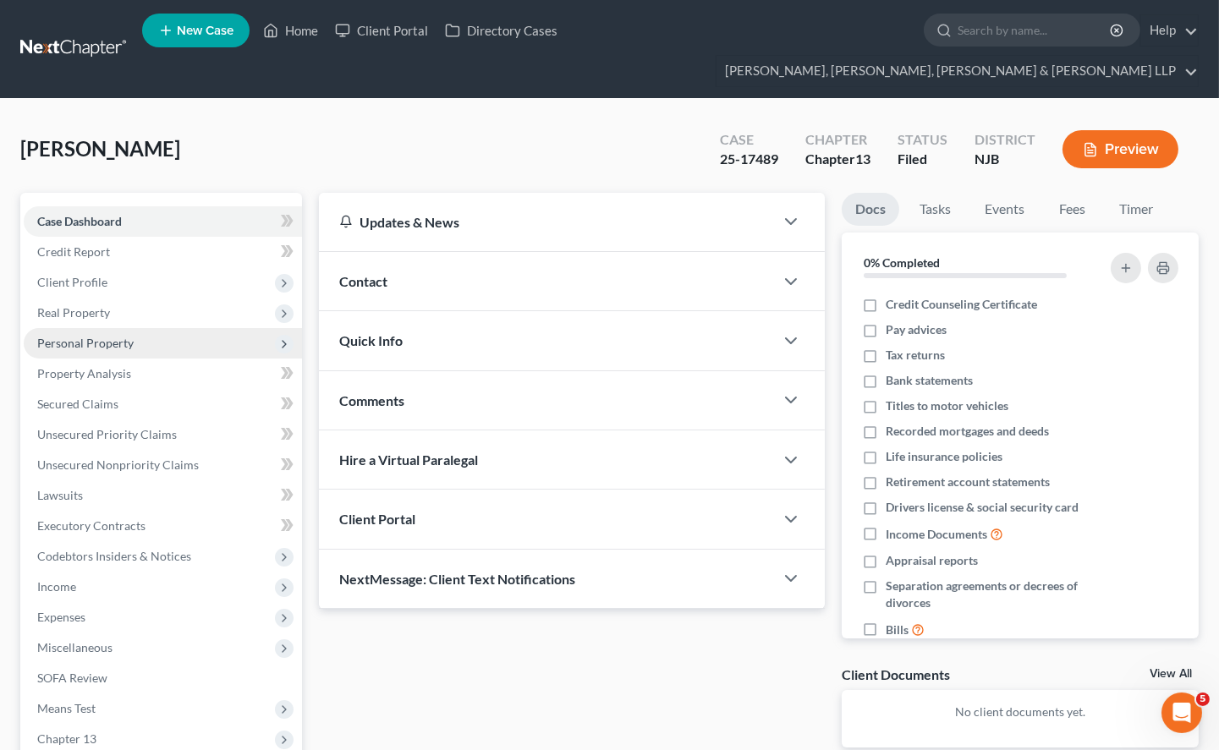
click at [77, 336] on span "Personal Property" at bounding box center [85, 343] width 96 height 14
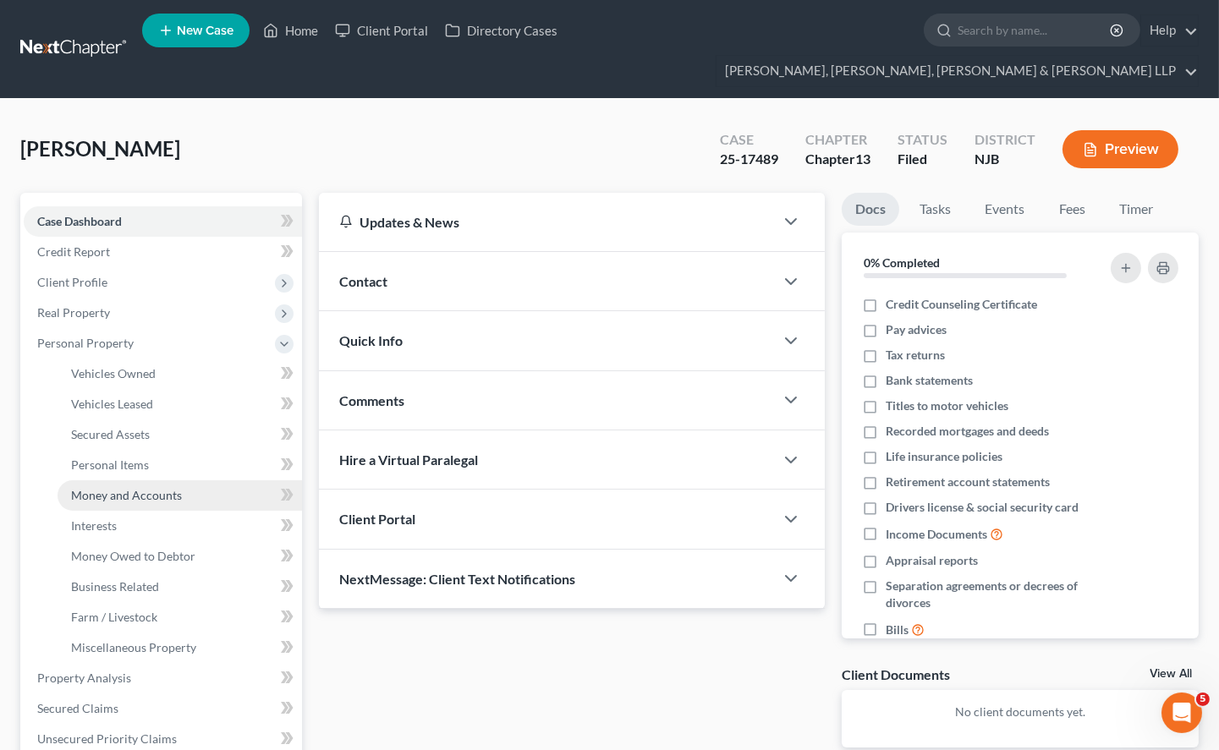
click at [145, 488] on span "Money and Accounts" at bounding box center [126, 495] width 111 height 14
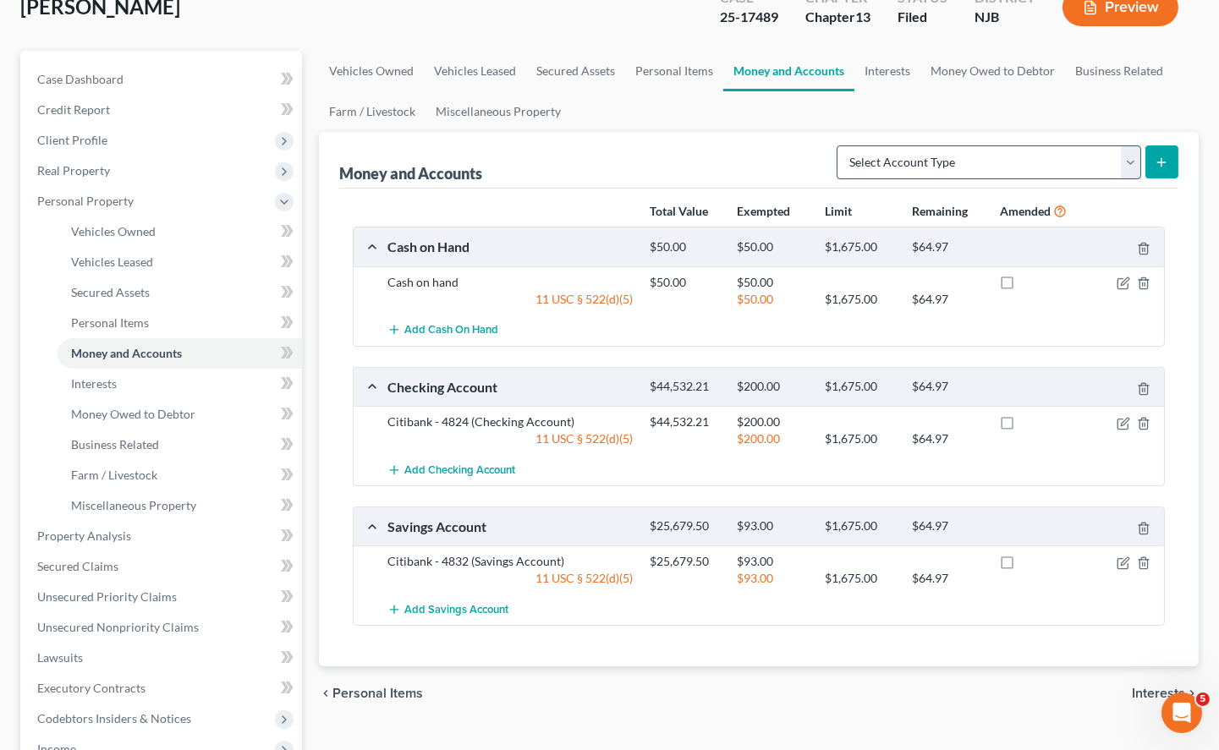
scroll to position [94, 0]
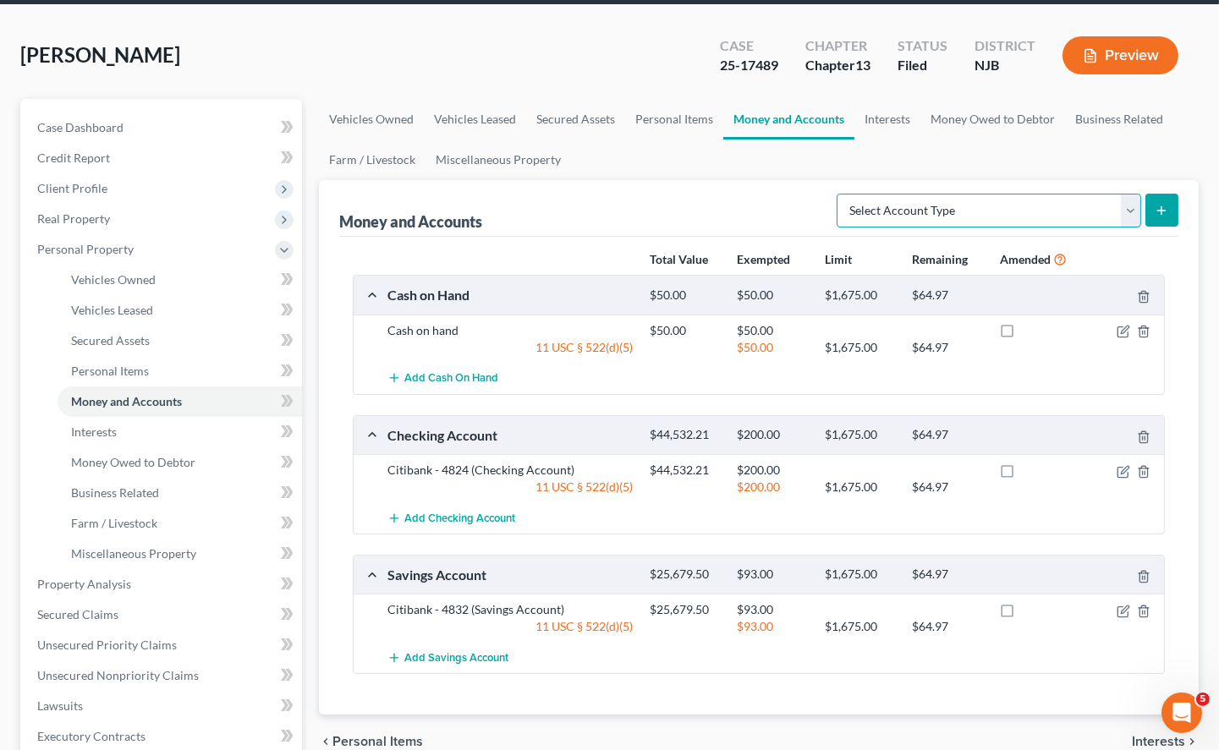
click at [913, 194] on select "Select Account Type Brokerage Cash on Hand Certificates of Deposit Checking Acc…" at bounding box center [988, 211] width 304 height 34
select select "other"
click at [840, 194] on select "Select Account Type Brokerage Cash on Hand Certificates of Deposit Checking Acc…" at bounding box center [988, 211] width 304 height 34
click at [1155, 194] on button "submit" at bounding box center [1161, 210] width 33 height 33
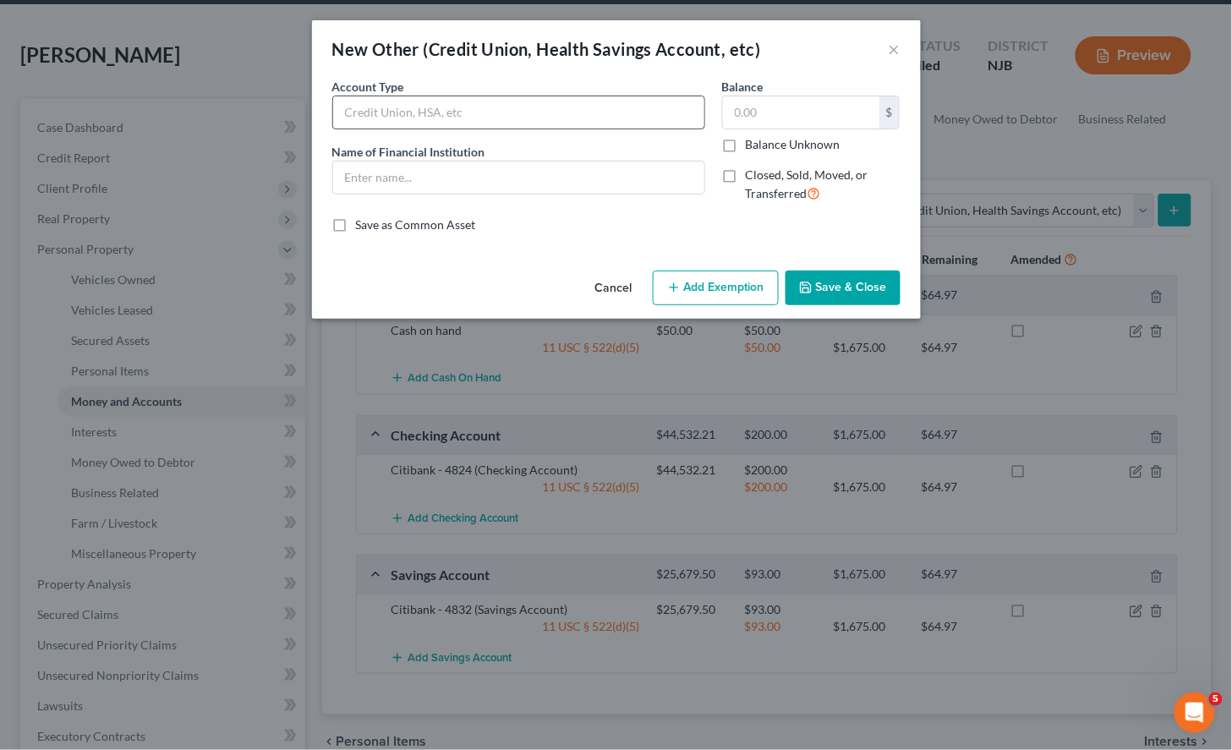
click at [436, 118] on input "text" at bounding box center [518, 112] width 371 height 32
type input "HSA"
drag, startPoint x: 573, startPoint y: 239, endPoint x: 461, endPoint y: 198, distance: 119.1
click at [573, 239] on div "An exemption set must first be selected from the Filing Information section. Co…" at bounding box center [616, 171] width 609 height 186
click at [448, 175] on input "text" at bounding box center [518, 178] width 371 height 32
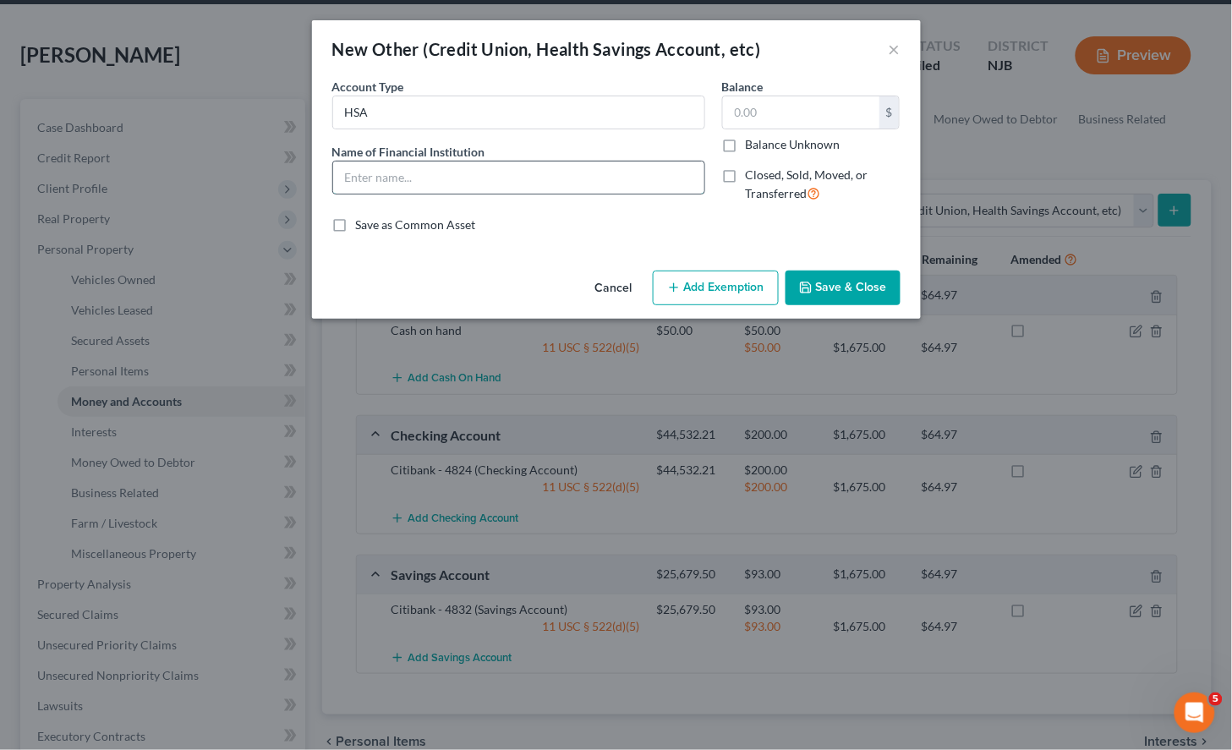
paste input "Optum Bank"
type input "Optum Bank"
click at [563, 235] on div "An exemption set must first be selected from the Filing Information section. Co…" at bounding box center [616, 171] width 609 height 186
click at [795, 112] on input "text" at bounding box center [801, 112] width 156 height 32
paste input "$8,449.70"
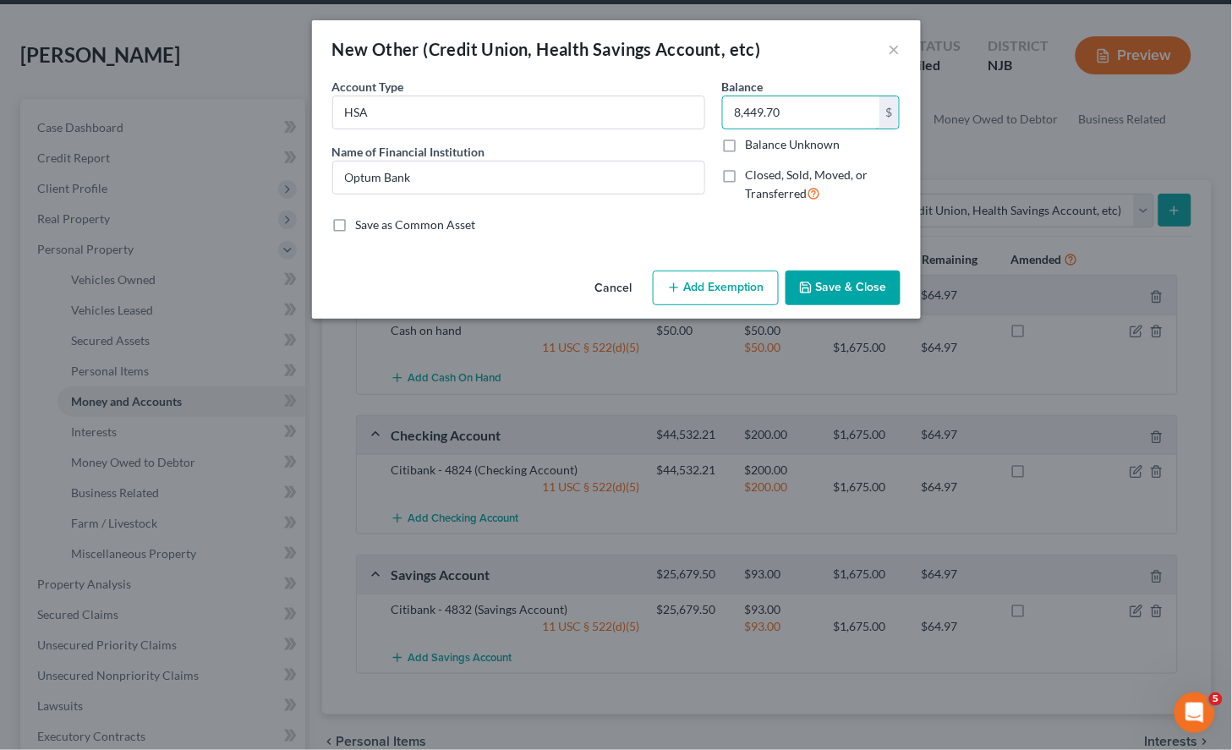
type input "8,449.70"
click at [737, 290] on button "Add Exemption" at bounding box center [716, 289] width 126 height 36
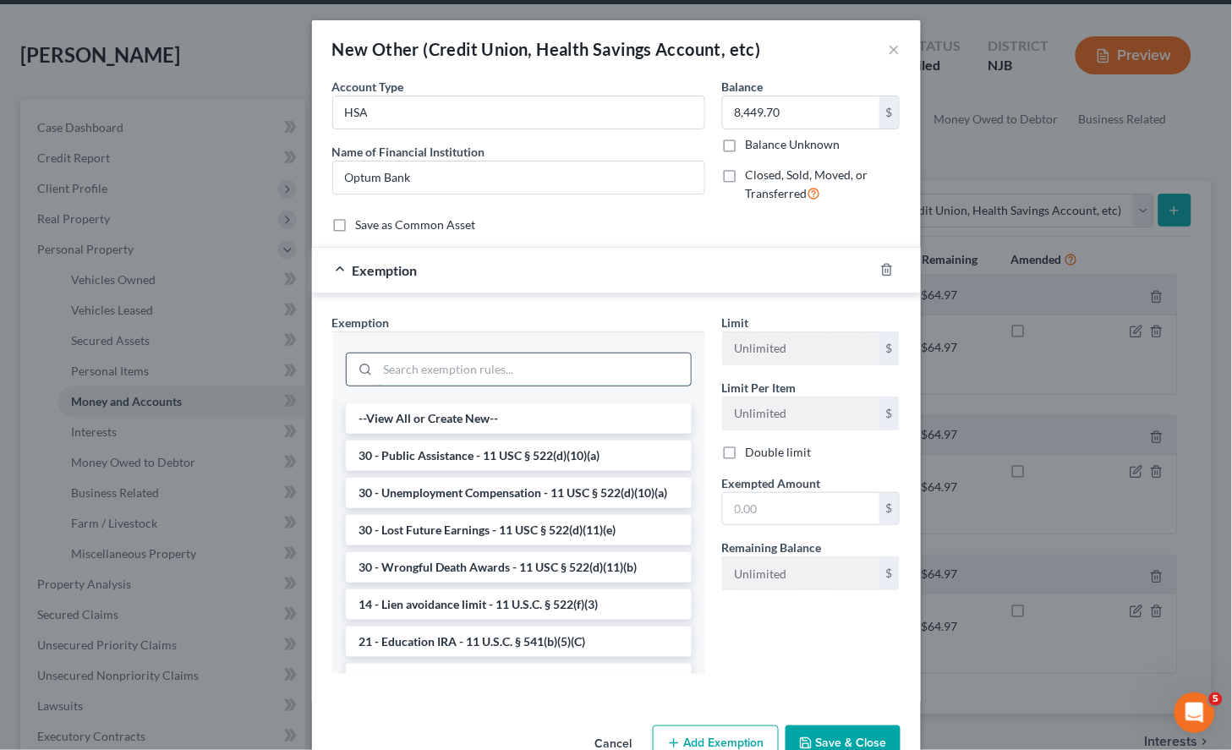
click at [584, 365] on input "search" at bounding box center [534, 369] width 313 height 32
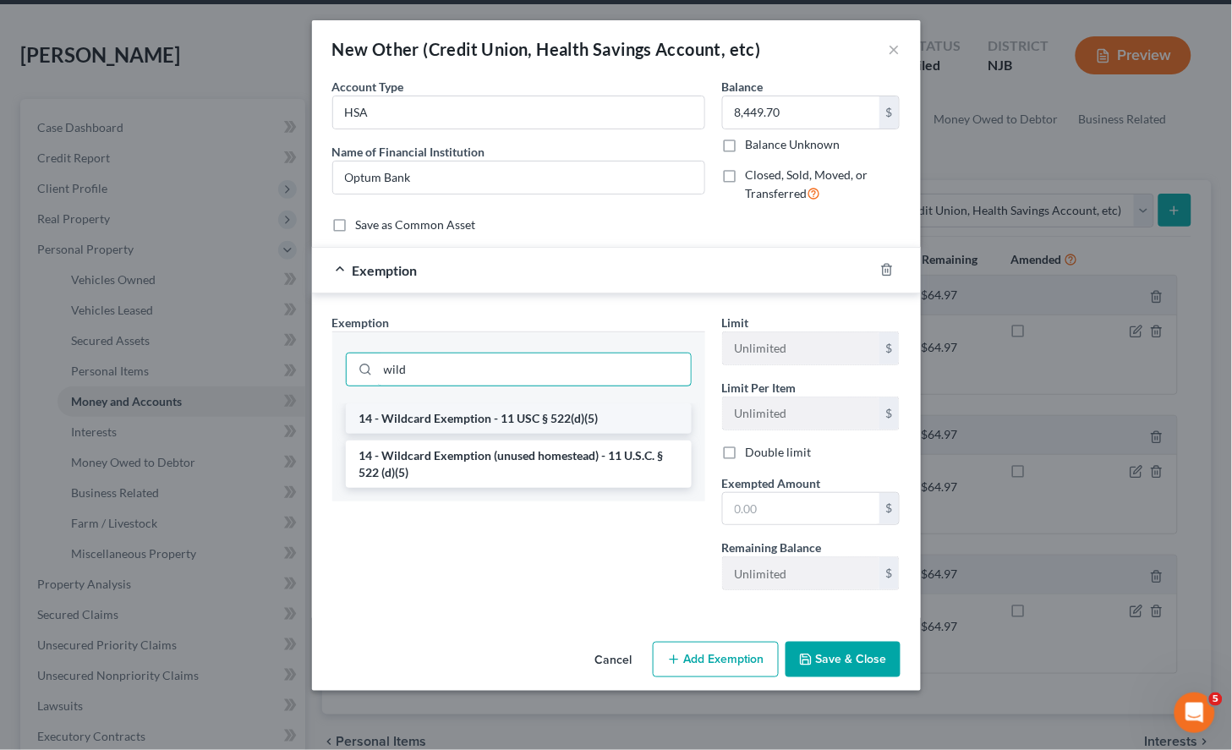
type input "wild"
click at [567, 430] on li "14 - Wildcard Exemption - 11 USC § 522(d)(5)" at bounding box center [519, 418] width 346 height 30
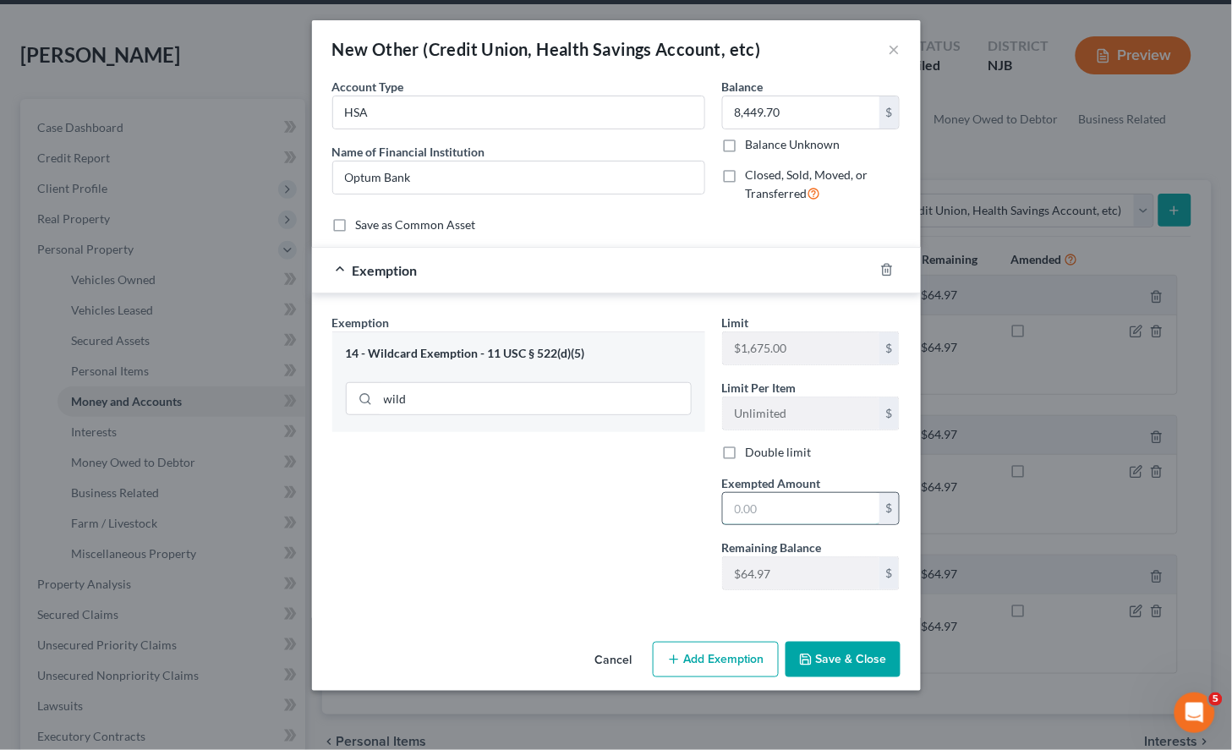
click at [786, 514] on input "text" at bounding box center [801, 509] width 156 height 32
type input "64.97"
click at [771, 262] on div "Exemption $64.97" at bounding box center [593, 270] width 562 height 45
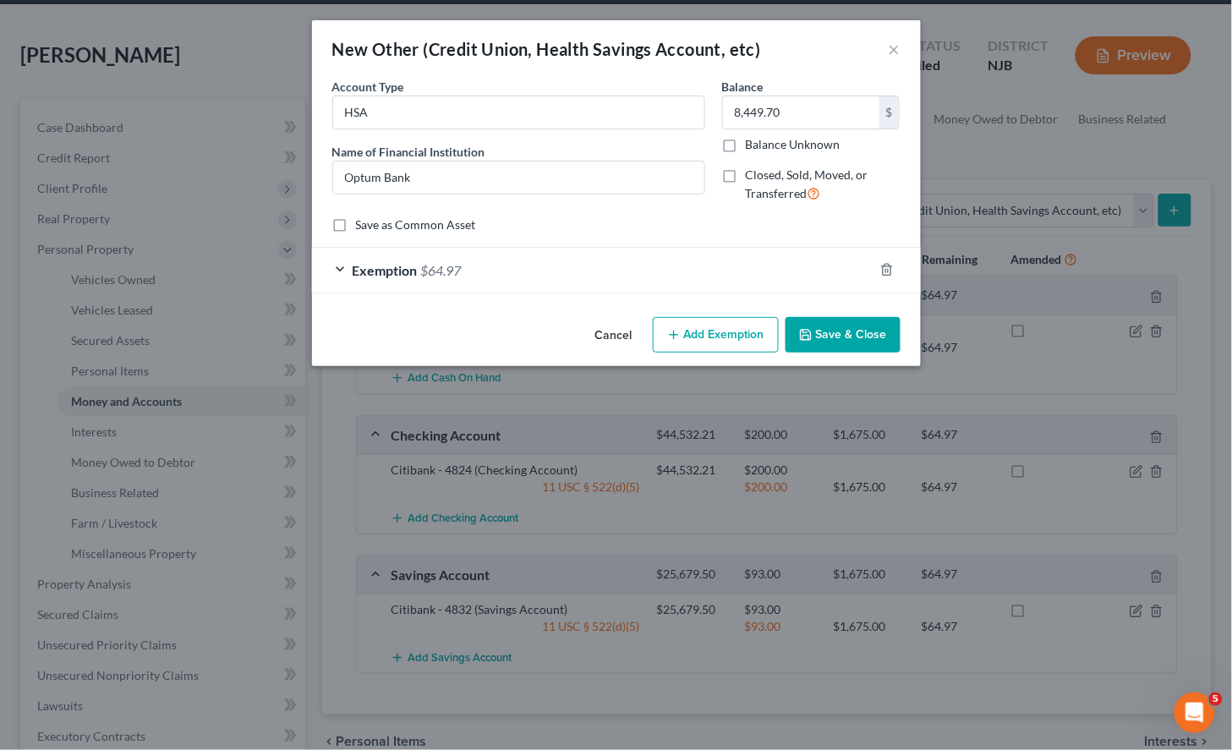
click at [852, 340] on button "Save & Close" at bounding box center [843, 335] width 115 height 36
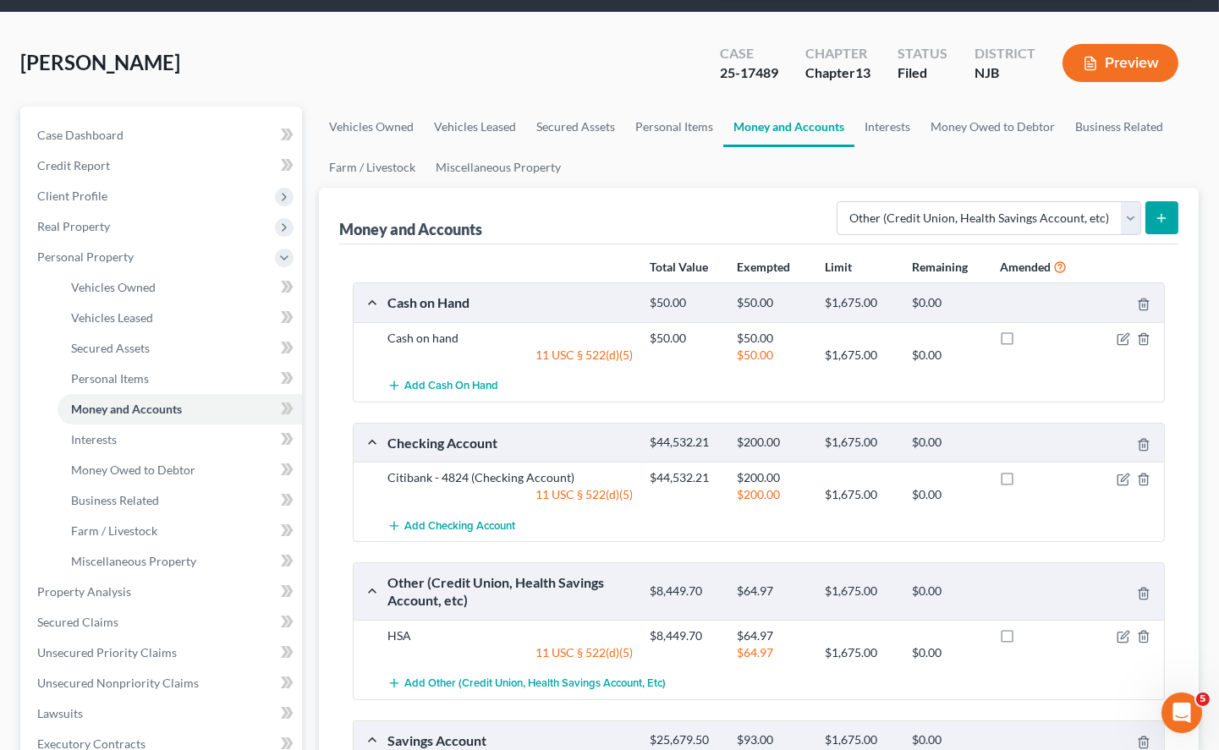
scroll to position [0, 0]
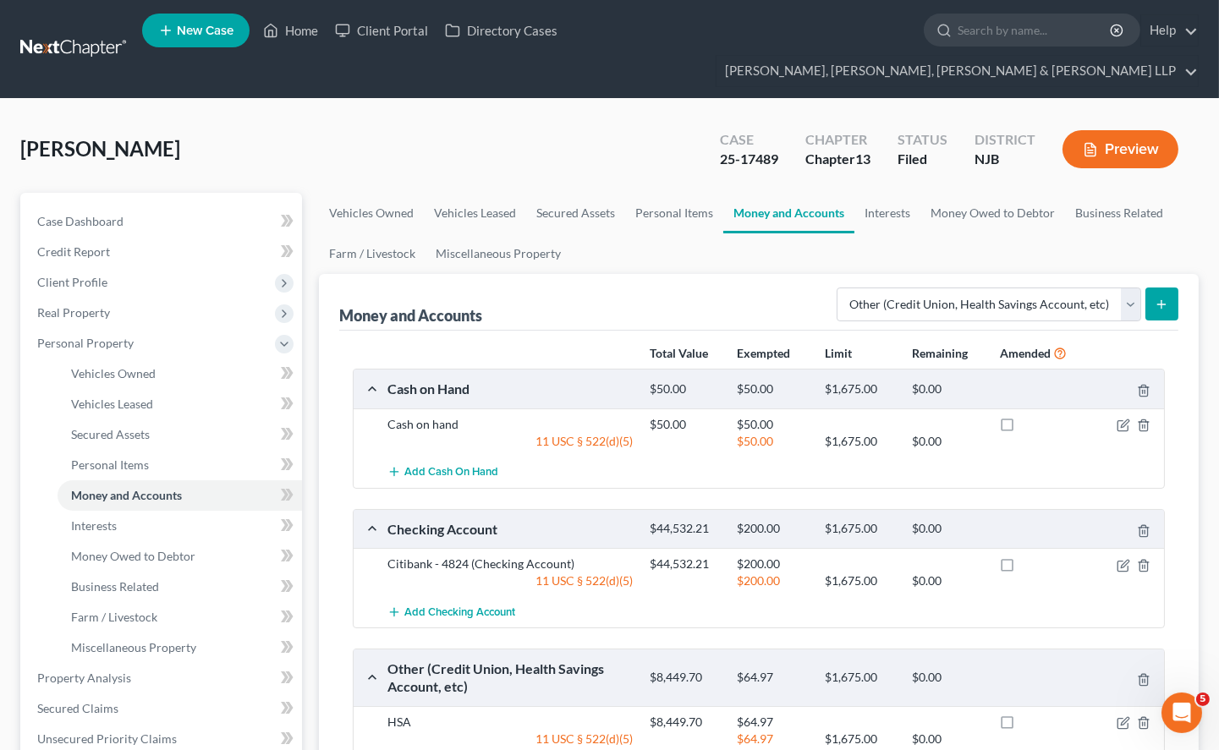
click at [556, 119] on div "[PERSON_NAME] Upgraded Case 25-17489 Chapter Chapter 13 Status [GEOGRAPHIC_DATA…" at bounding box center [609, 156] width 1178 height 74
click at [309, 40] on link "Home" at bounding box center [291, 30] width 72 height 30
